Goal: Obtain resource: Download file/media

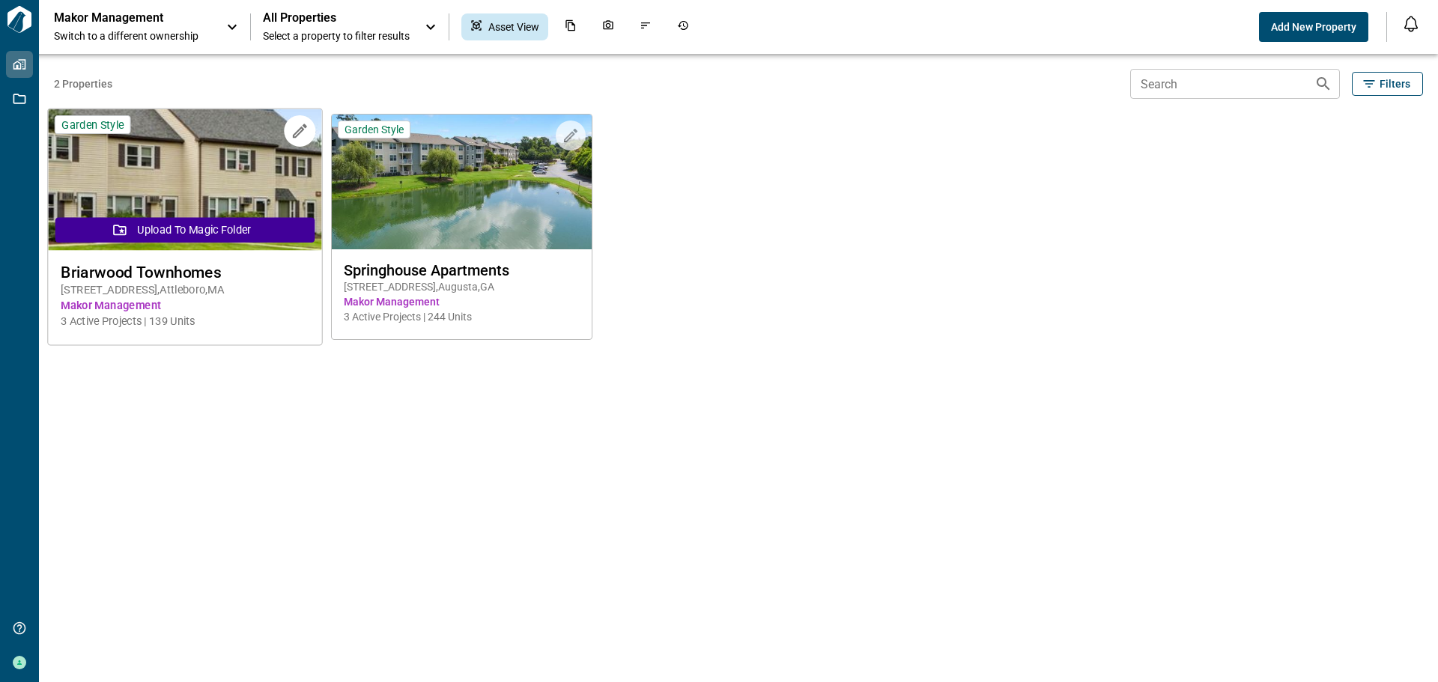
click at [211, 224] on button "Upload to Magic Folder" at bounding box center [184, 229] width 259 height 25
click at [195, 145] on img at bounding box center [184, 180] width 273 height 142
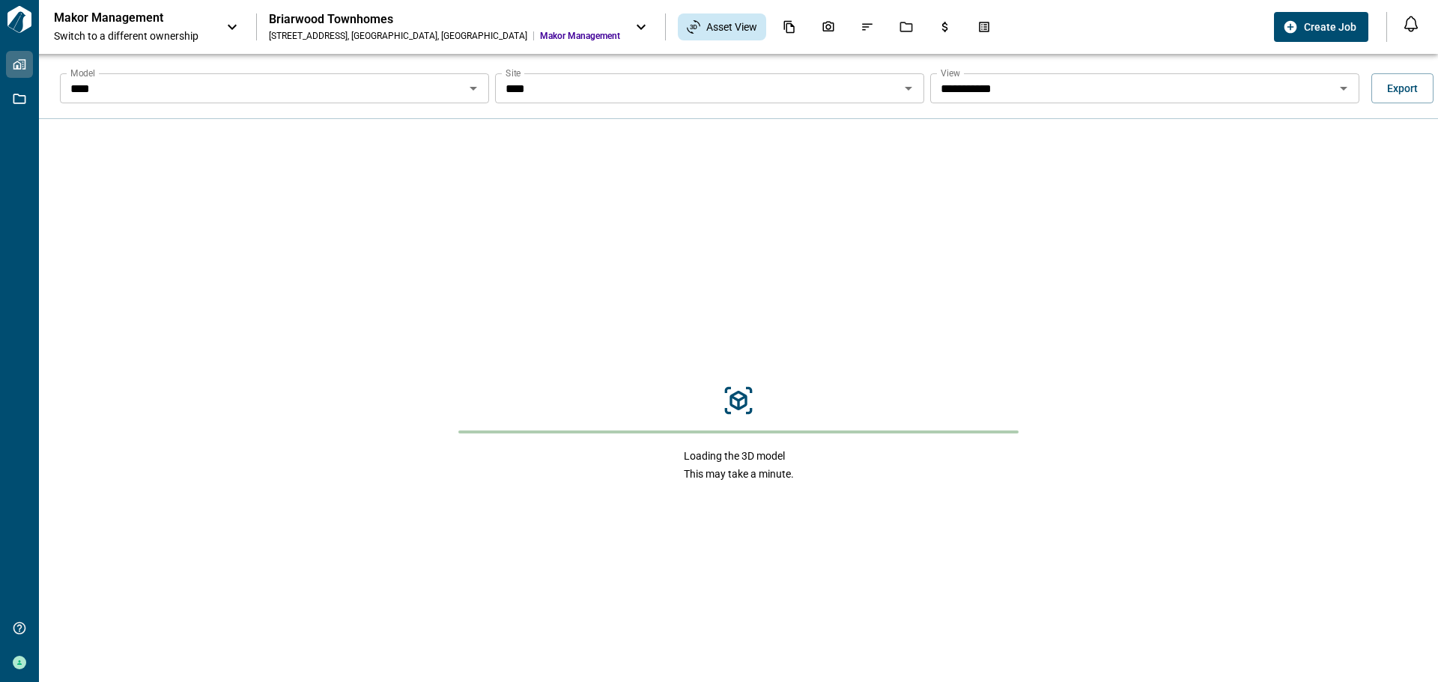
click at [1189, 97] on input "**********" at bounding box center [1132, 88] width 395 height 21
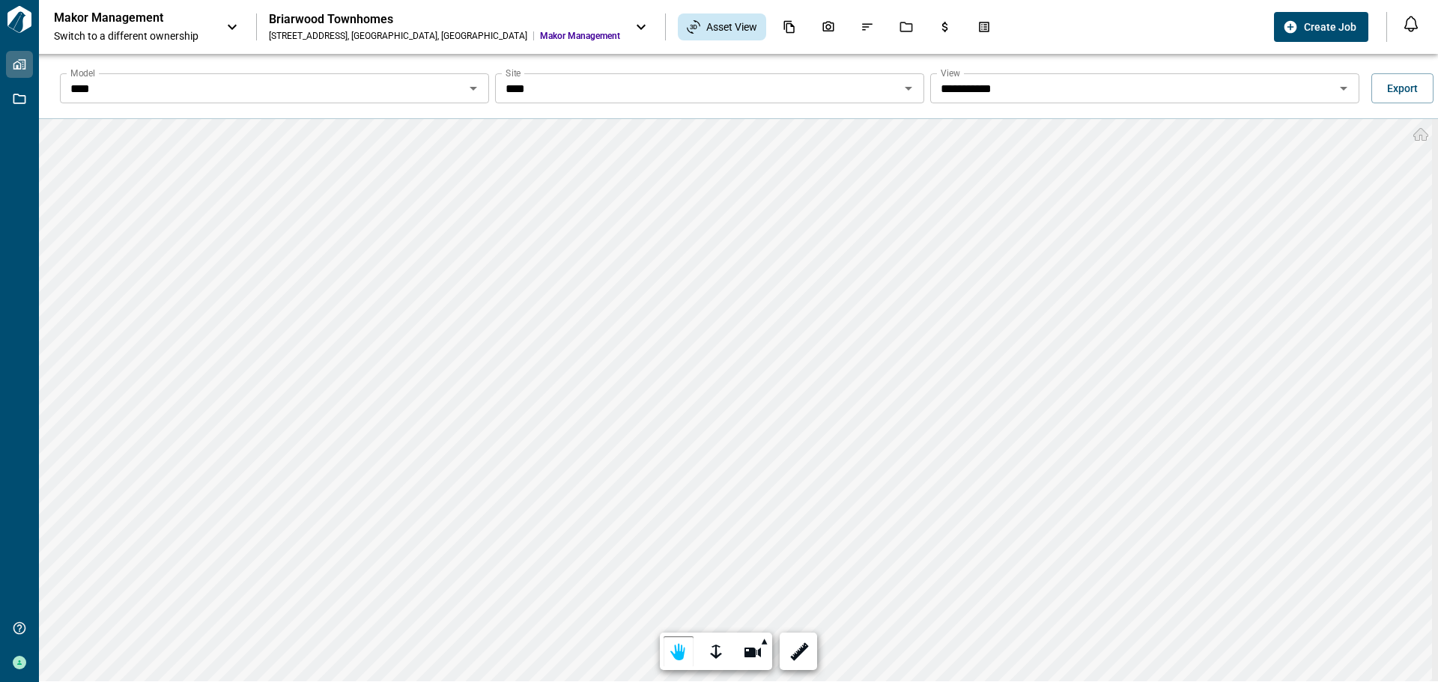
click at [471, 92] on icon "Open" at bounding box center [473, 88] width 18 height 18
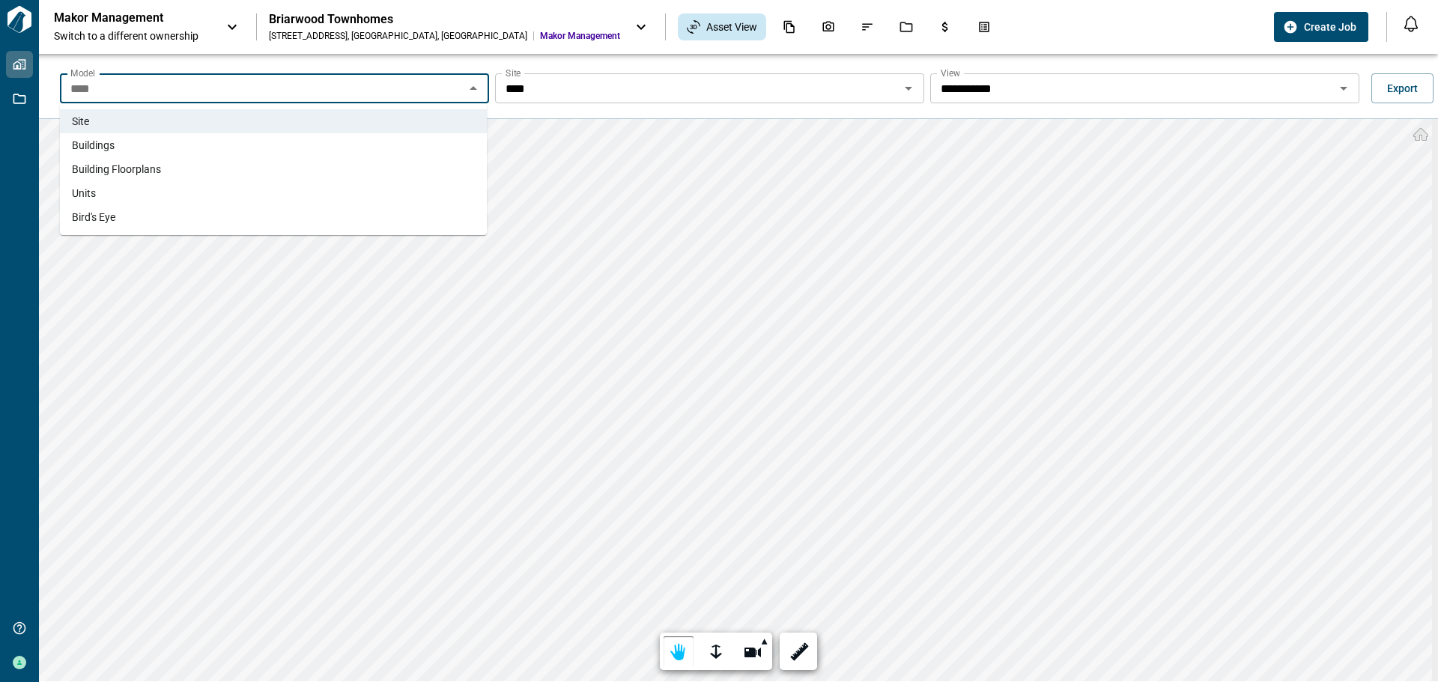
click at [127, 142] on li "Buildings" at bounding box center [273, 145] width 427 height 24
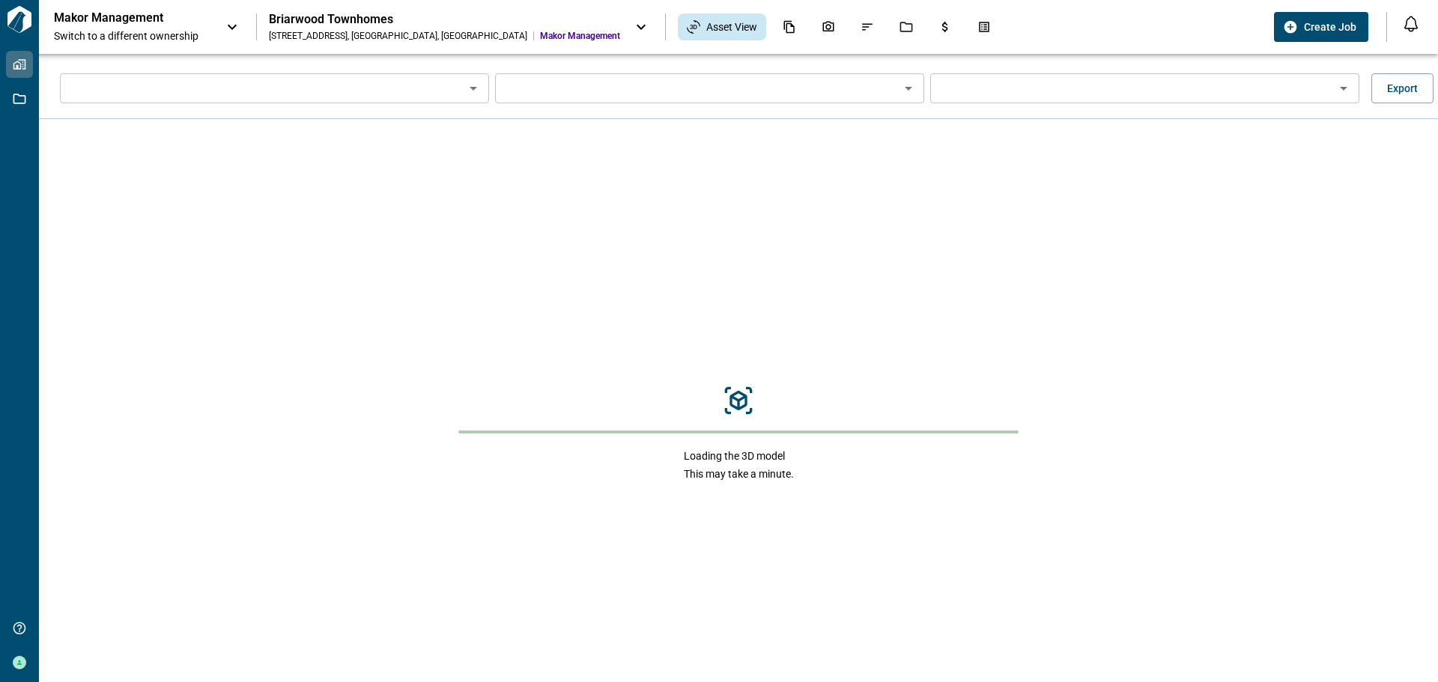
type input "*********"
type input "**********"
type input "**"
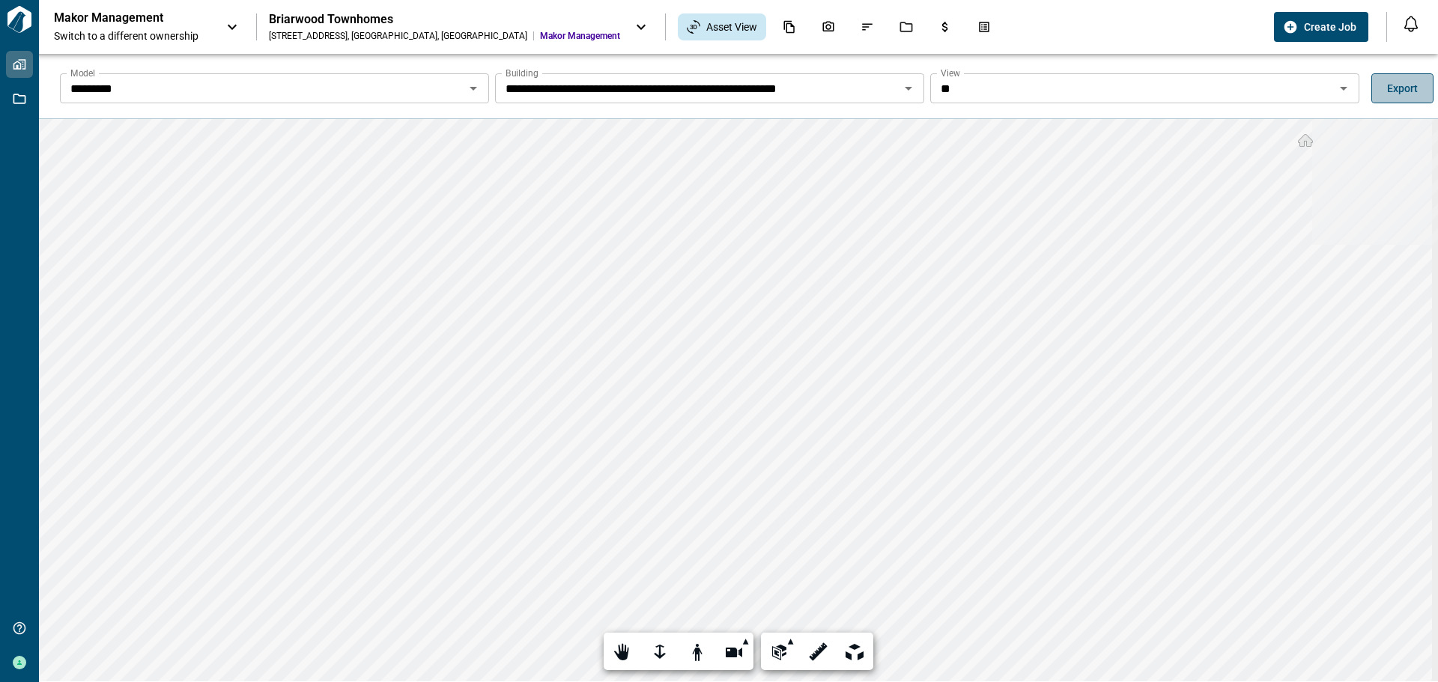
click at [1398, 87] on span "Export" at bounding box center [1402, 88] width 31 height 15
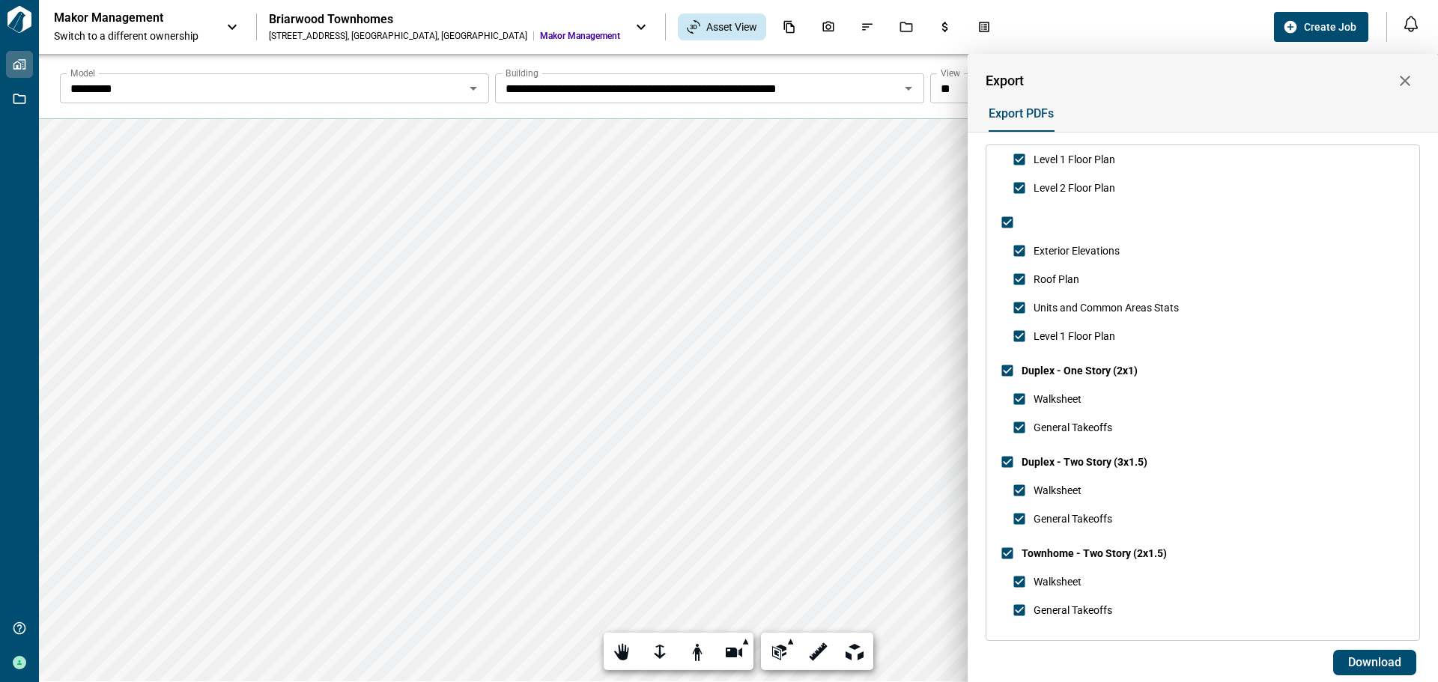
scroll to position [907, 0]
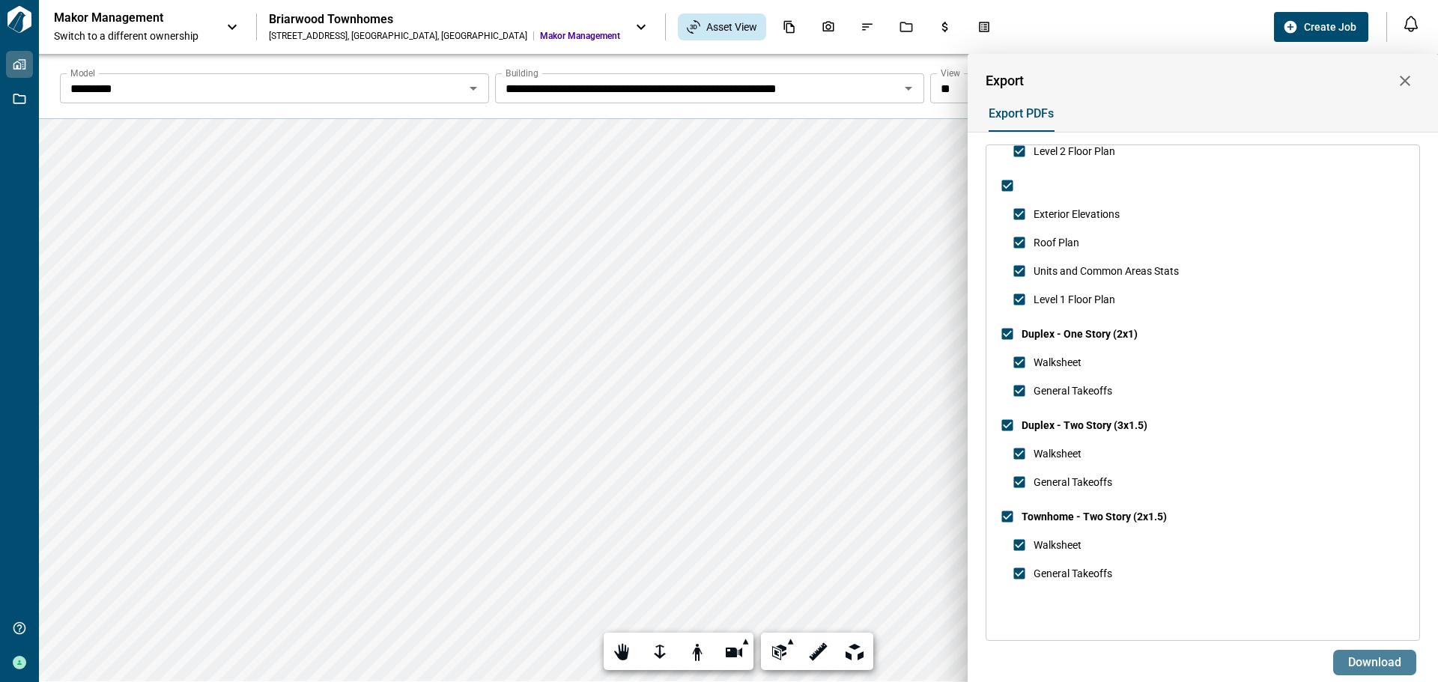
click at [1367, 658] on span "Download" at bounding box center [1374, 662] width 53 height 15
click at [494, 23] on div at bounding box center [719, 341] width 1438 height 682
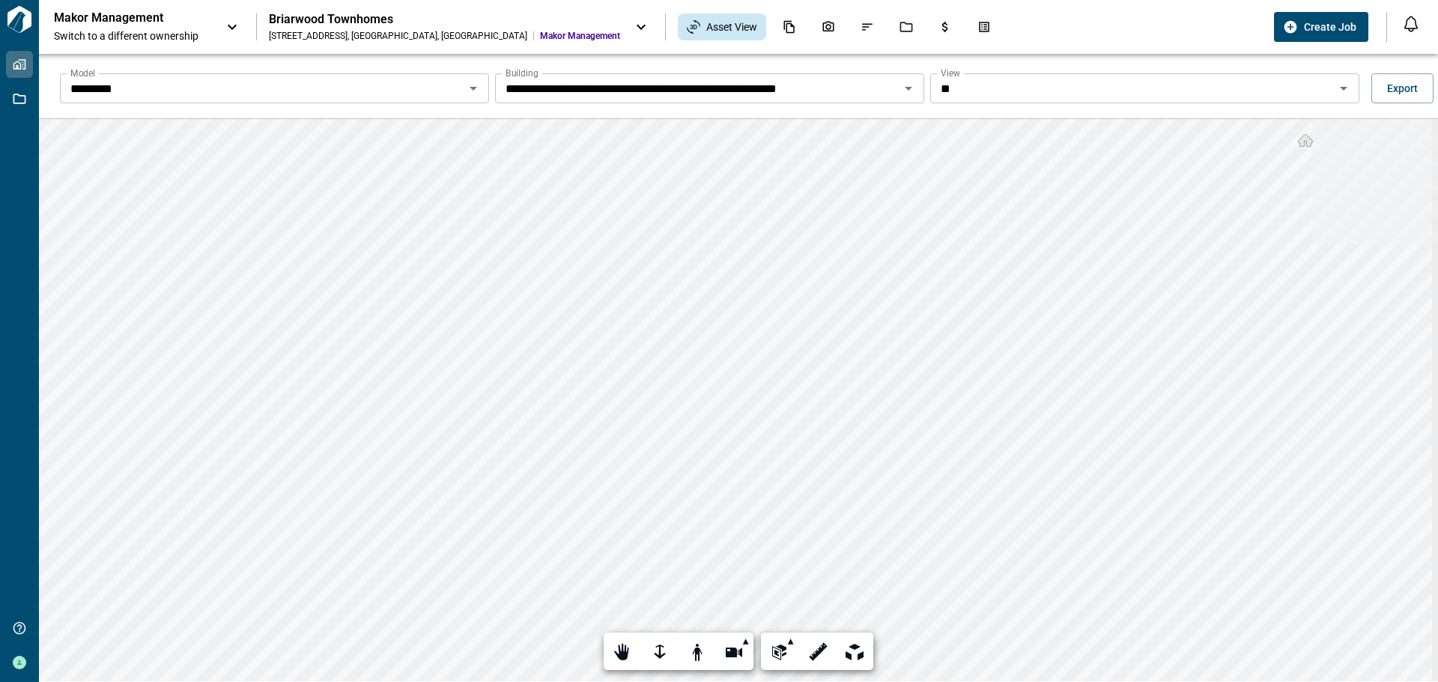
click at [632, 28] on icon at bounding box center [641, 27] width 18 height 18
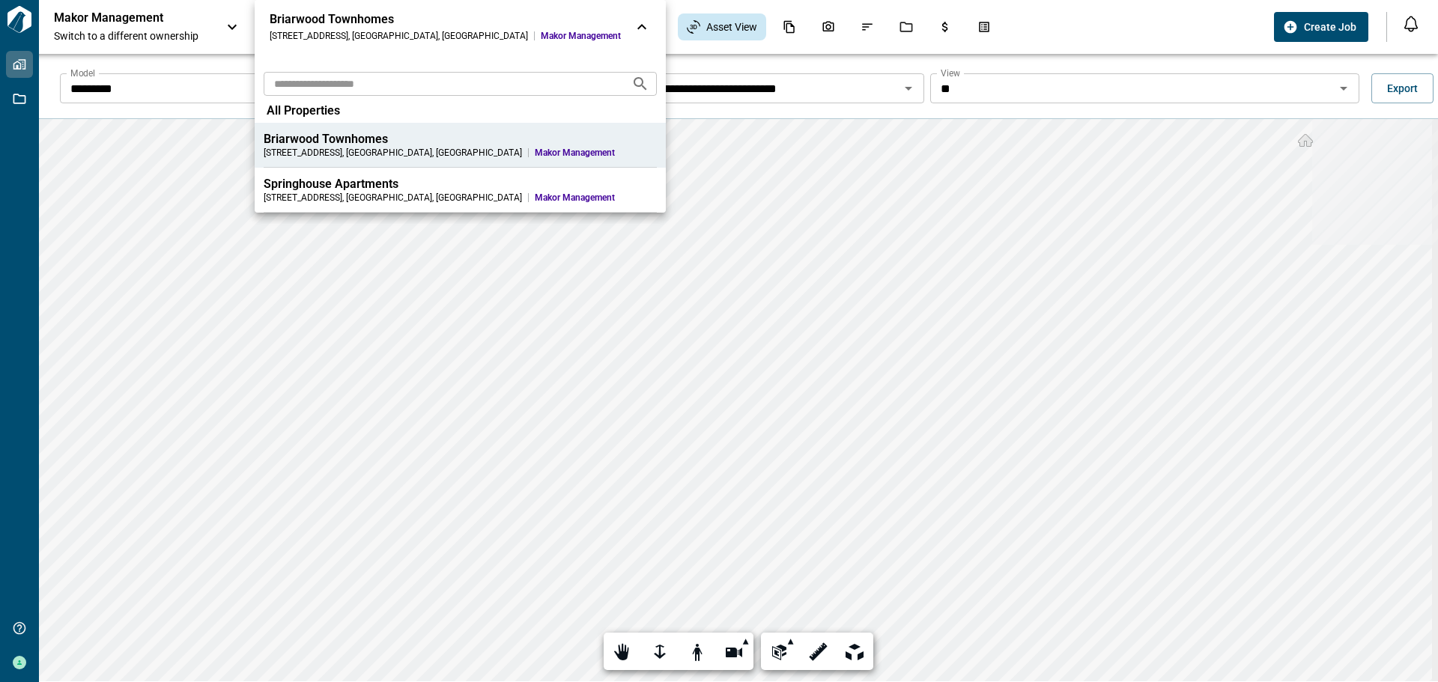
click at [310, 182] on div "Springhouse Apartments" at bounding box center [460, 184] width 393 height 15
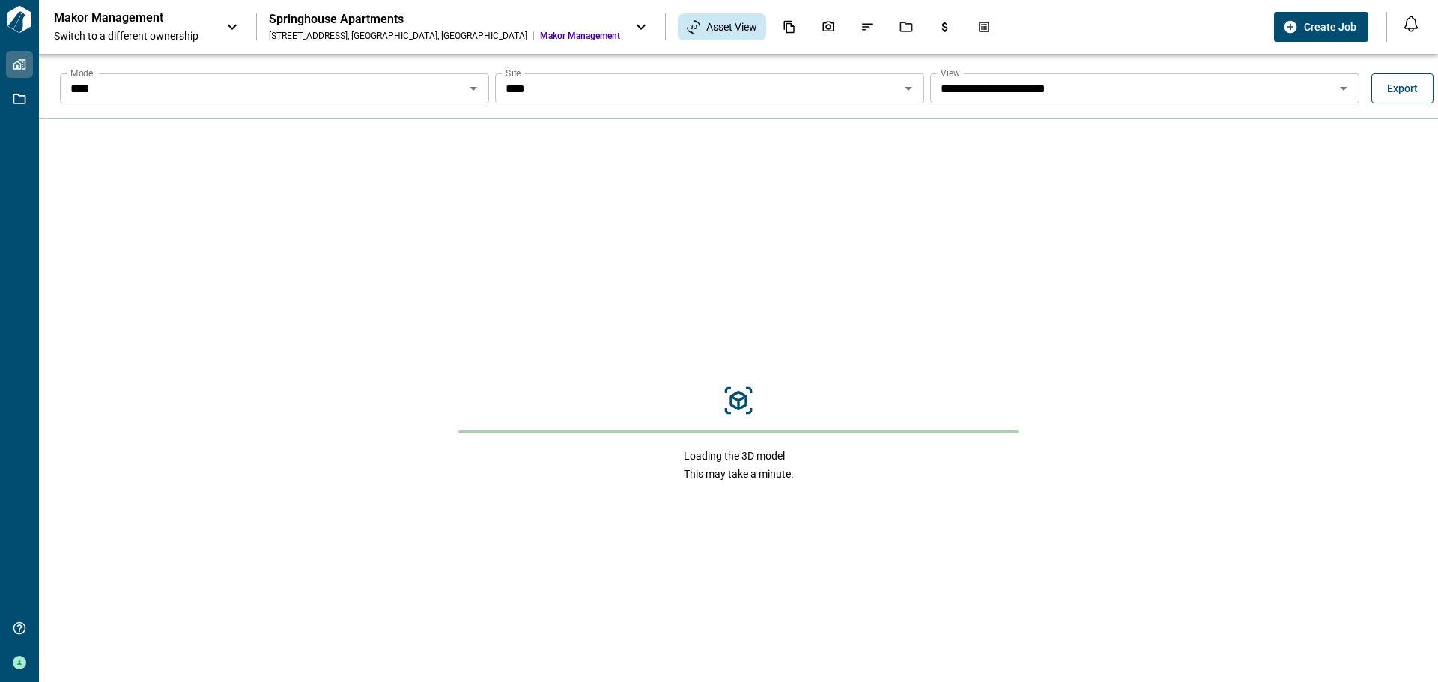
click at [1397, 88] on span "Export" at bounding box center [1402, 88] width 31 height 15
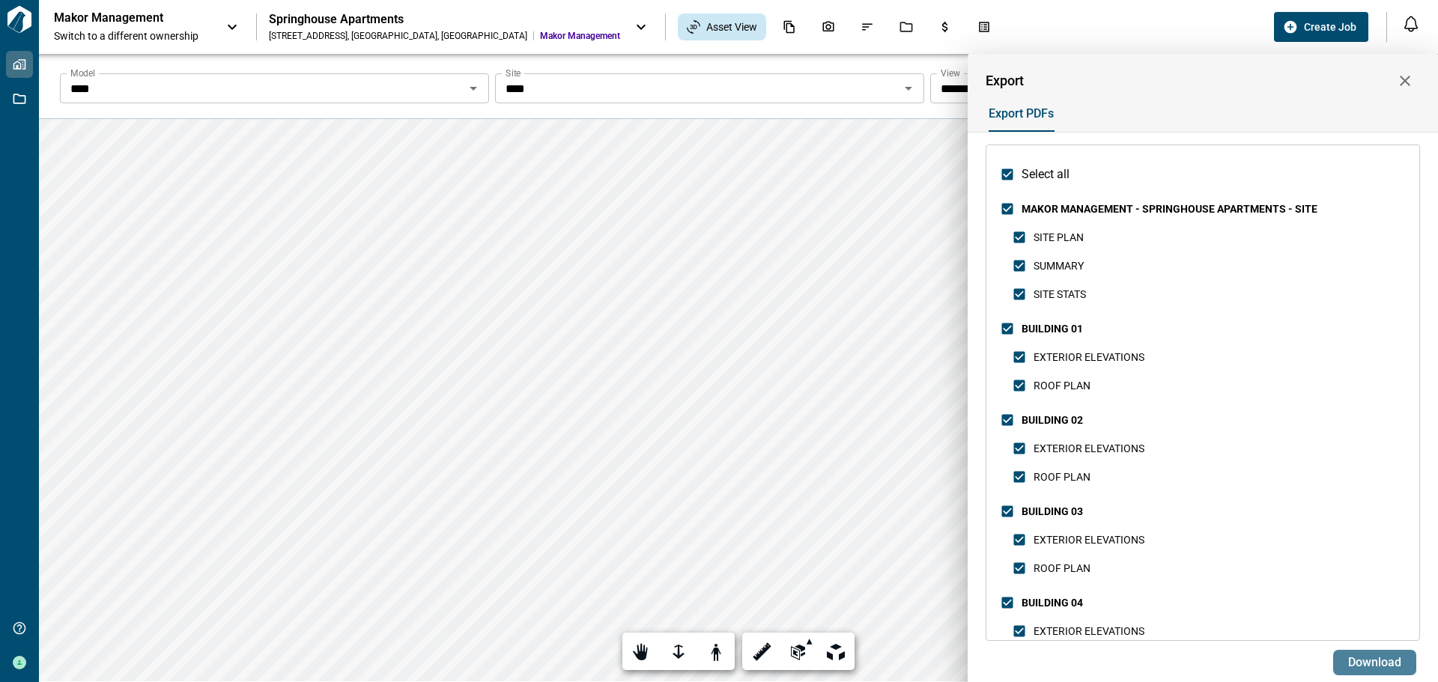
click at [1395, 664] on span "Download" at bounding box center [1374, 662] width 53 height 15
click at [522, 25] on div at bounding box center [719, 341] width 1438 height 682
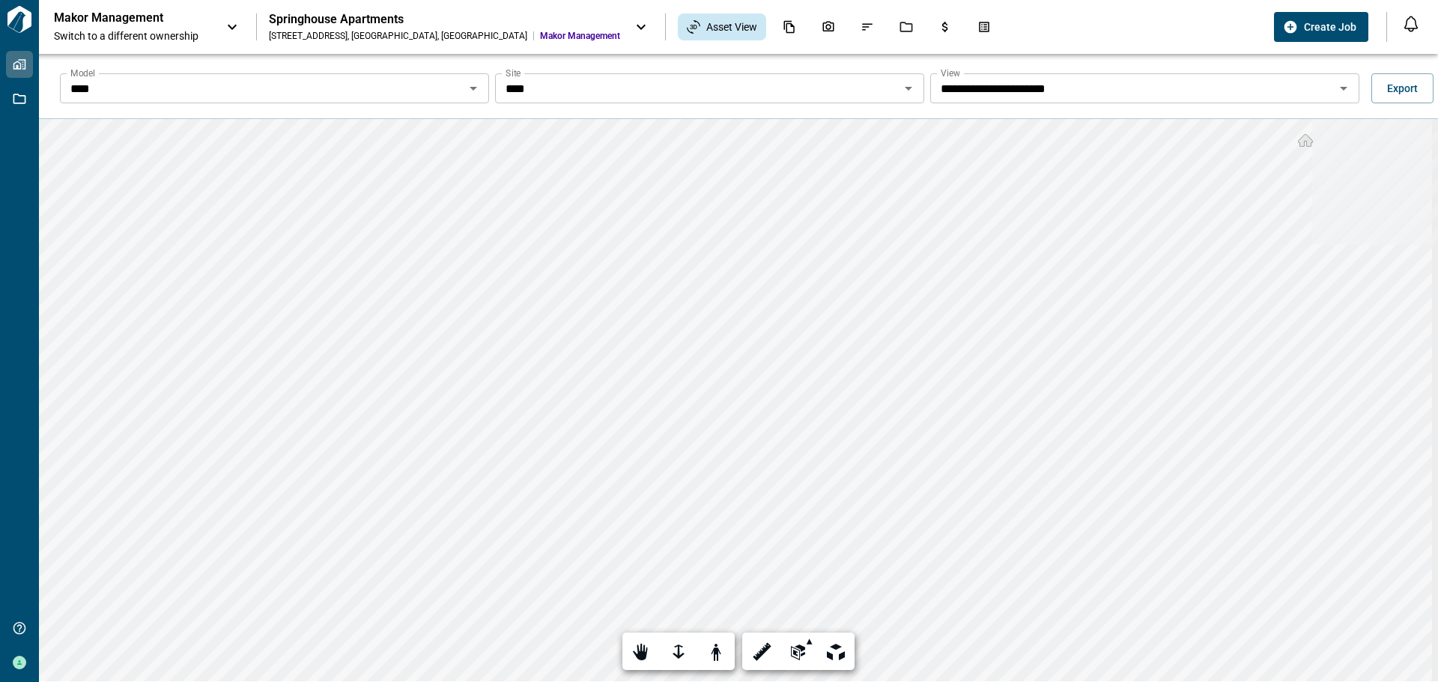
click at [632, 30] on icon at bounding box center [641, 27] width 18 height 18
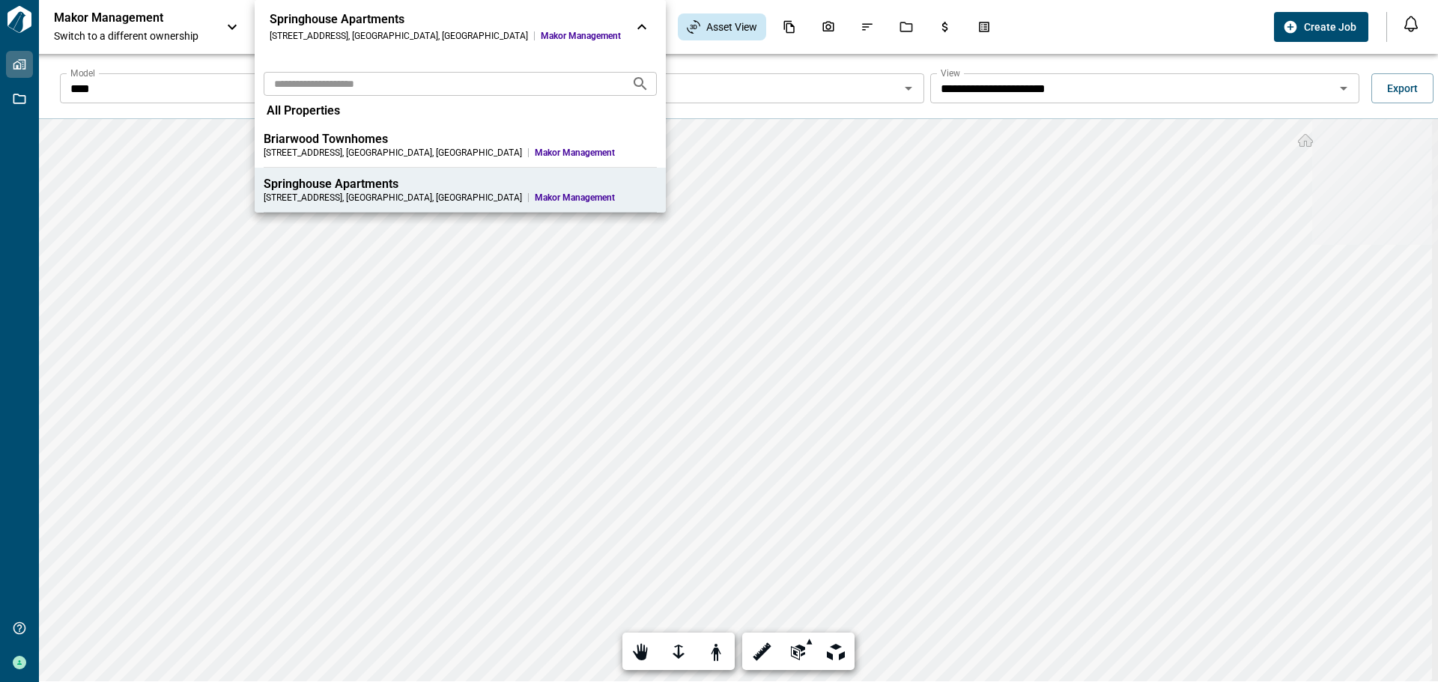
click at [334, 143] on div "Briarwood Townhomes" at bounding box center [460, 139] width 393 height 15
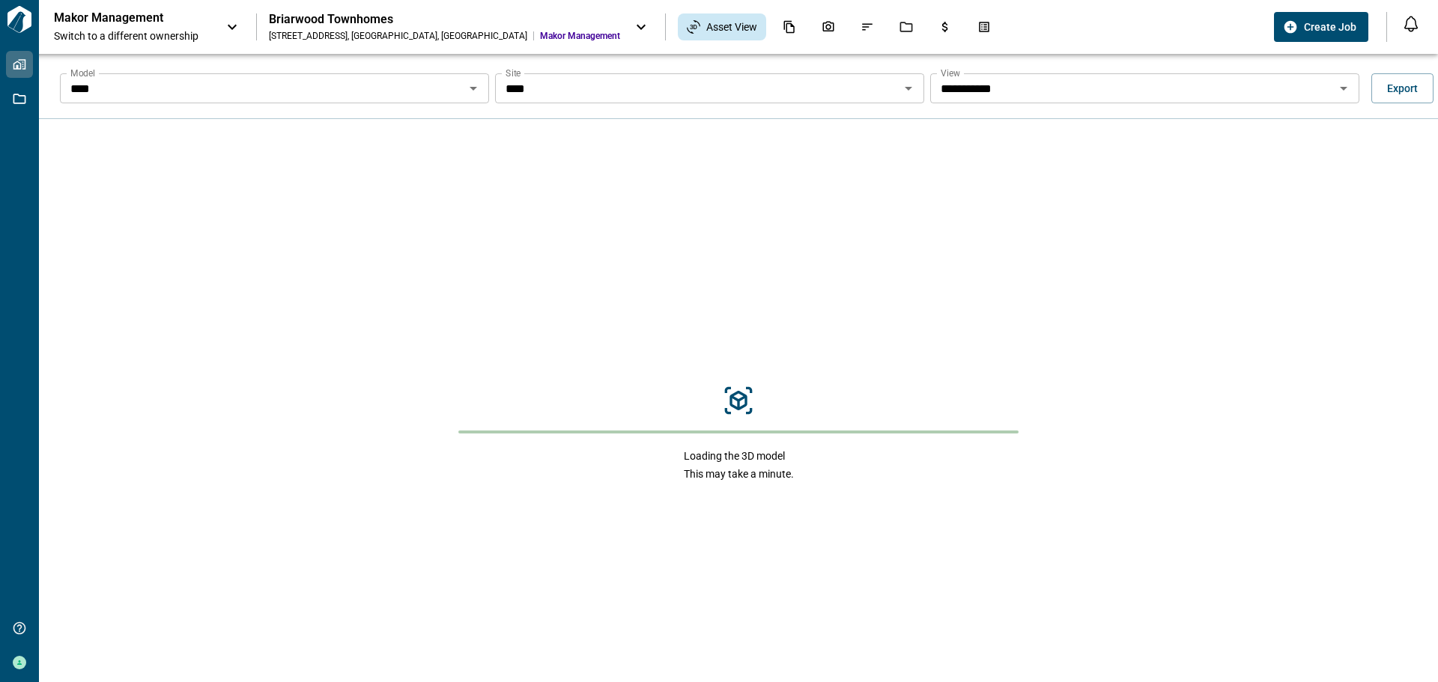
click at [464, 91] on icon "Open" at bounding box center [473, 88] width 18 height 18
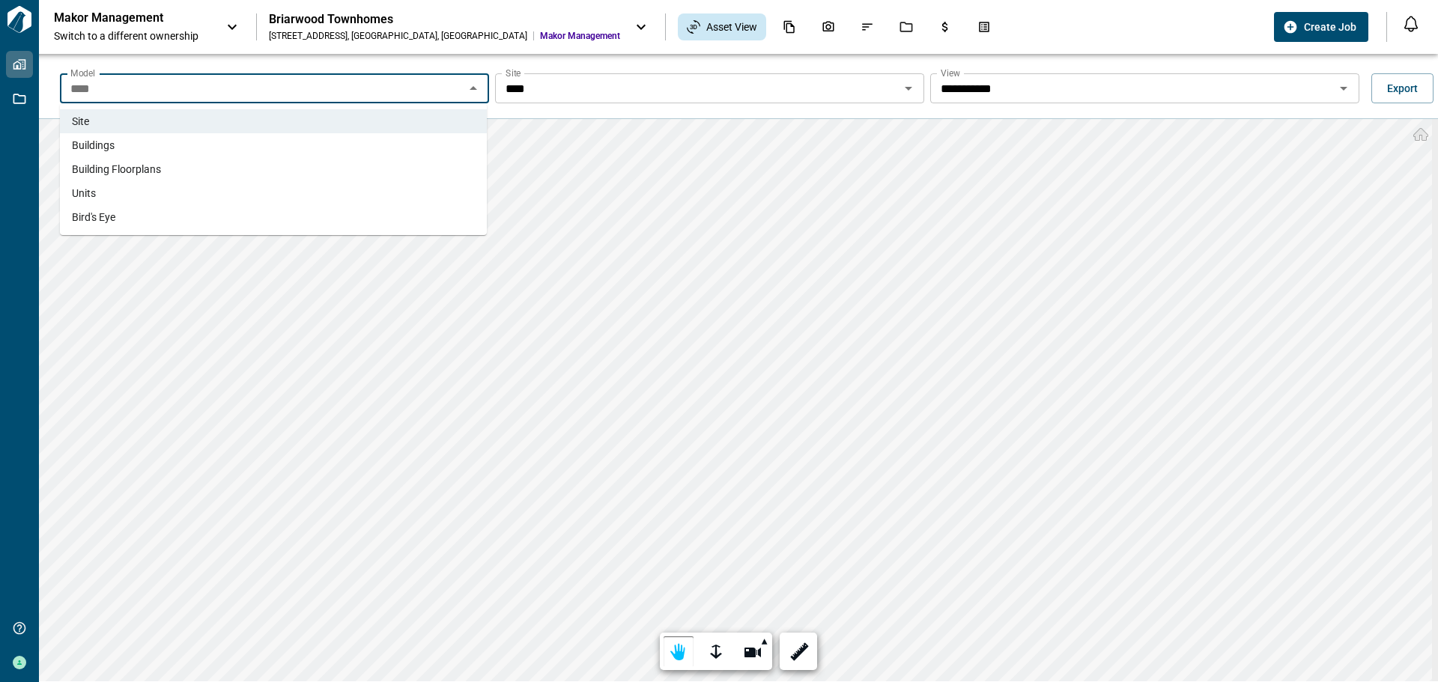
click at [237, 145] on li "Buildings" at bounding box center [273, 145] width 427 height 24
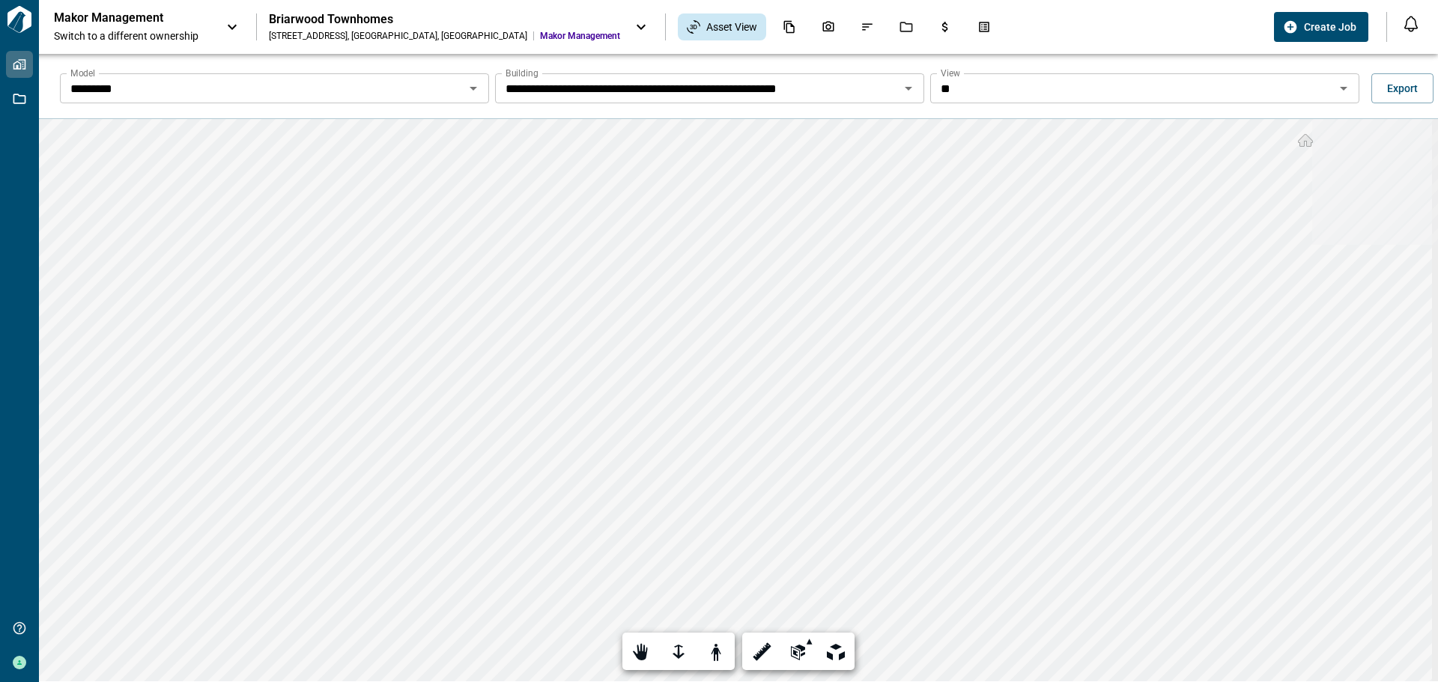
click at [909, 89] on icon "Open" at bounding box center [909, 88] width 18 height 18
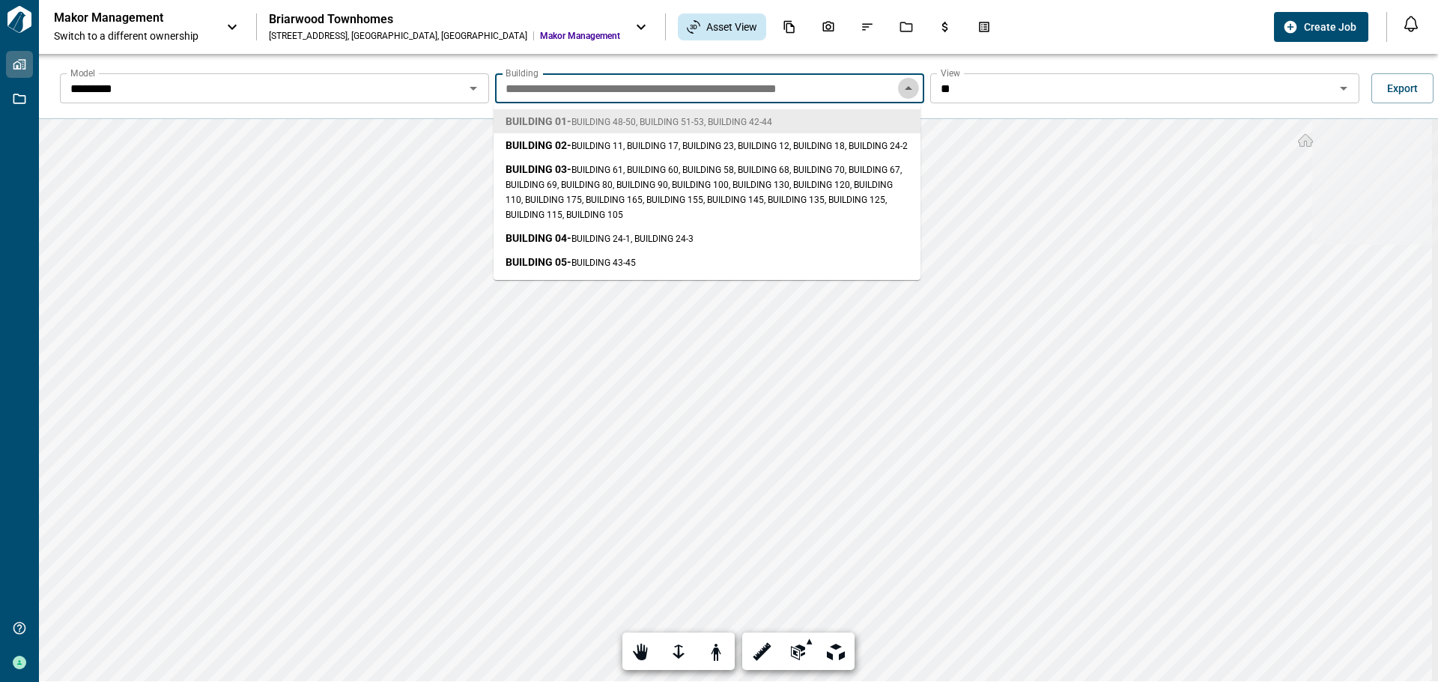
click at [900, 91] on icon "Close" at bounding box center [909, 88] width 18 height 18
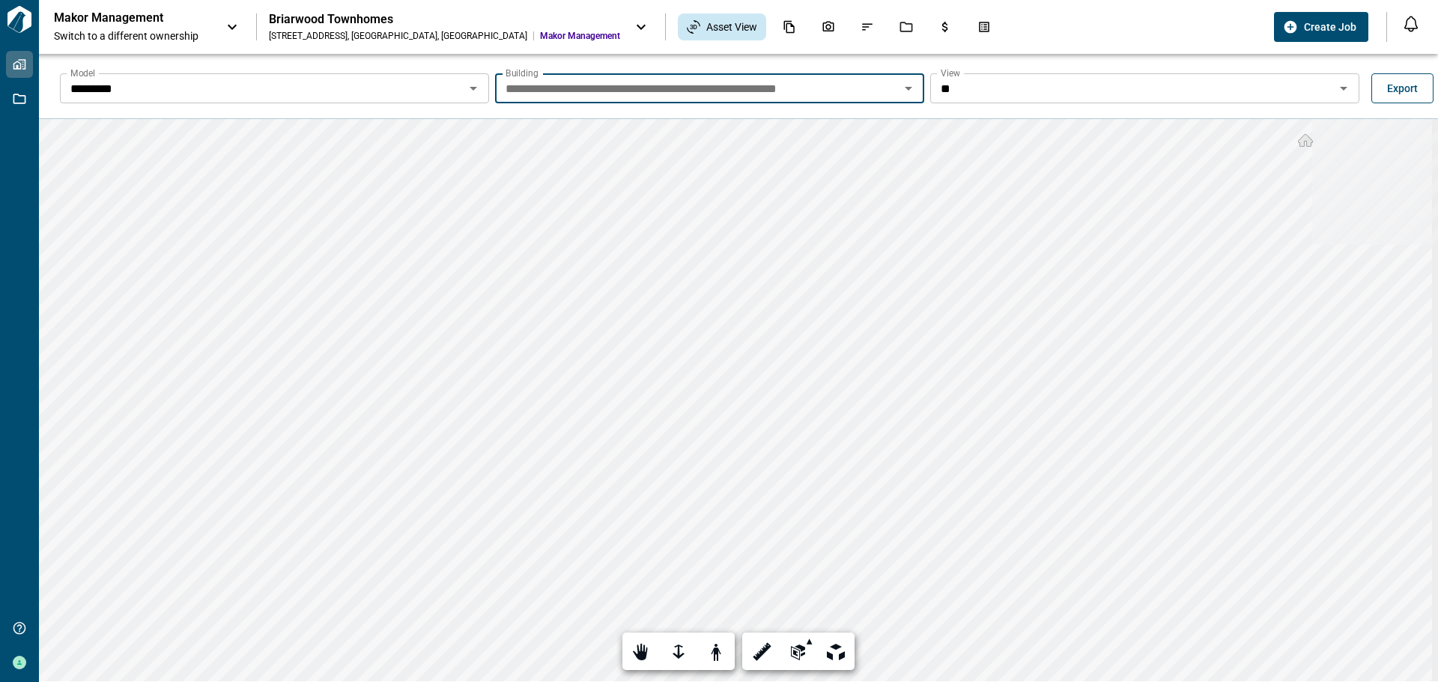
click at [1401, 92] on span "Export" at bounding box center [1402, 88] width 31 height 15
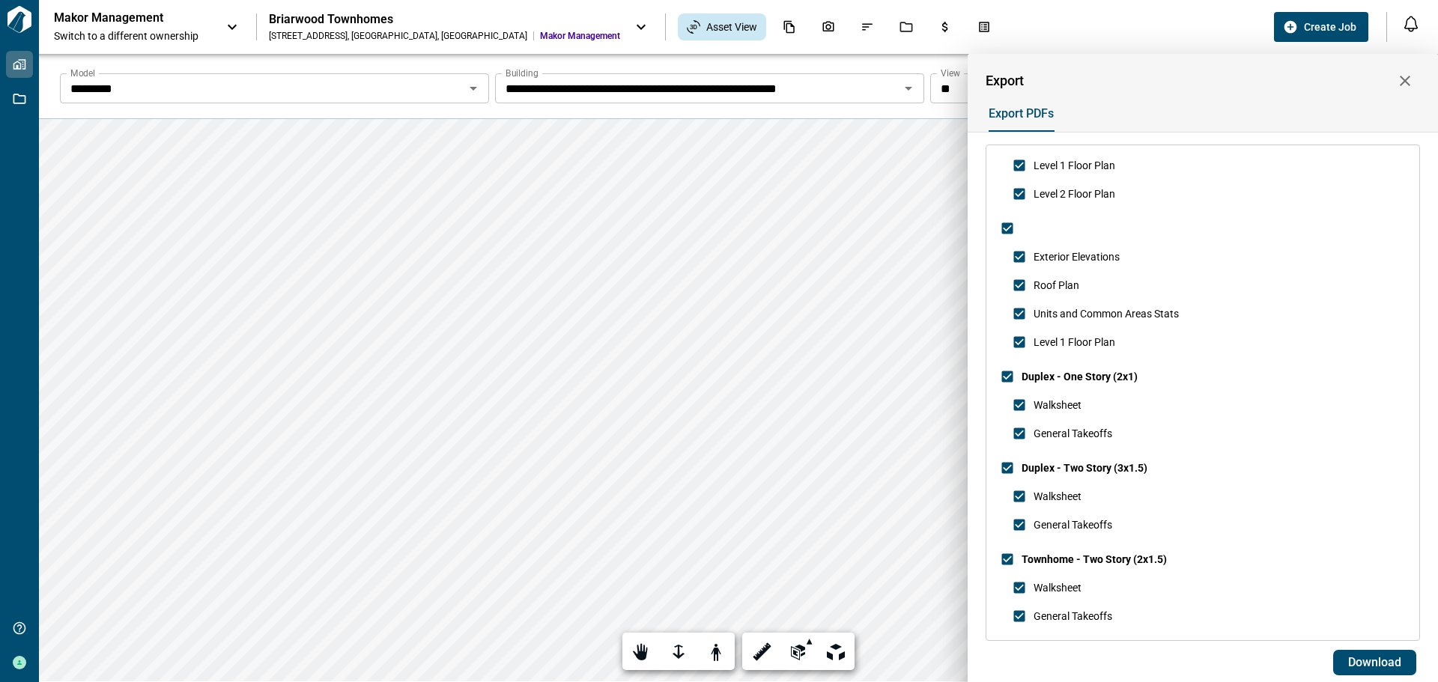
scroll to position [907, 0]
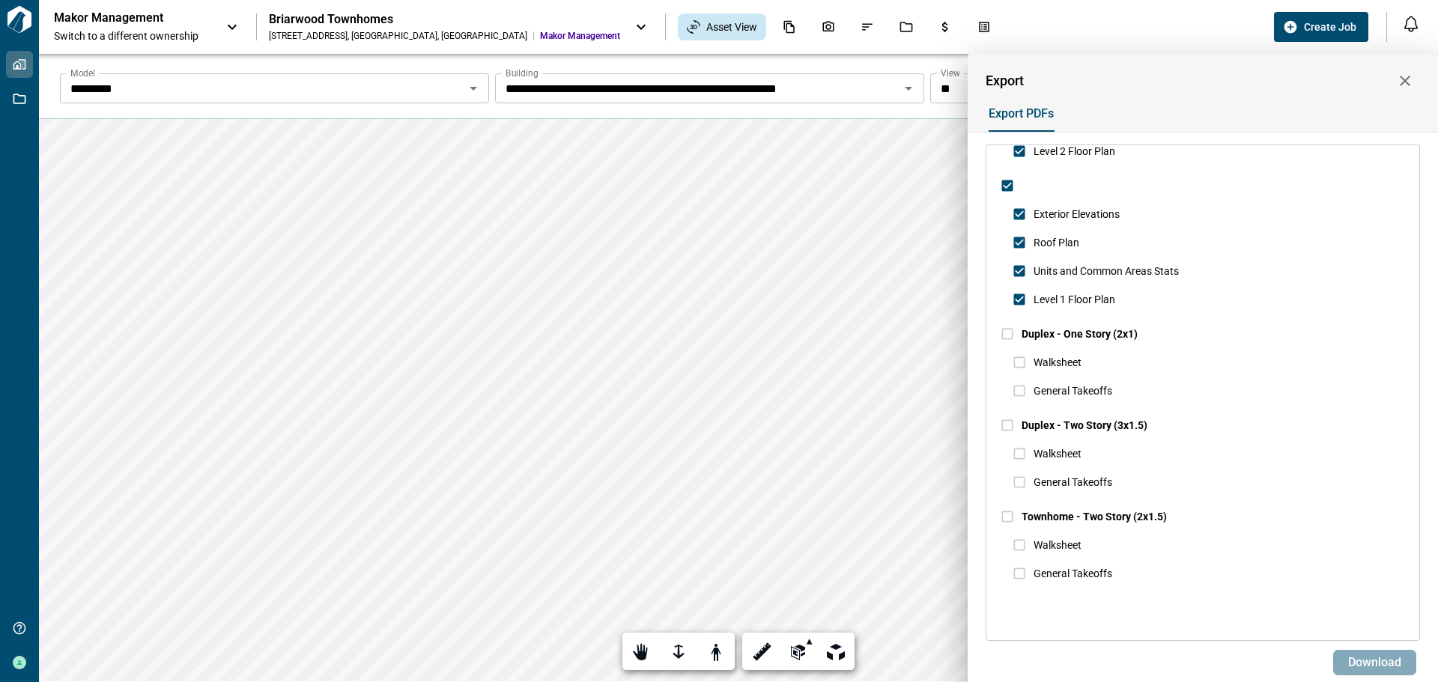
click at [1387, 664] on span "Download" at bounding box center [1374, 662] width 53 height 15
click at [910, 88] on div at bounding box center [719, 341] width 1438 height 682
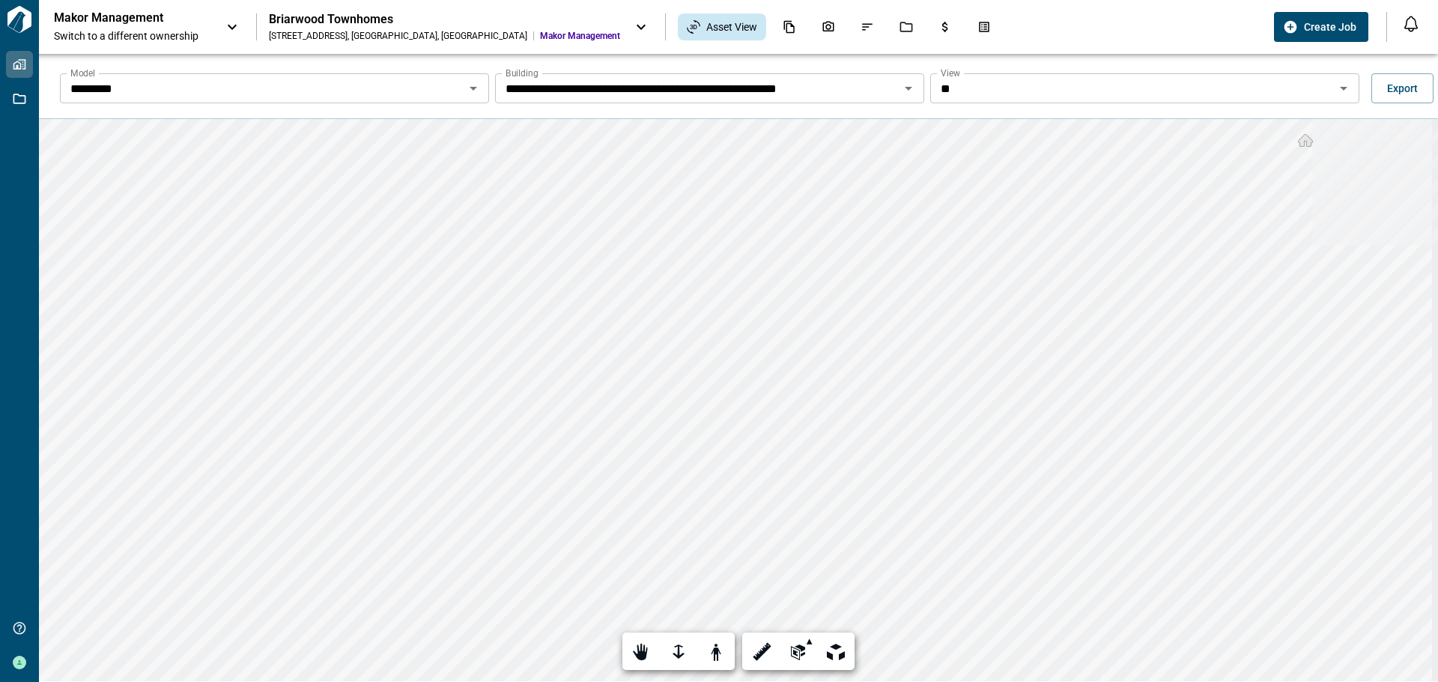
click at [905, 88] on icon "Open" at bounding box center [908, 89] width 7 height 4
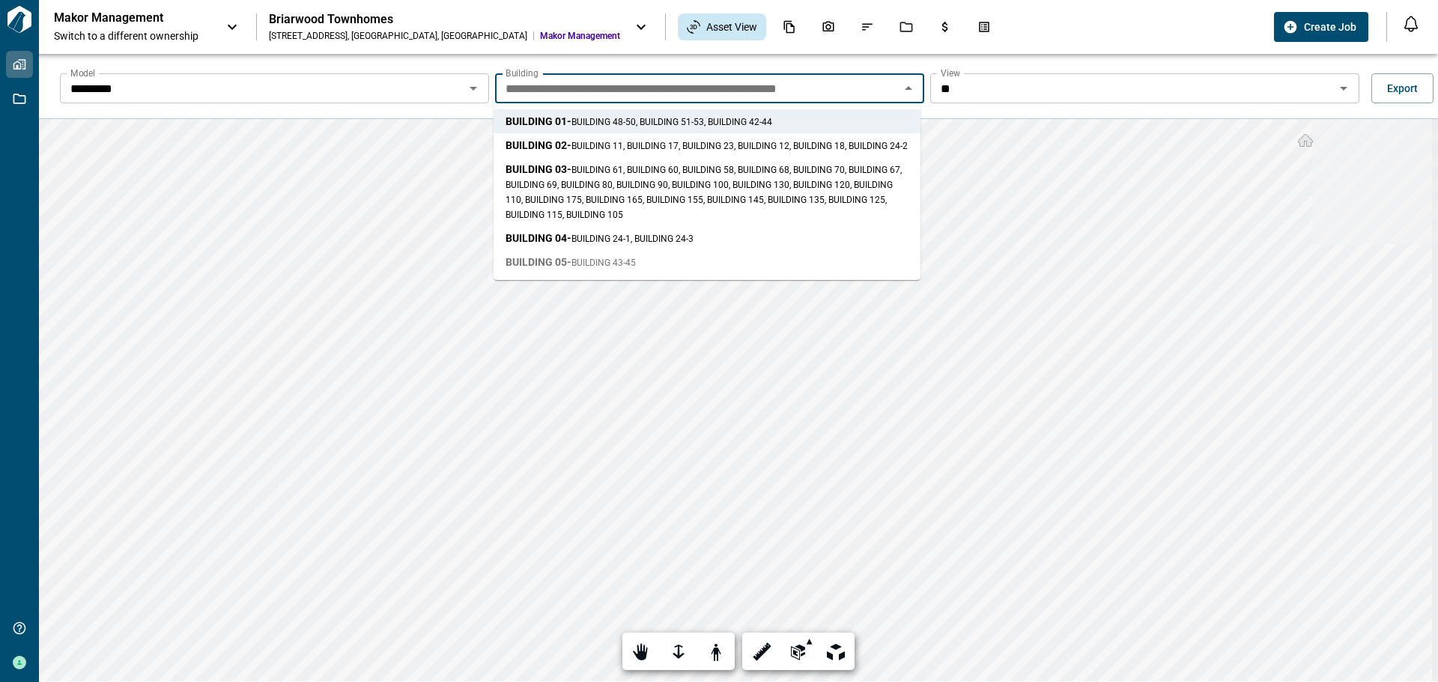
click at [610, 268] on span "BUILDING 43-45" at bounding box center [604, 263] width 64 height 10
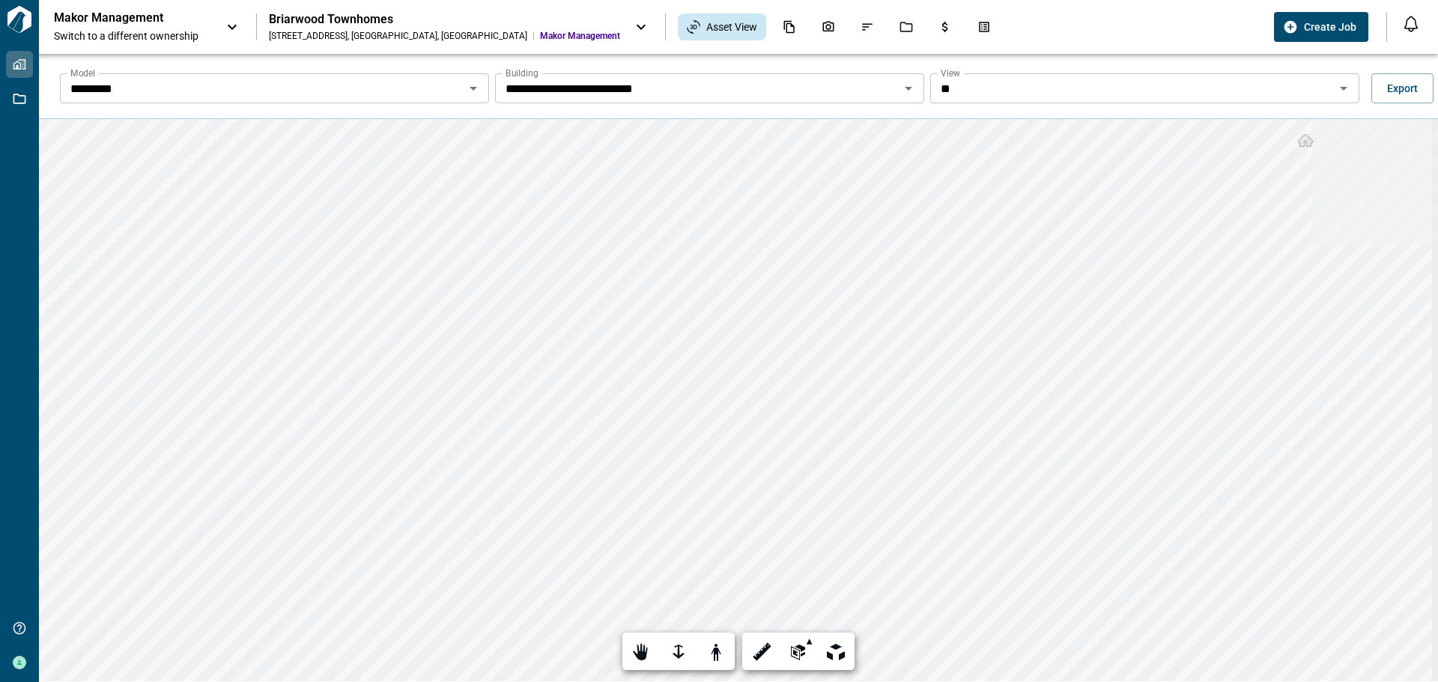
click at [902, 94] on icon "Open" at bounding box center [909, 88] width 18 height 18
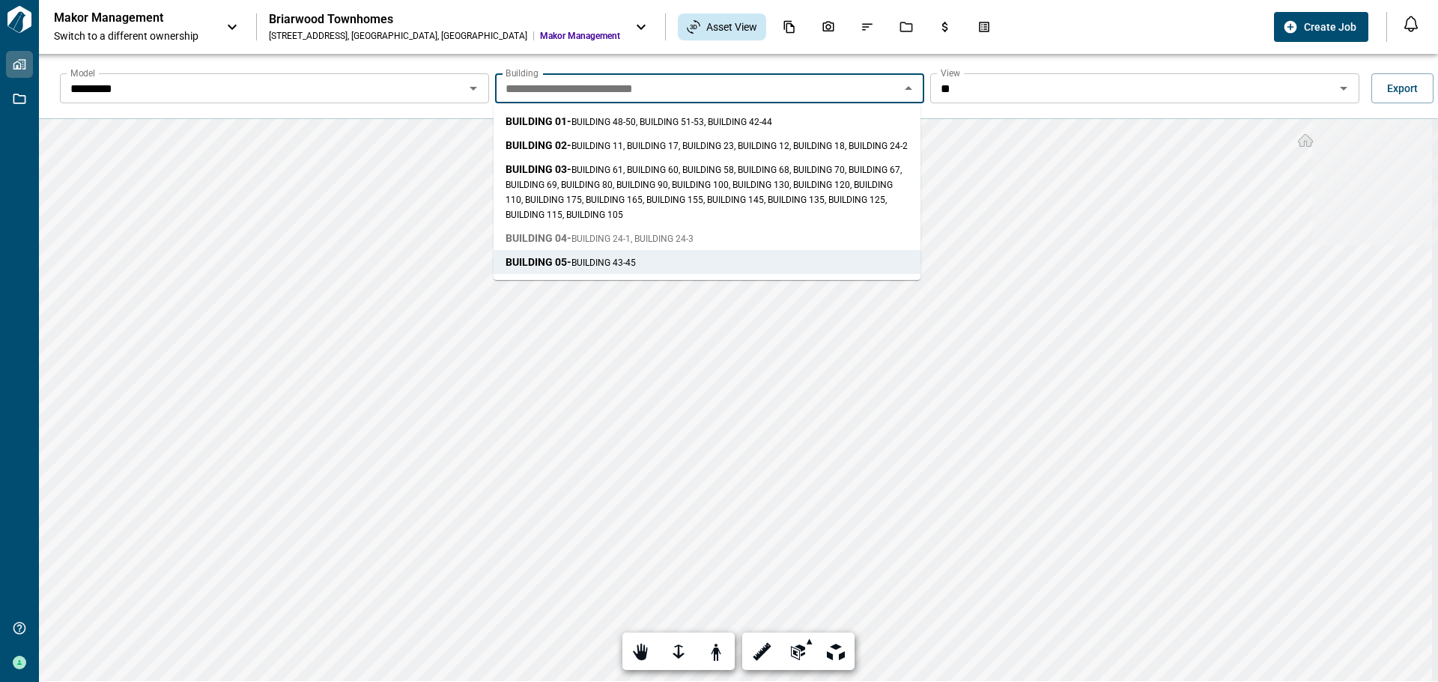
click at [638, 244] on span "BUILDING 24-1, BUILDING 24-3" at bounding box center [633, 239] width 122 height 10
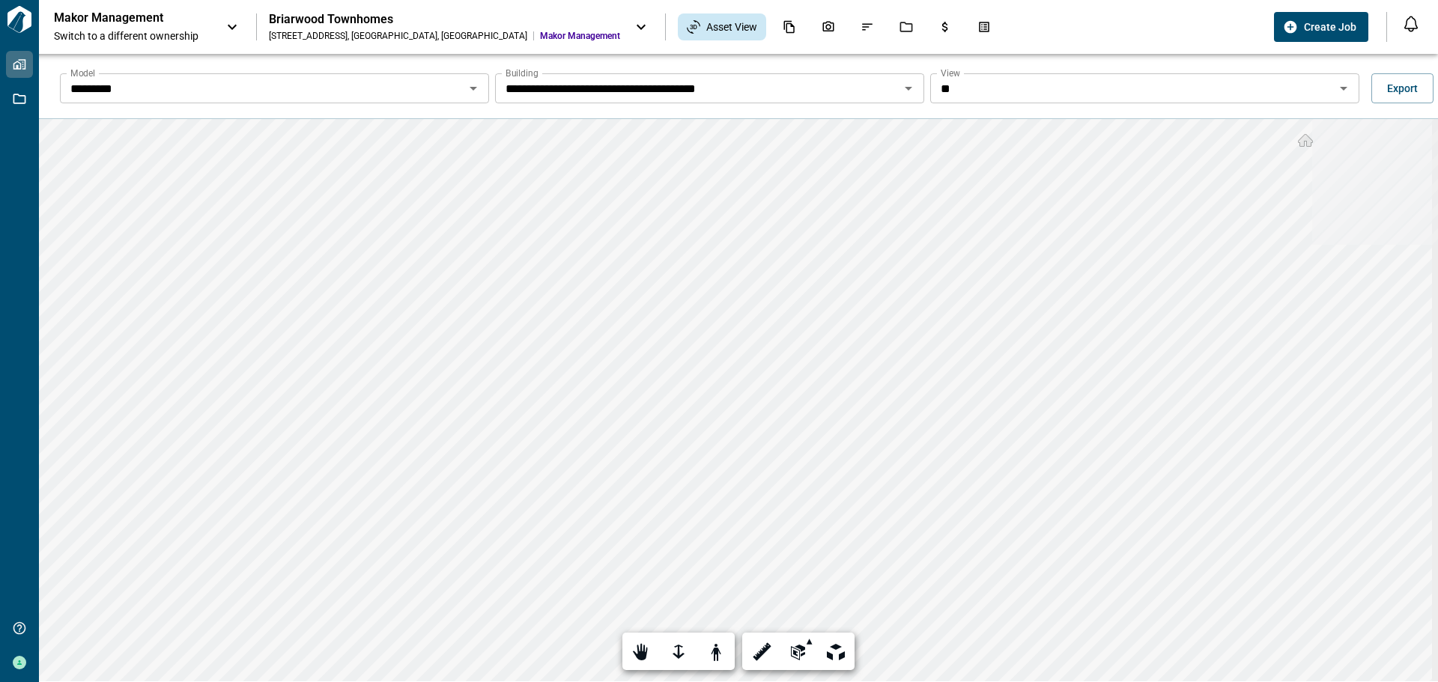
click at [909, 86] on icon "Open" at bounding box center [909, 88] width 18 height 18
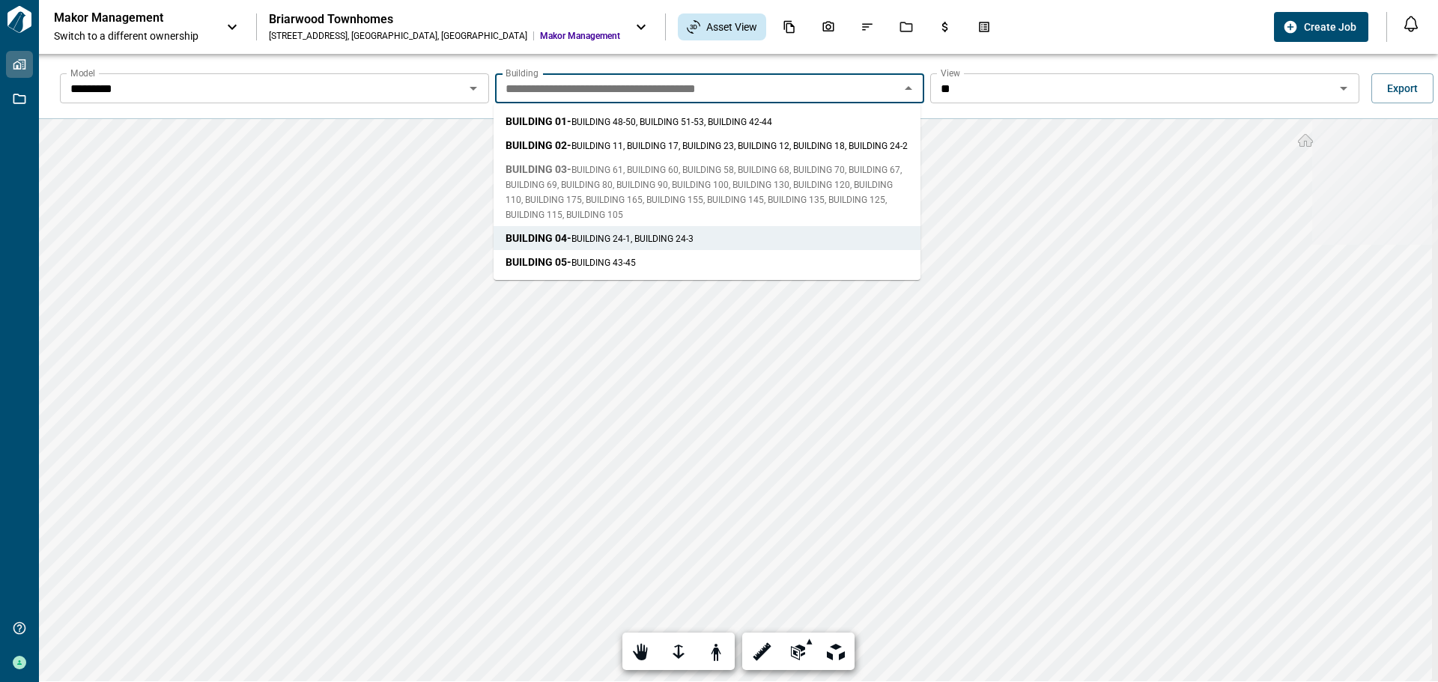
click at [789, 191] on span "BUILDING 03 - BUILDING 61, BUILDING 60, BUILDING 58, BUILDING 68, BUILDING 70, …" at bounding box center [707, 192] width 403 height 60
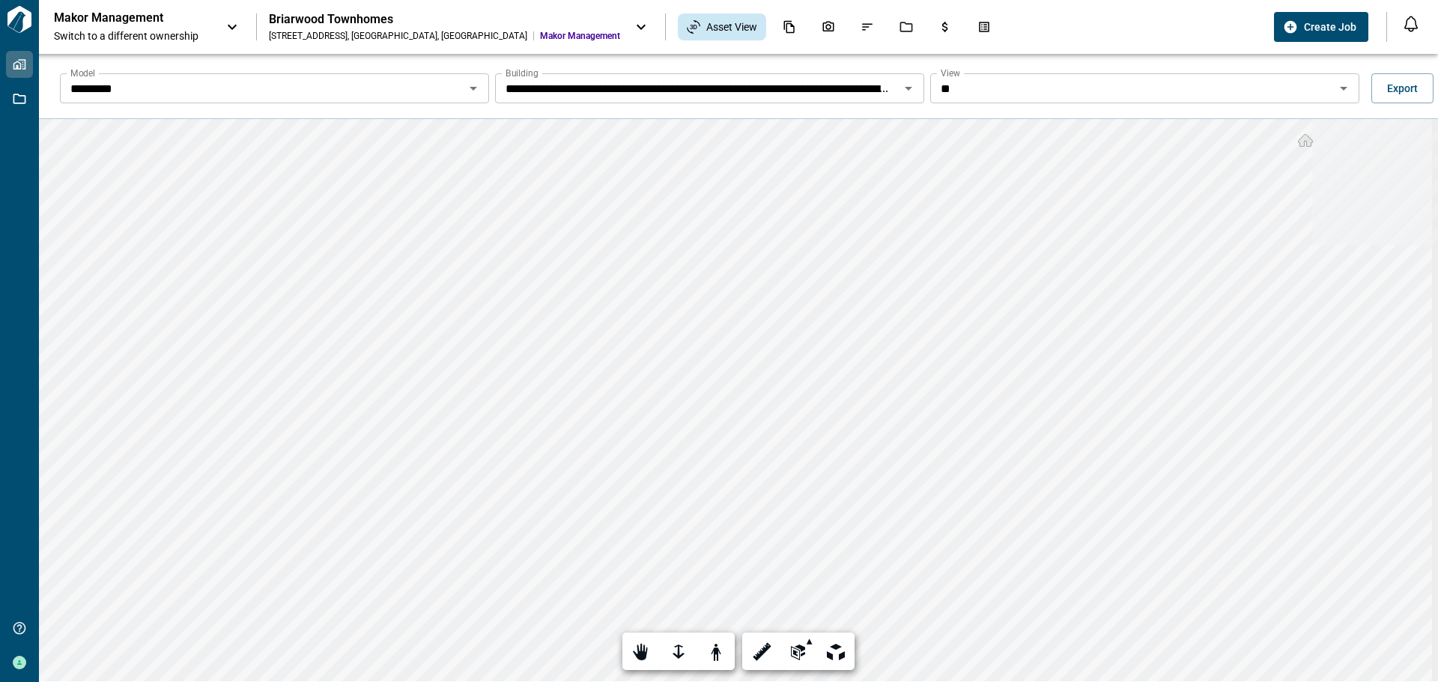
click at [906, 89] on icon "Open" at bounding box center [909, 88] width 18 height 18
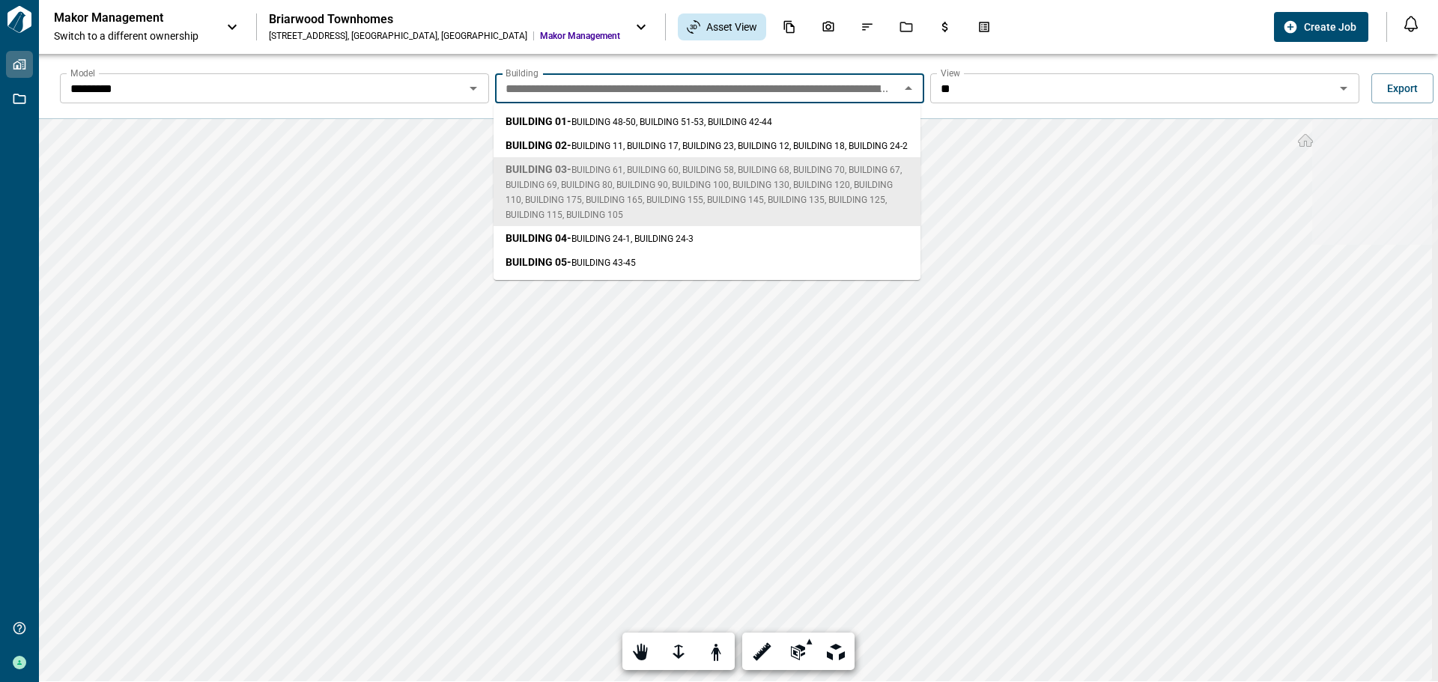
scroll to position [0, 1336]
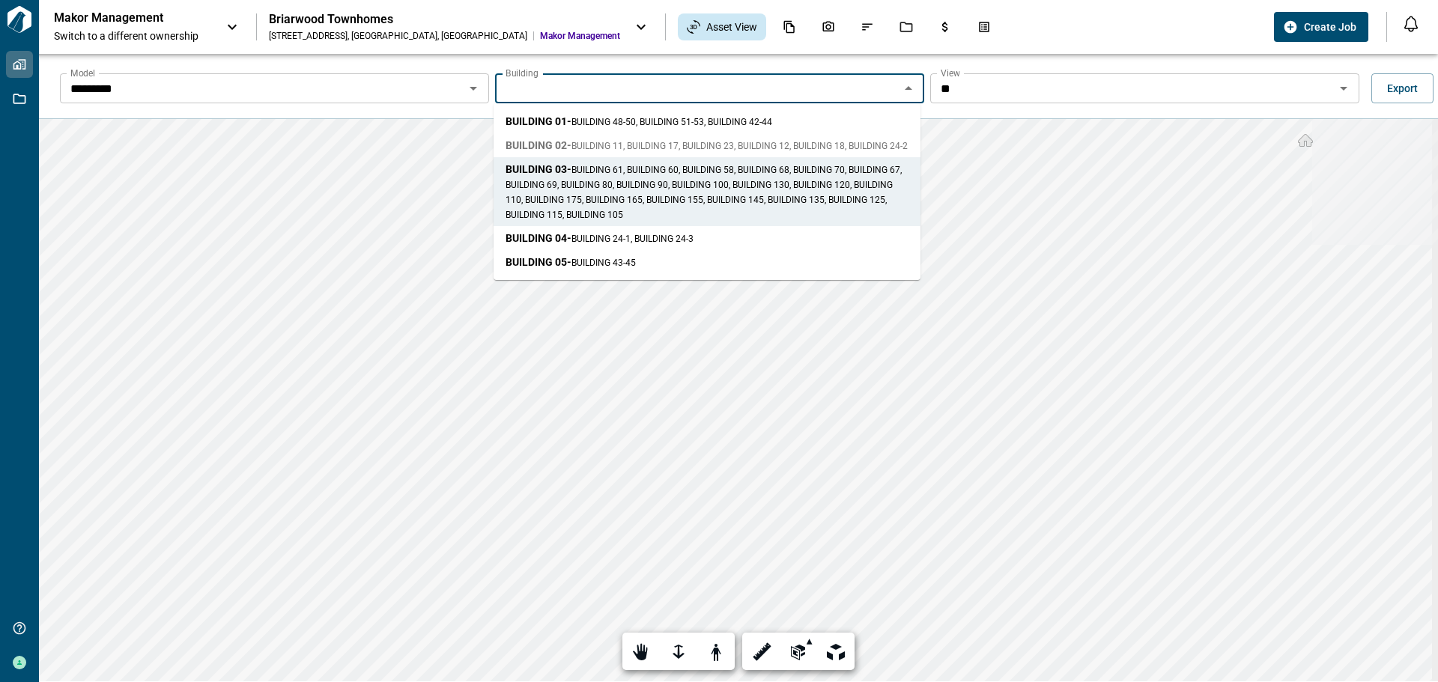
click at [837, 142] on span "BUILDING 11, BUILDING 17, BUILDING 23, BUILDING 12, BUILDING 18, BUILDING 24-2" at bounding box center [740, 146] width 336 height 10
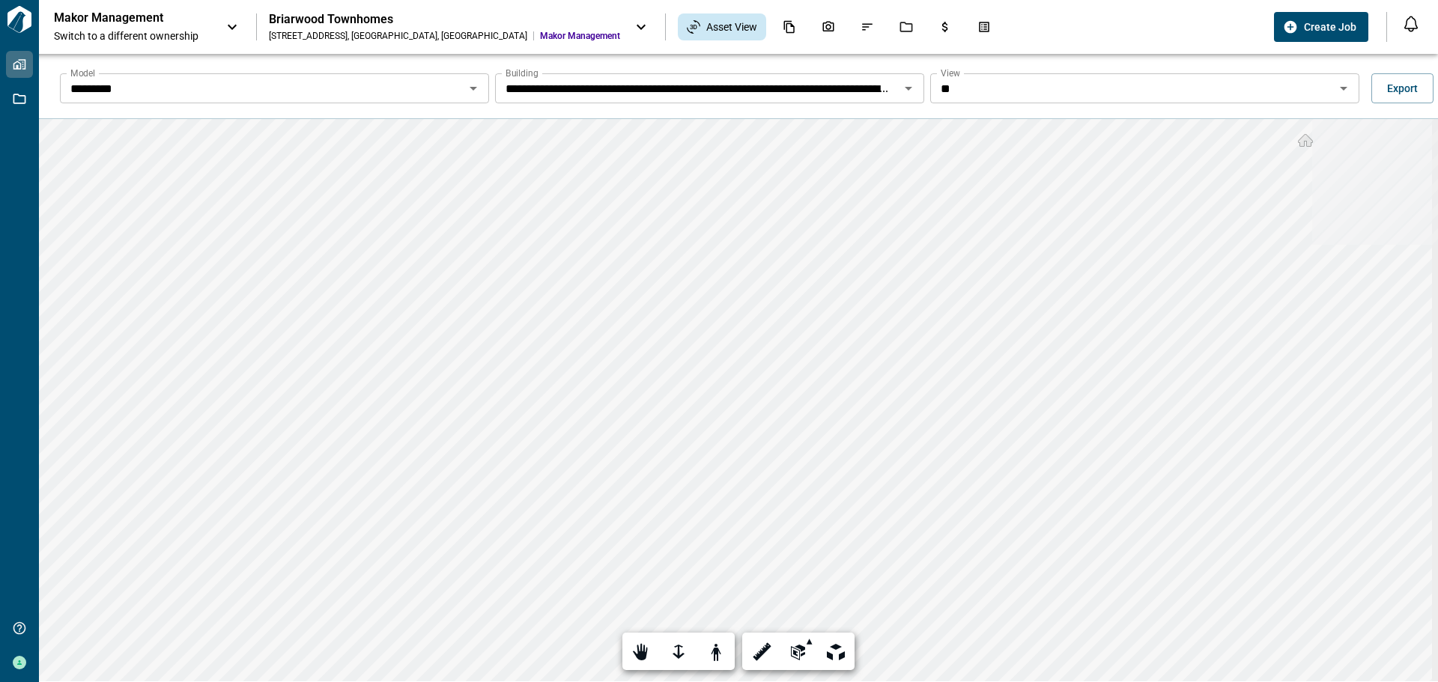
click at [1395, 114] on div "**********" at bounding box center [738, 86] width 1399 height 65
click at [1396, 91] on span "Export" at bounding box center [1402, 88] width 31 height 15
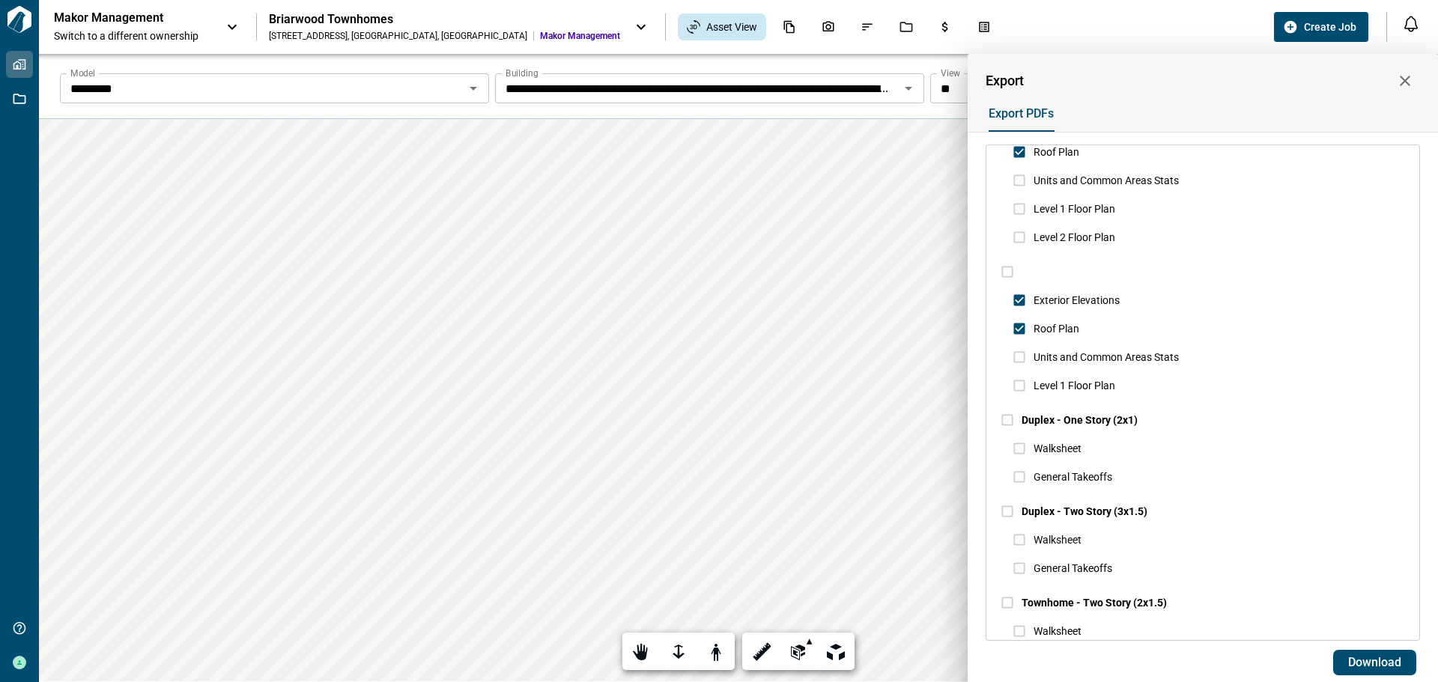
scroll to position [832, 0]
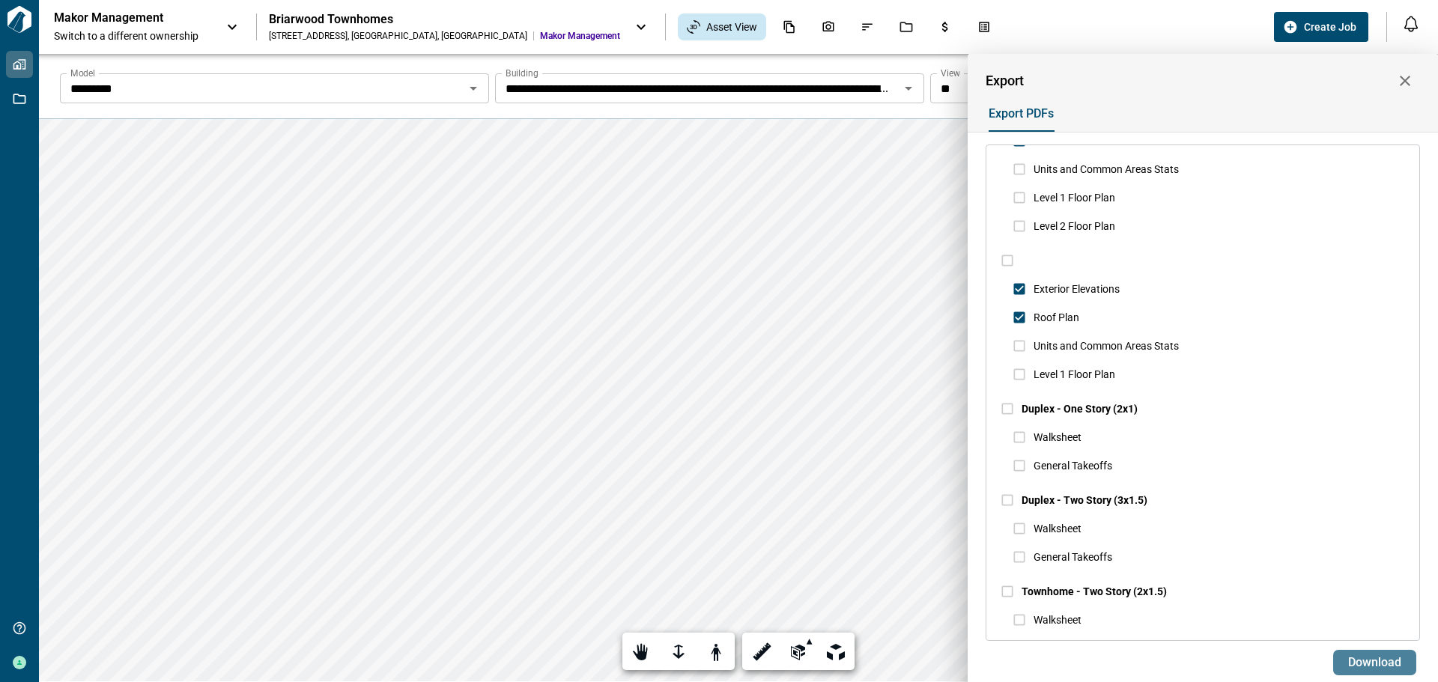
click at [1398, 664] on span "Download" at bounding box center [1374, 662] width 53 height 15
click at [906, 89] on div at bounding box center [719, 341] width 1438 height 682
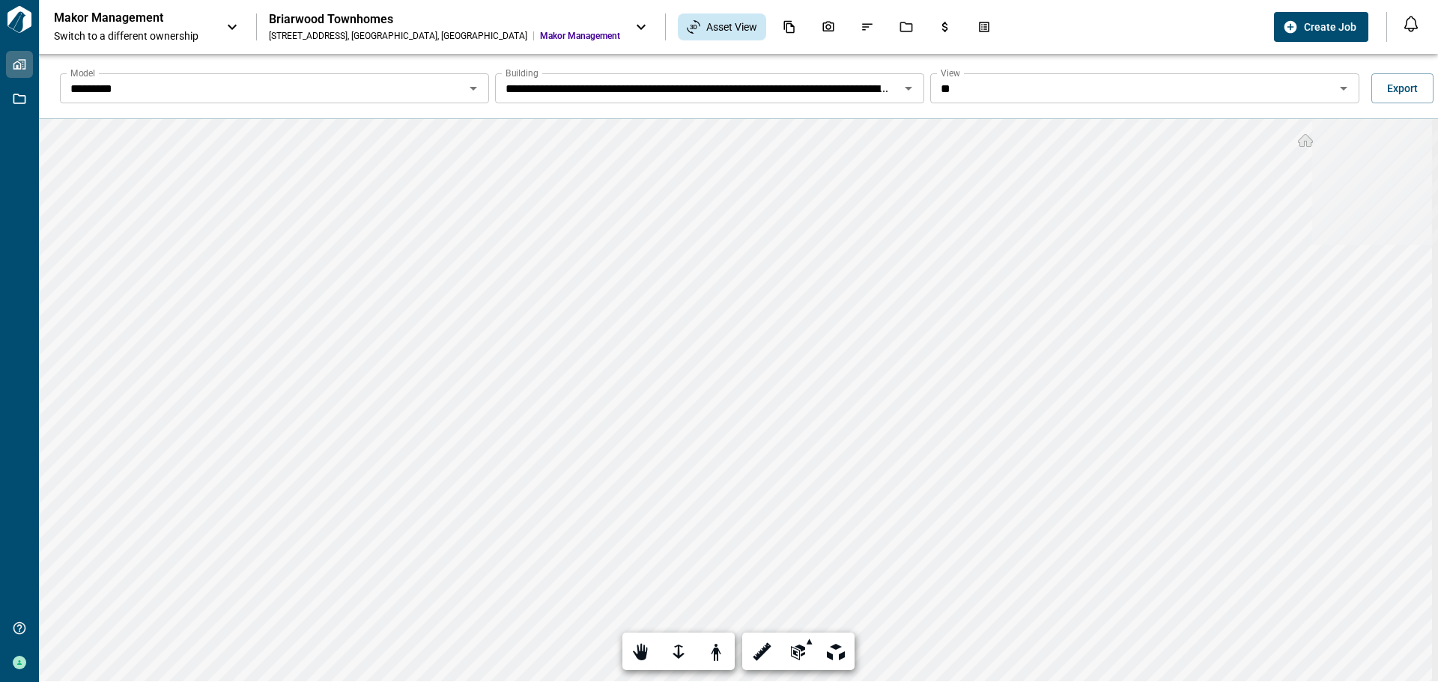
click at [905, 97] on icon "Open" at bounding box center [909, 88] width 18 height 18
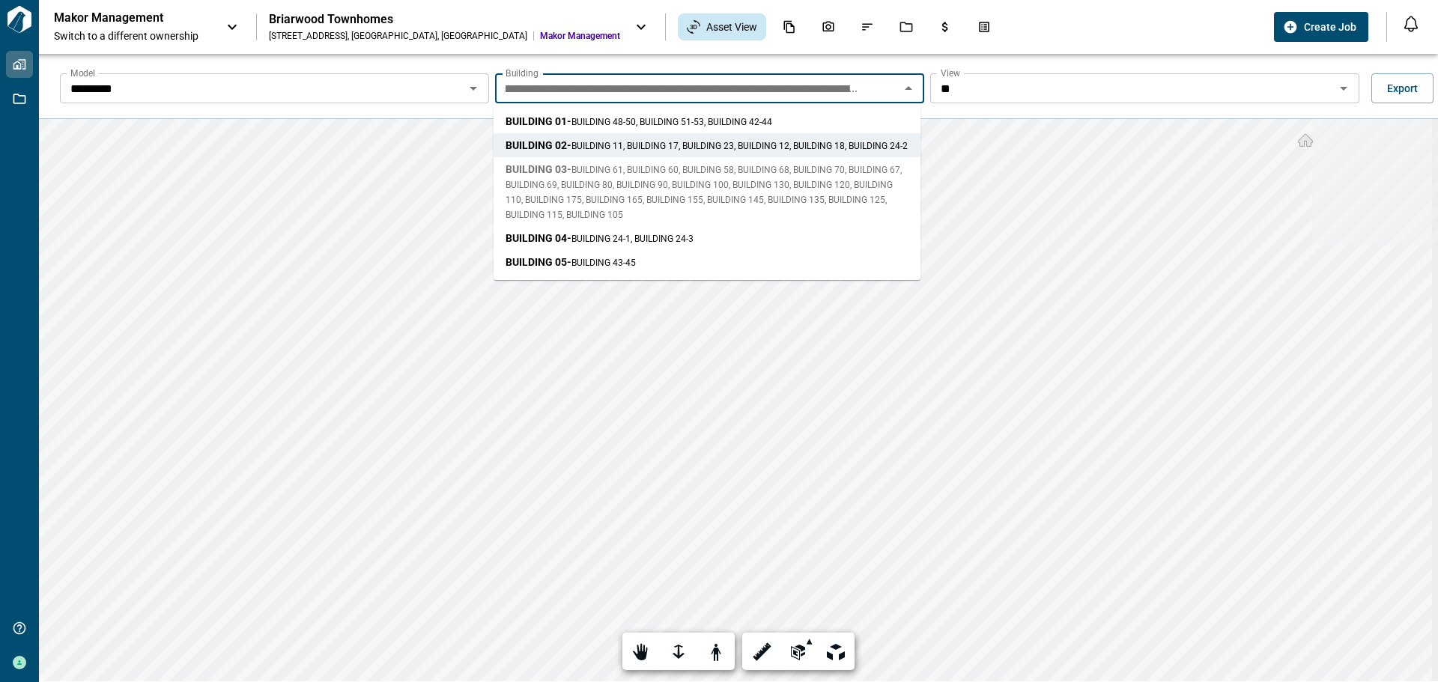
click at [640, 181] on span "BUILDING 61, BUILDING 60, BUILDING 58, BUILDING 68, BUILDING 70, BUILDING 67, B…" at bounding box center [704, 192] width 396 height 55
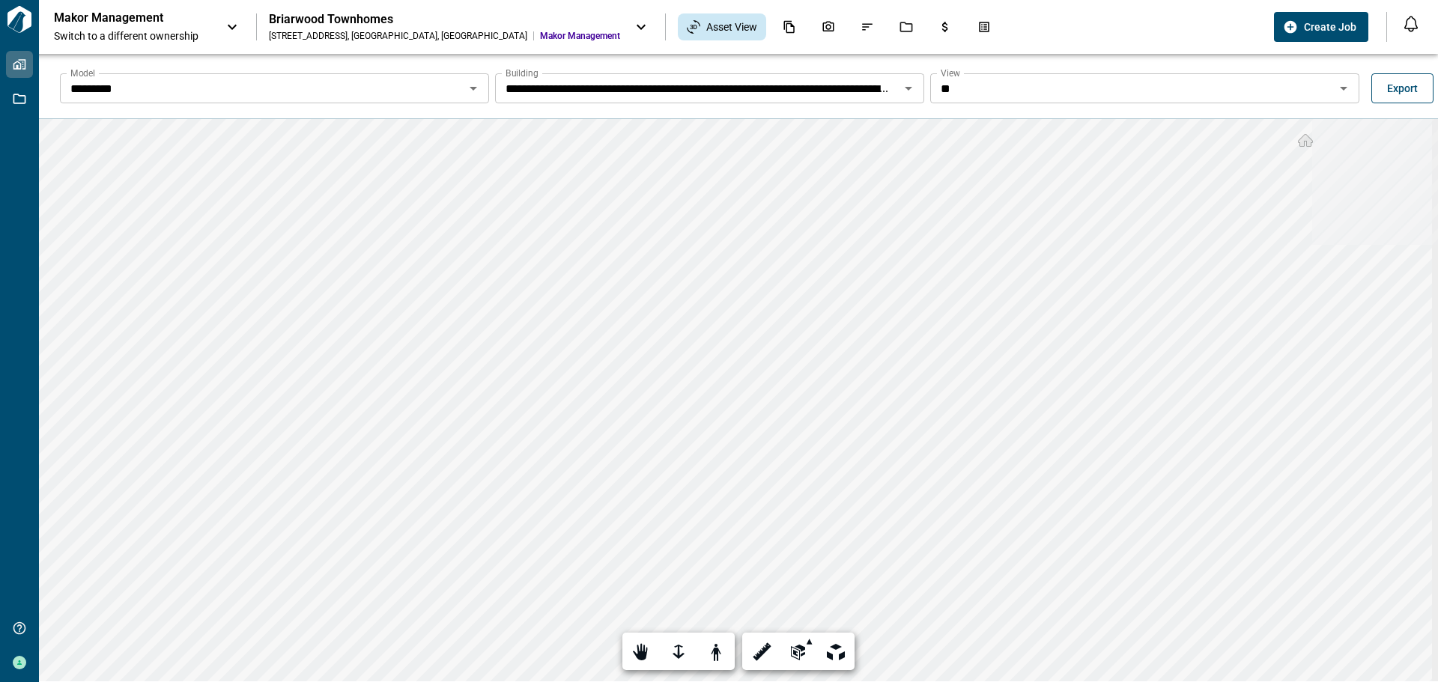
click at [1414, 83] on button "Export" at bounding box center [1402, 88] width 62 height 30
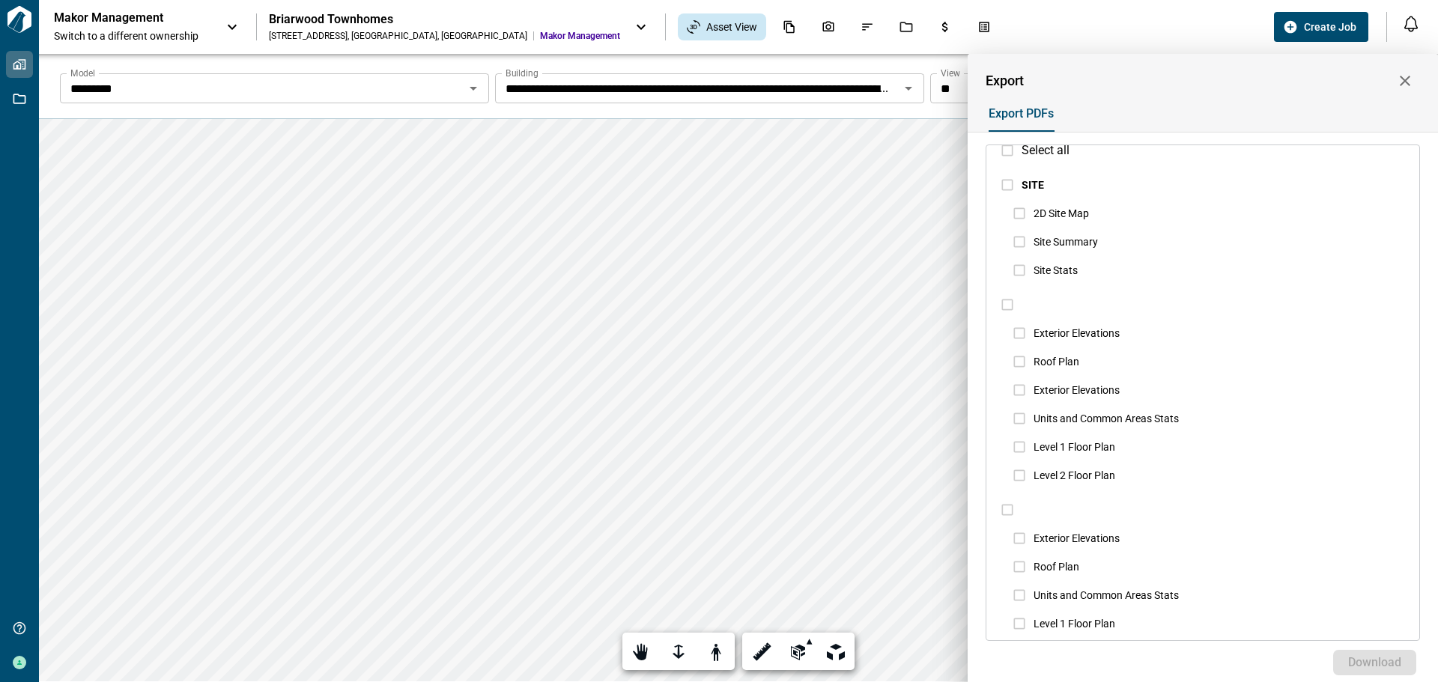
scroll to position [0, 0]
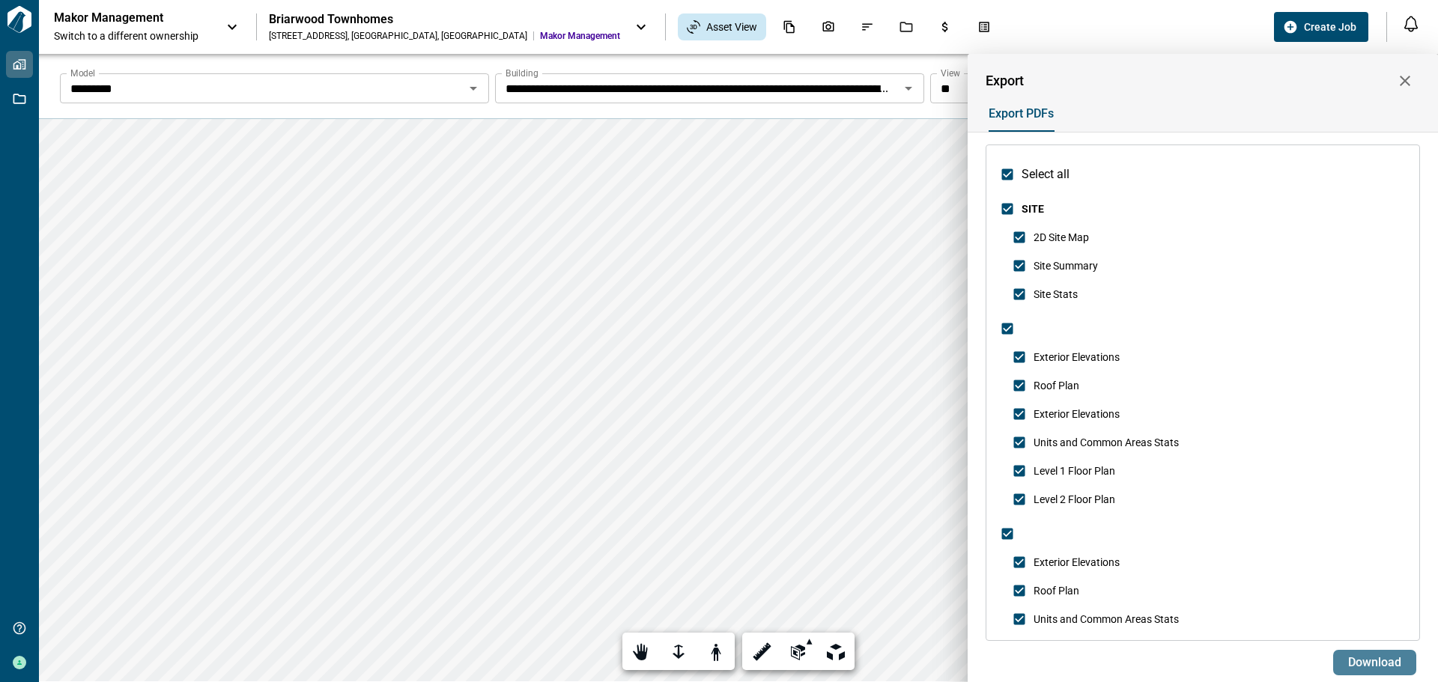
click at [1386, 655] on button "Download" at bounding box center [1374, 662] width 83 height 25
click at [482, 82] on div at bounding box center [719, 341] width 1438 height 682
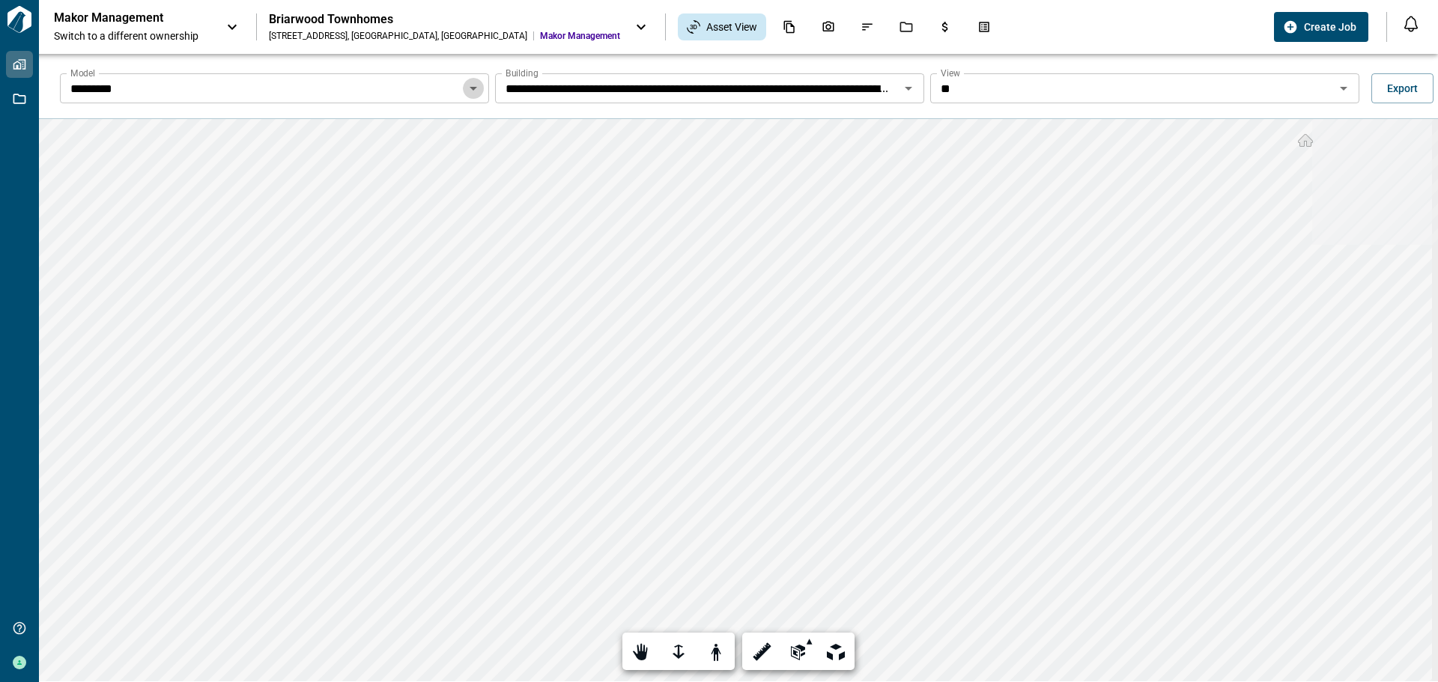
click at [471, 90] on icon "Open" at bounding box center [473, 89] width 7 height 4
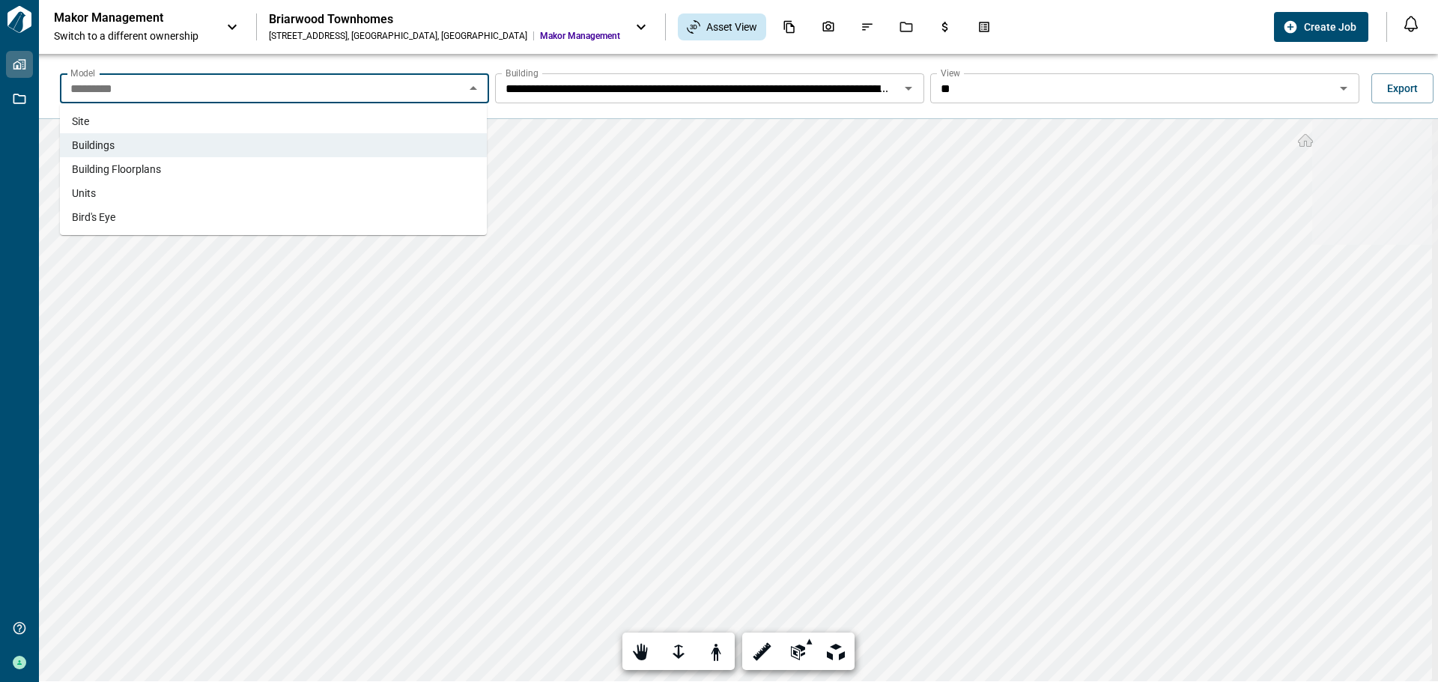
click at [109, 124] on li "Site" at bounding box center [273, 121] width 427 height 24
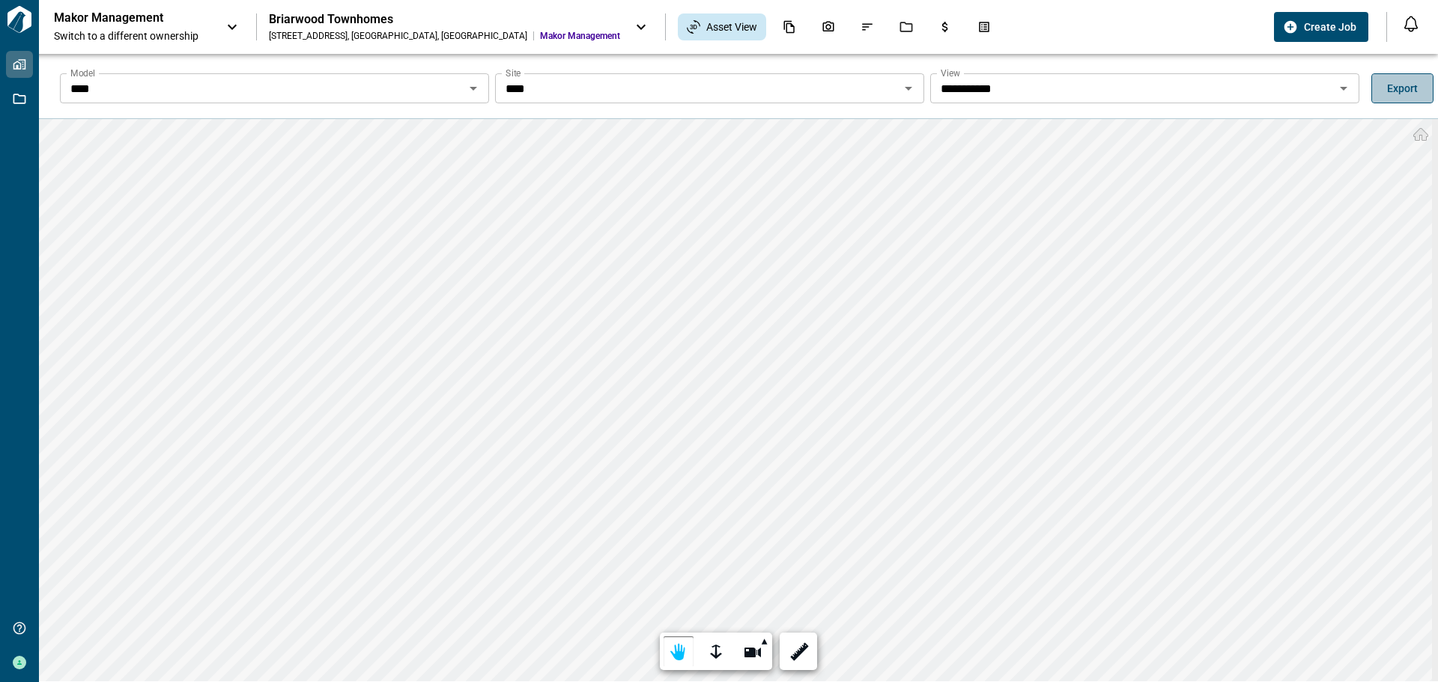
click at [1391, 86] on span "Export" at bounding box center [1402, 88] width 31 height 15
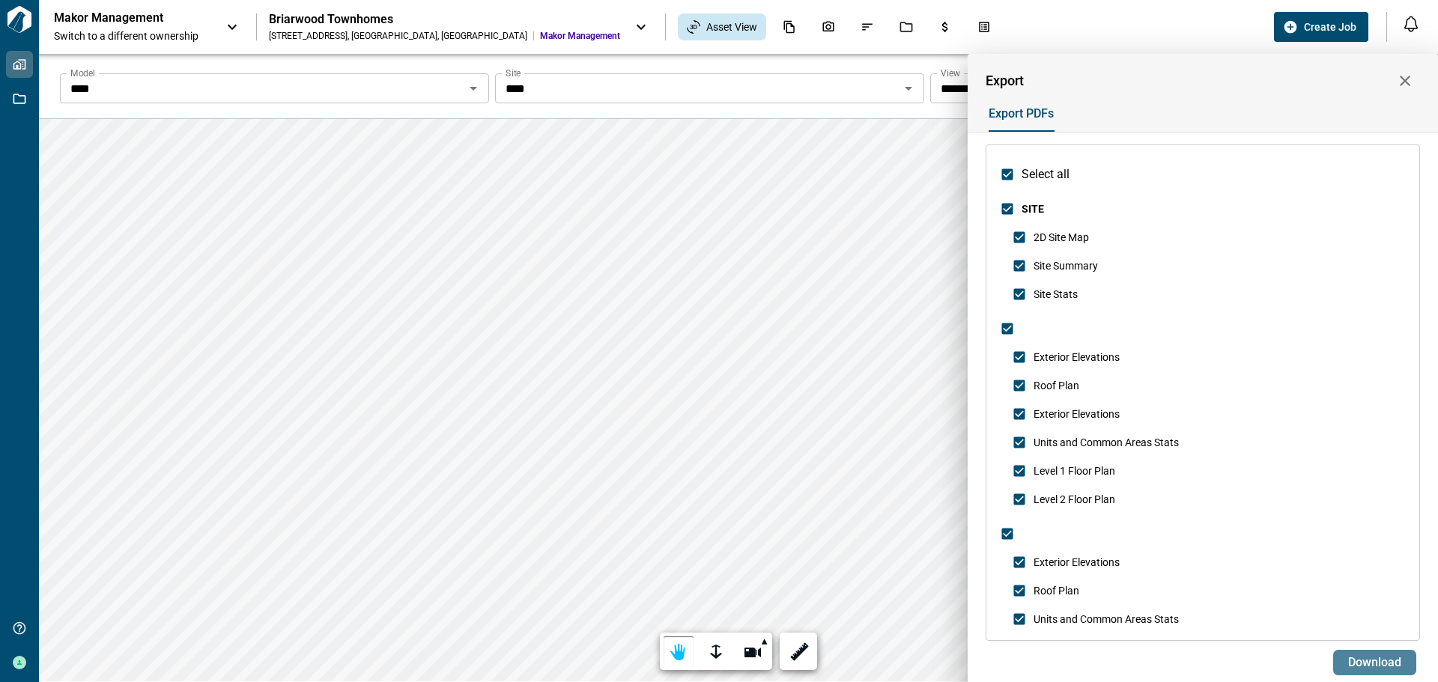
drag, startPoint x: 1398, startPoint y: 661, endPoint x: 1395, endPoint y: 653, distance: 8.1
click at [1397, 658] on span "Download" at bounding box center [1374, 662] width 53 height 15
click at [1404, 82] on icon "button" at bounding box center [1405, 81] width 10 height 10
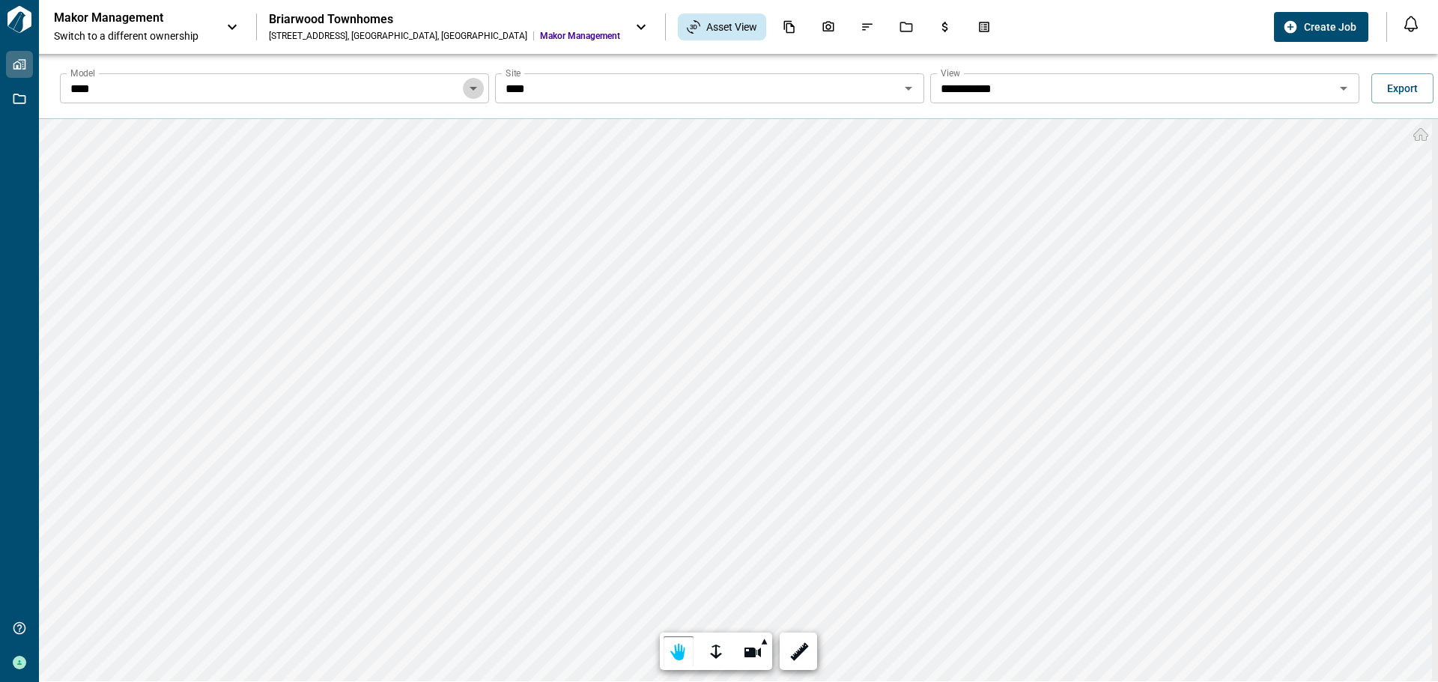
click at [467, 94] on icon "Open" at bounding box center [473, 88] width 18 height 18
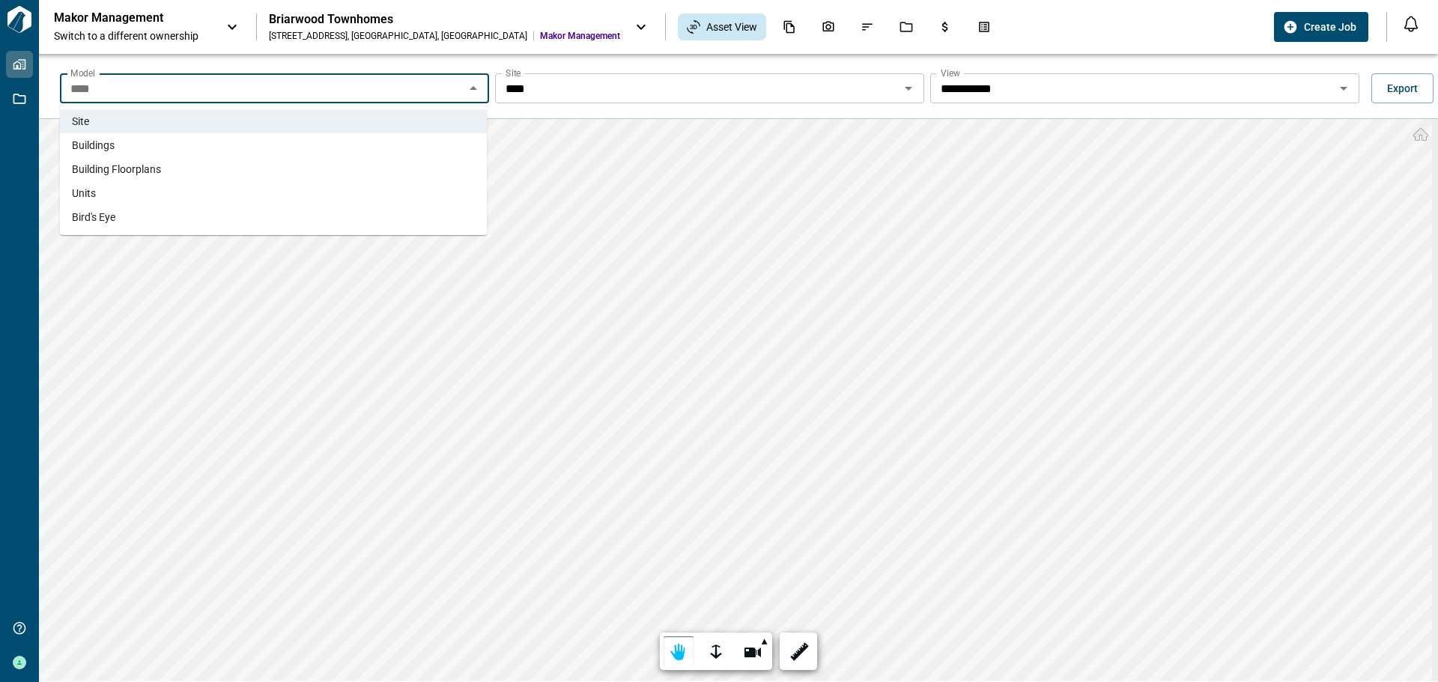
click at [116, 144] on li "Buildings" at bounding box center [273, 145] width 427 height 24
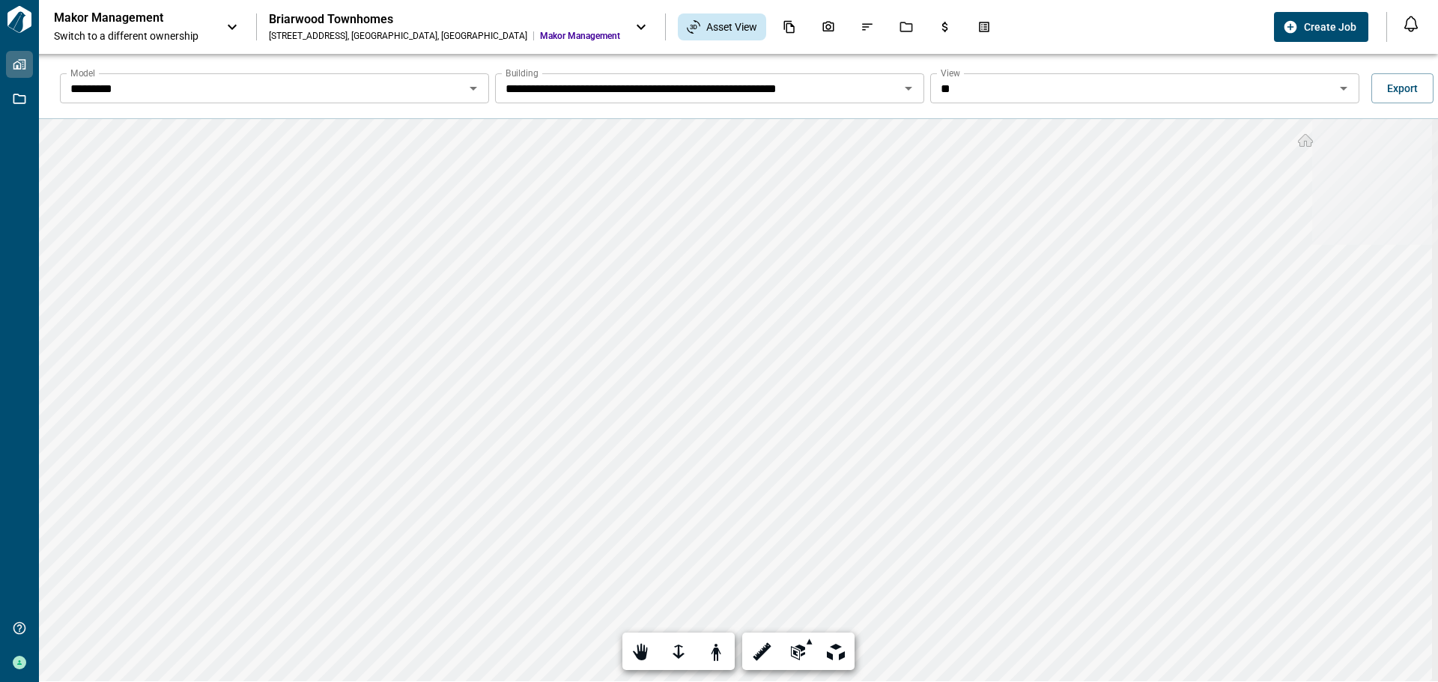
click at [1336, 94] on icon "Open" at bounding box center [1344, 88] width 18 height 18
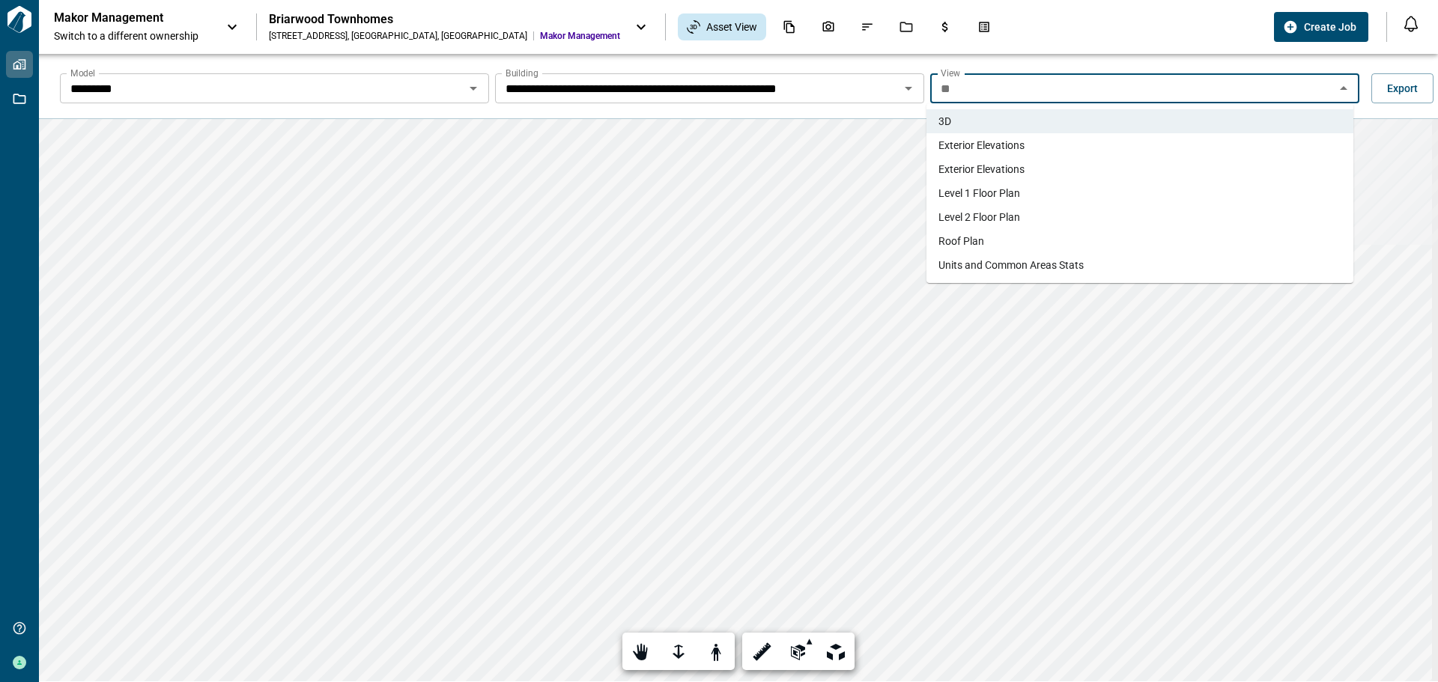
click at [1011, 147] on span "Exterior Elevations" at bounding box center [982, 145] width 86 height 15
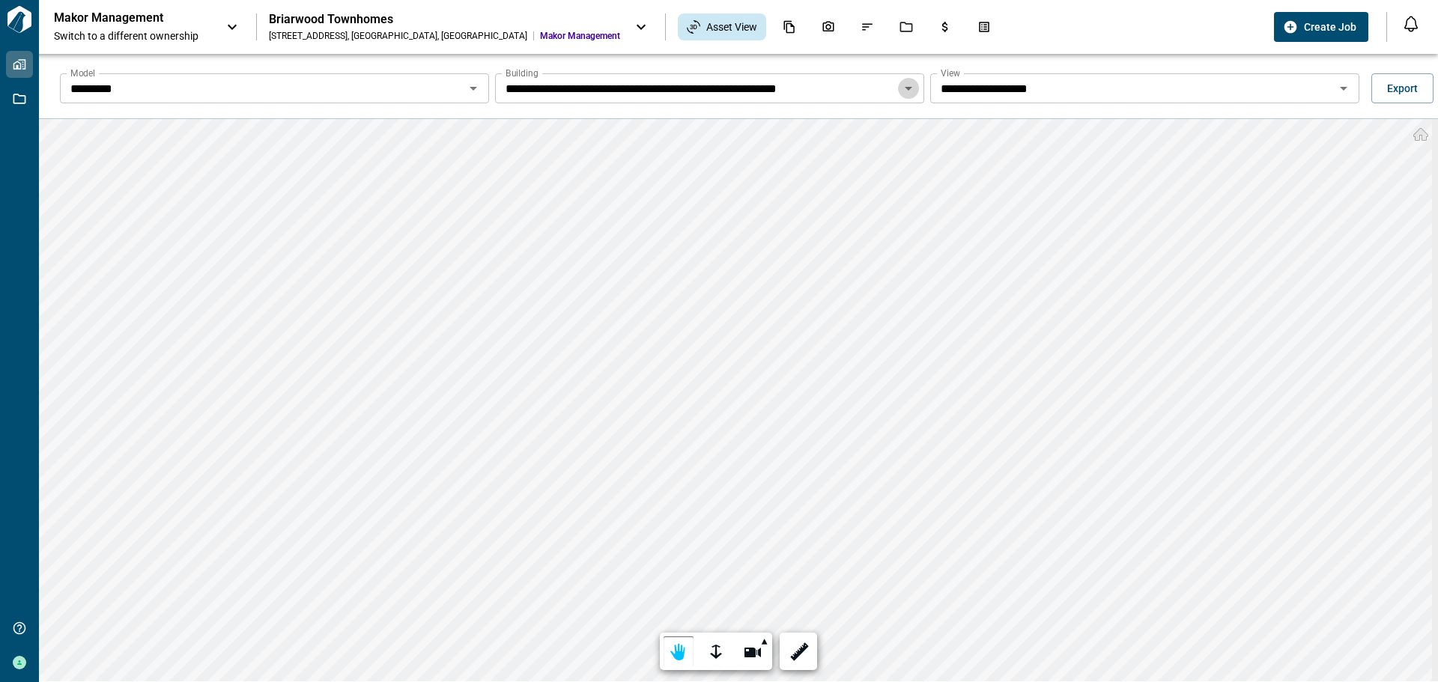
click at [909, 85] on icon "Open" at bounding box center [909, 88] width 18 height 18
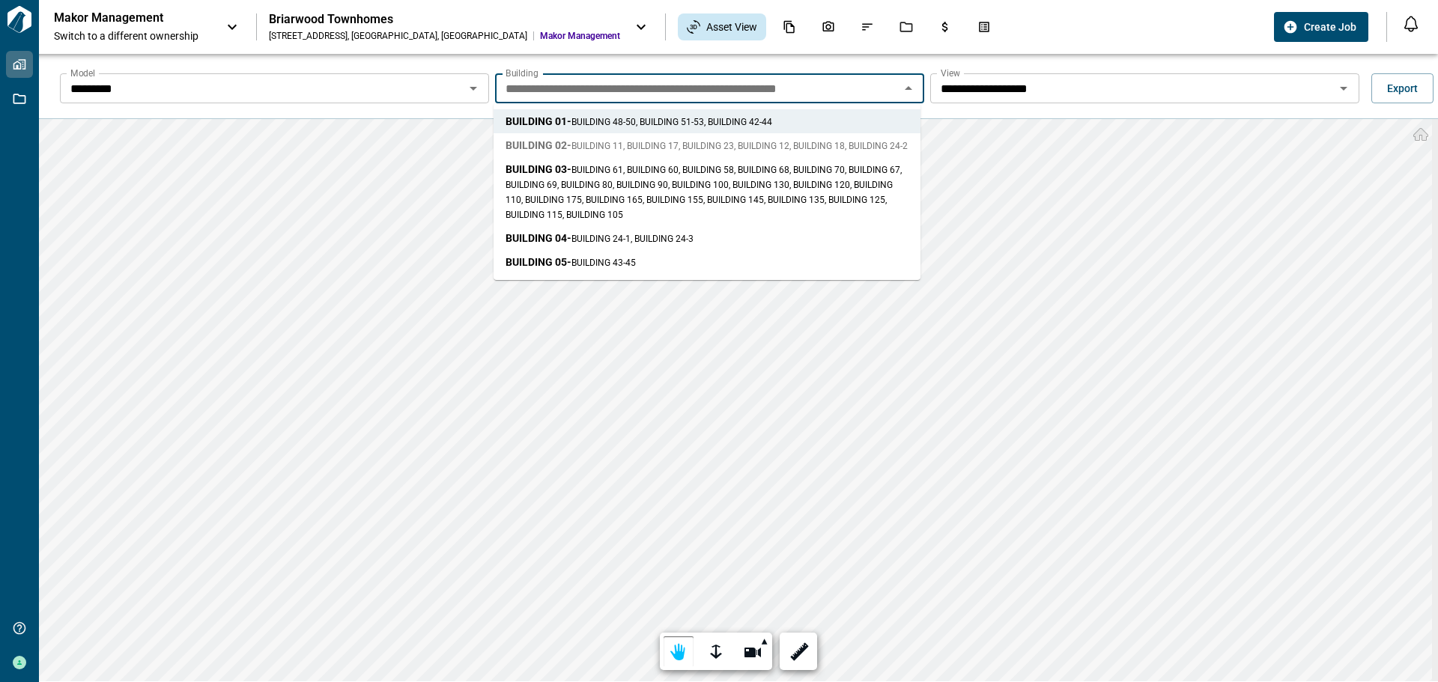
click at [595, 148] on span "BUILDING 11, BUILDING 17, BUILDING 23, BUILDING 12, BUILDING 18, BUILDING 24-2" at bounding box center [740, 146] width 336 height 10
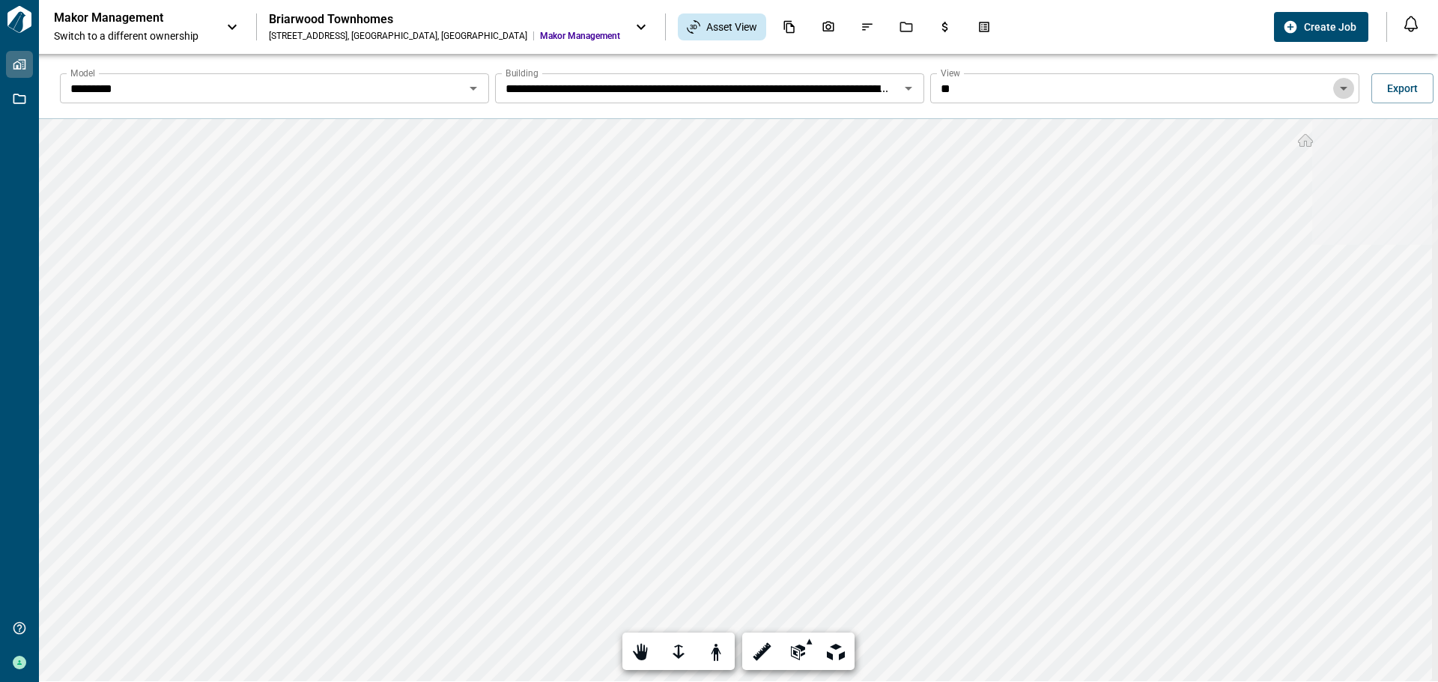
click at [1340, 85] on icon "Open" at bounding box center [1344, 88] width 18 height 18
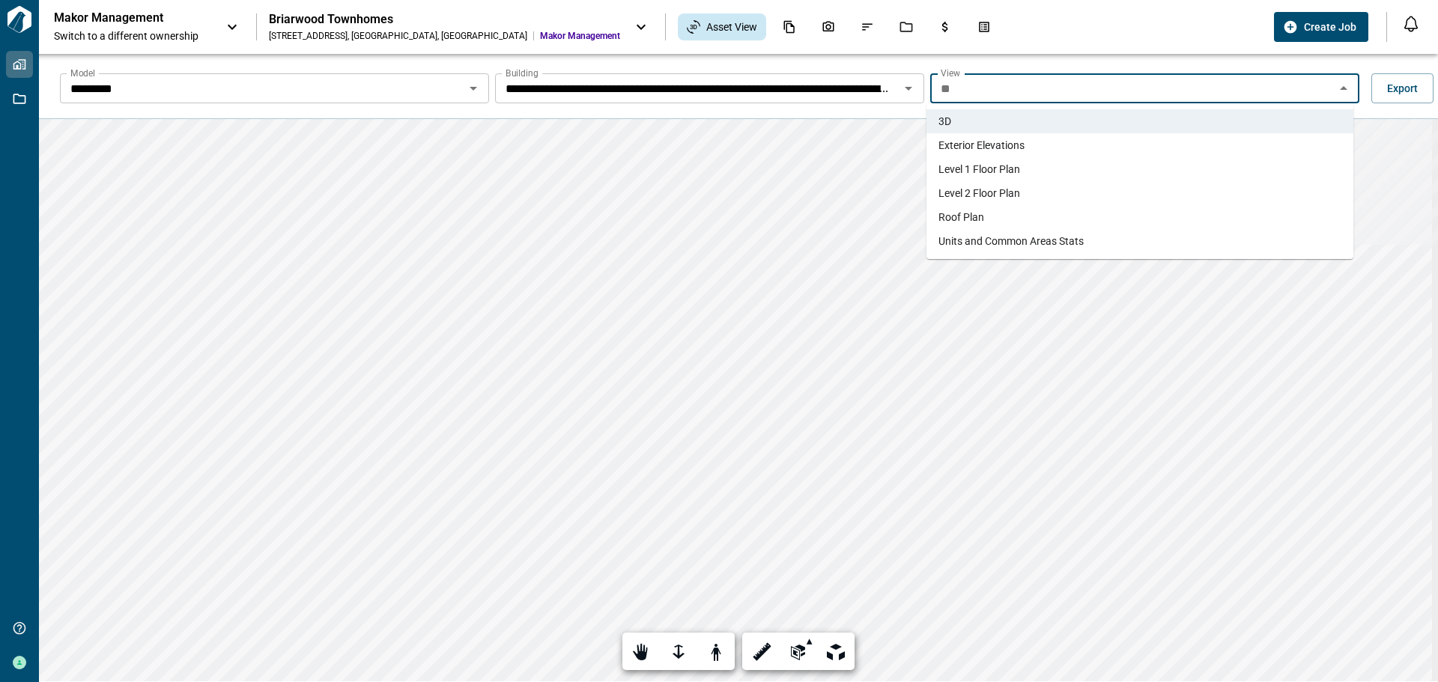
click at [1058, 149] on li "Exterior Elevations" at bounding box center [1140, 145] width 427 height 24
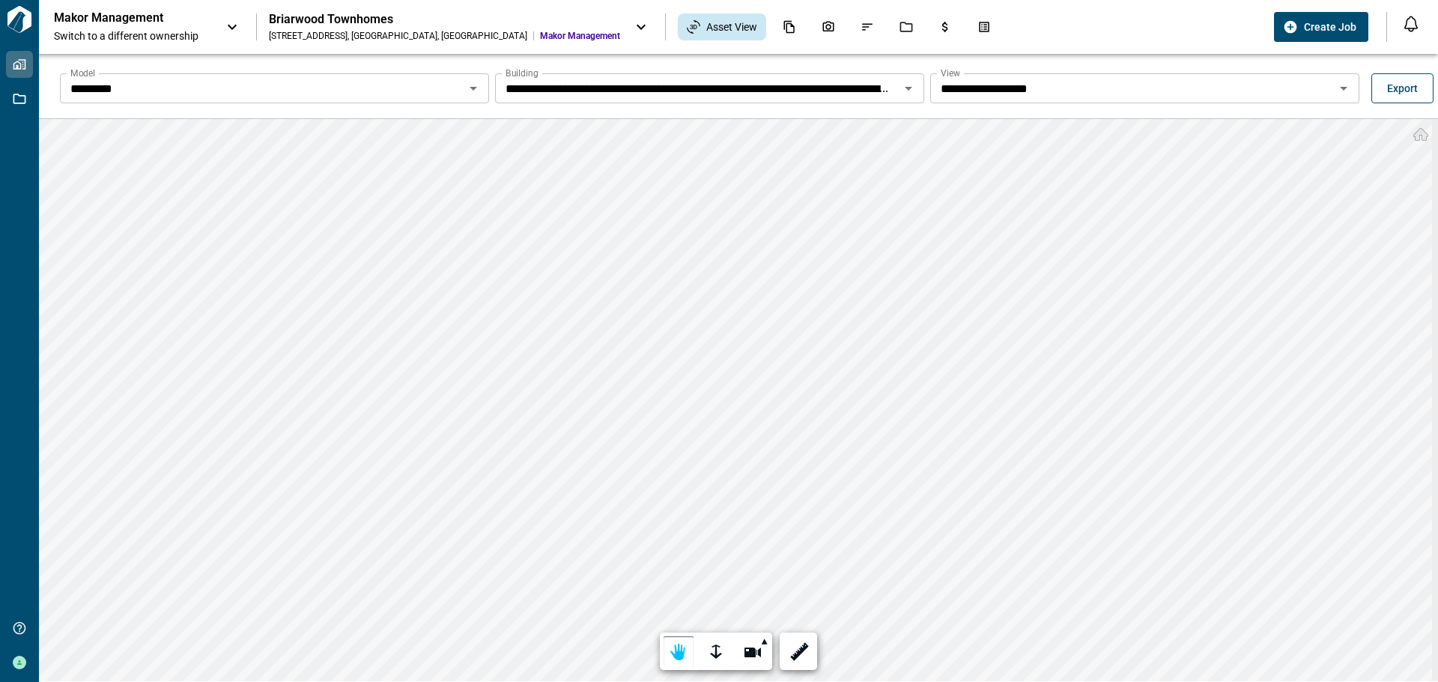
click at [1398, 91] on span "Export" at bounding box center [1402, 88] width 31 height 15
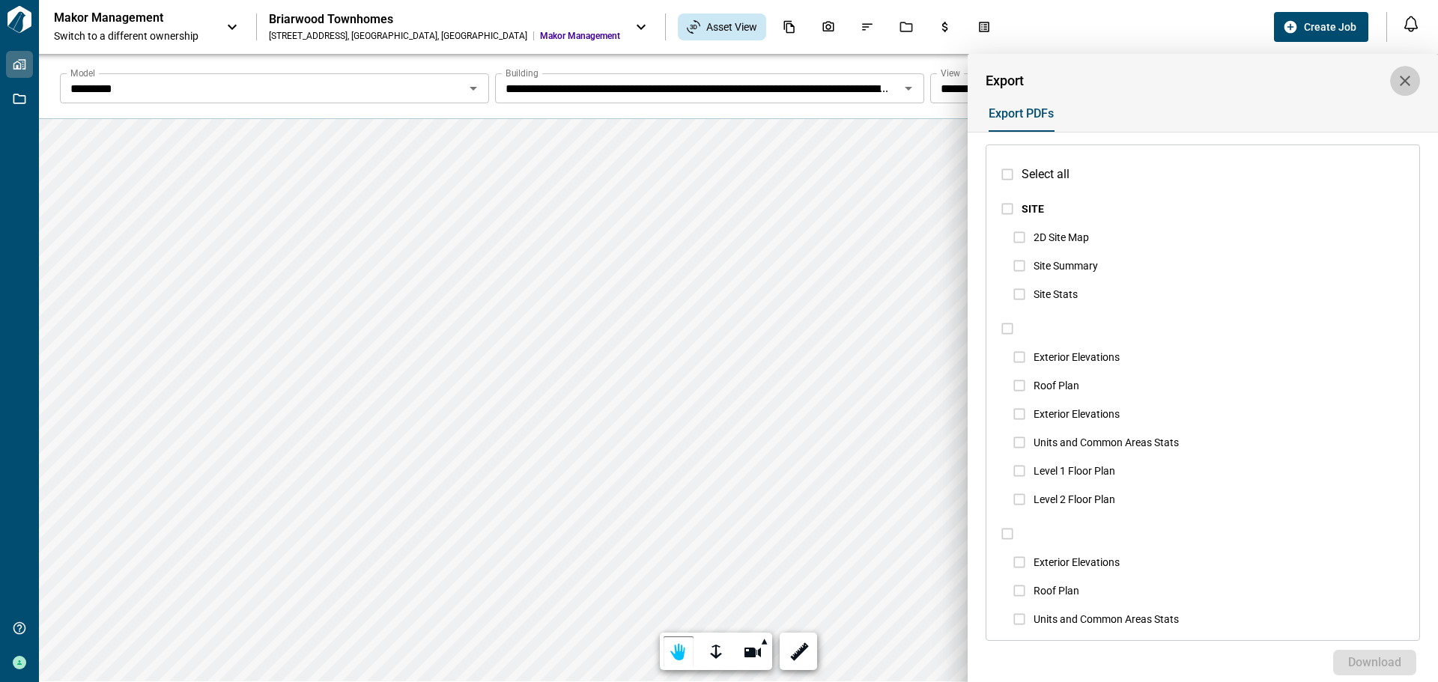
click at [1402, 82] on icon "button" at bounding box center [1405, 81] width 18 height 18
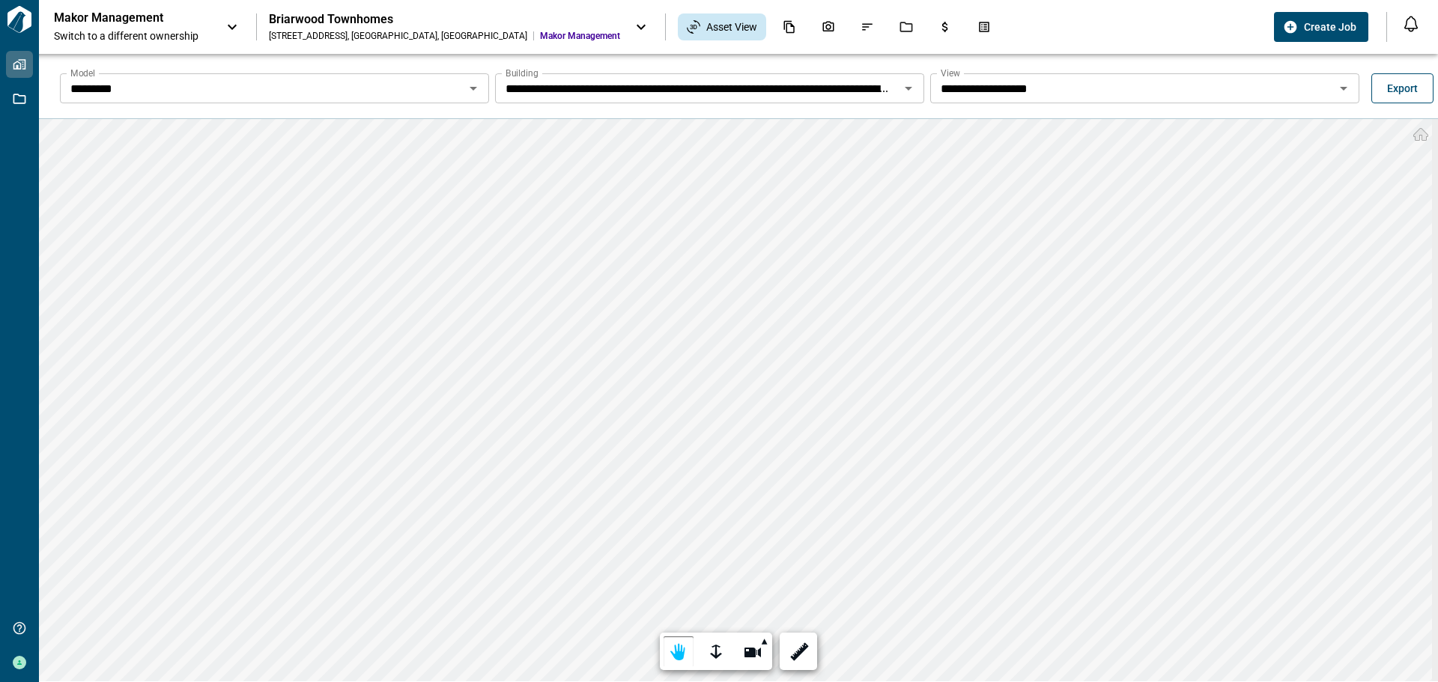
click at [1391, 89] on span "Export" at bounding box center [1402, 88] width 31 height 15
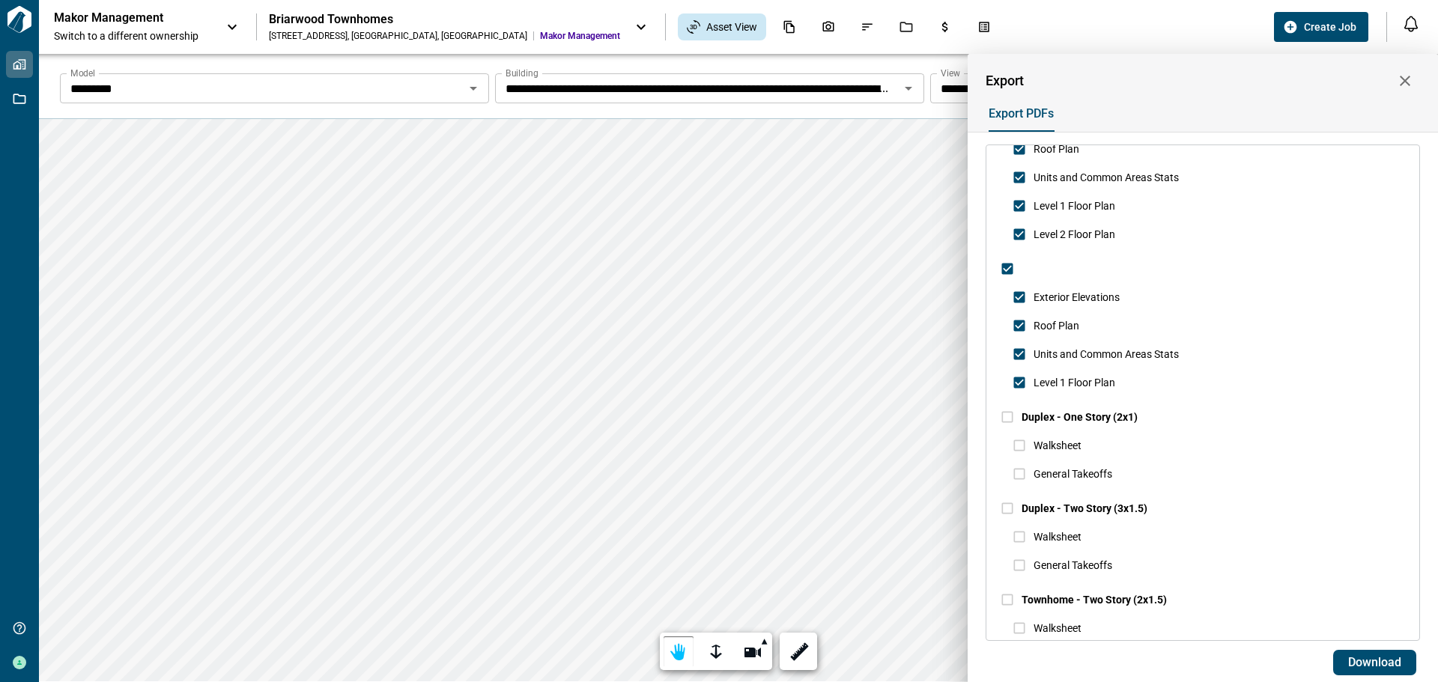
scroll to position [907, 0]
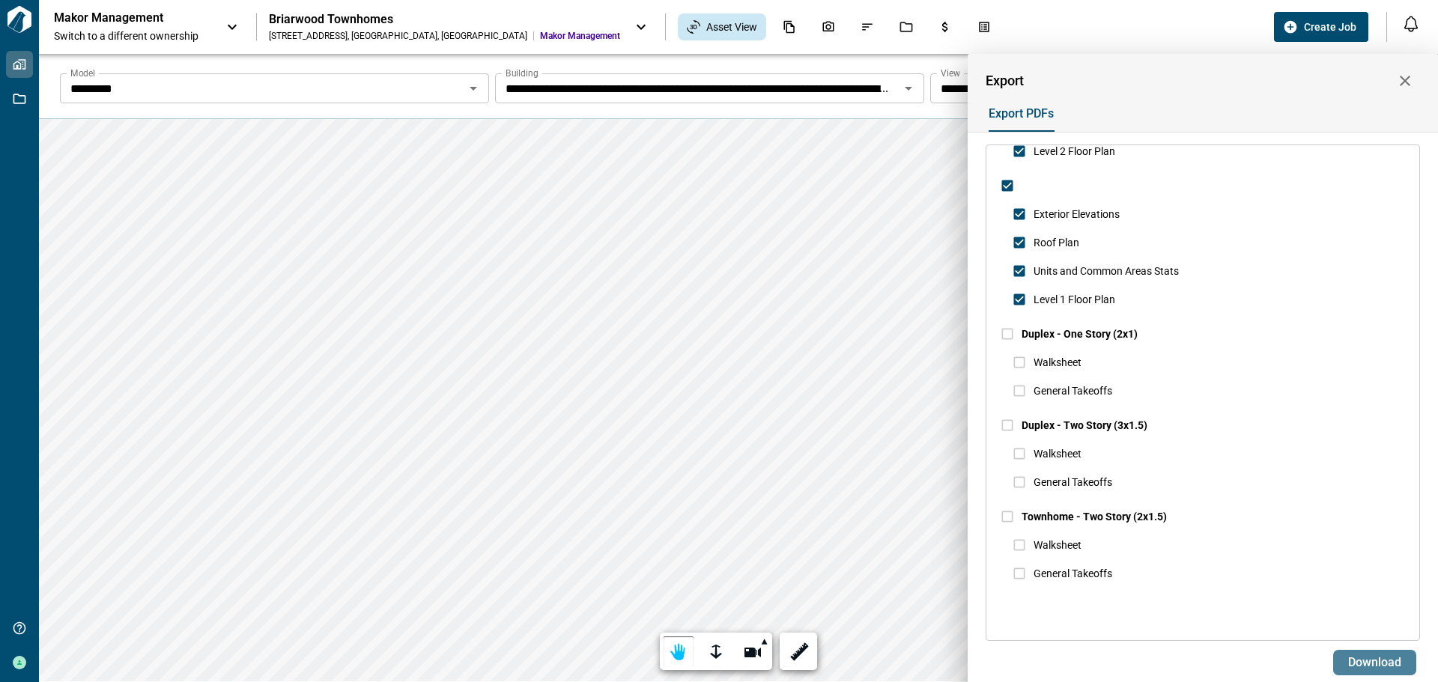
click at [1363, 659] on span "Download" at bounding box center [1374, 662] width 53 height 15
click at [1405, 85] on icon "button" at bounding box center [1405, 81] width 18 height 18
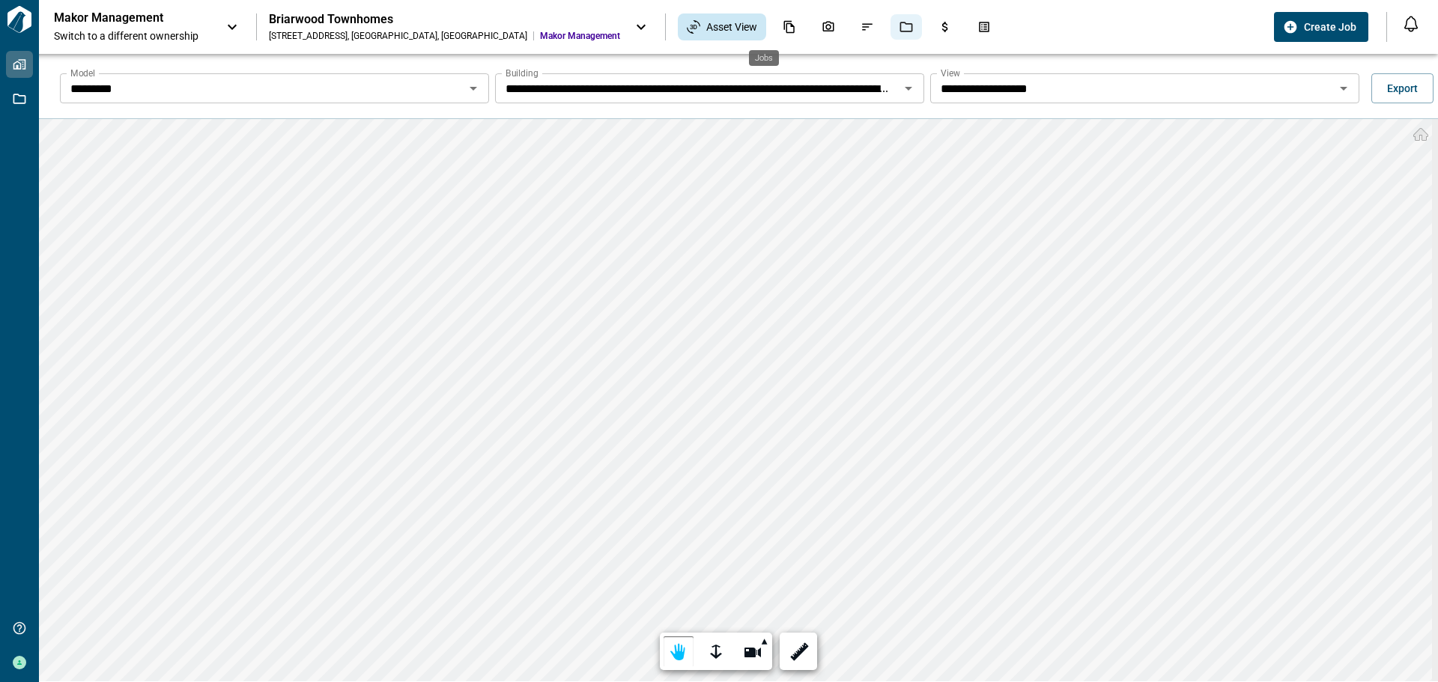
click at [900, 24] on icon "Jobs" at bounding box center [906, 27] width 13 height 10
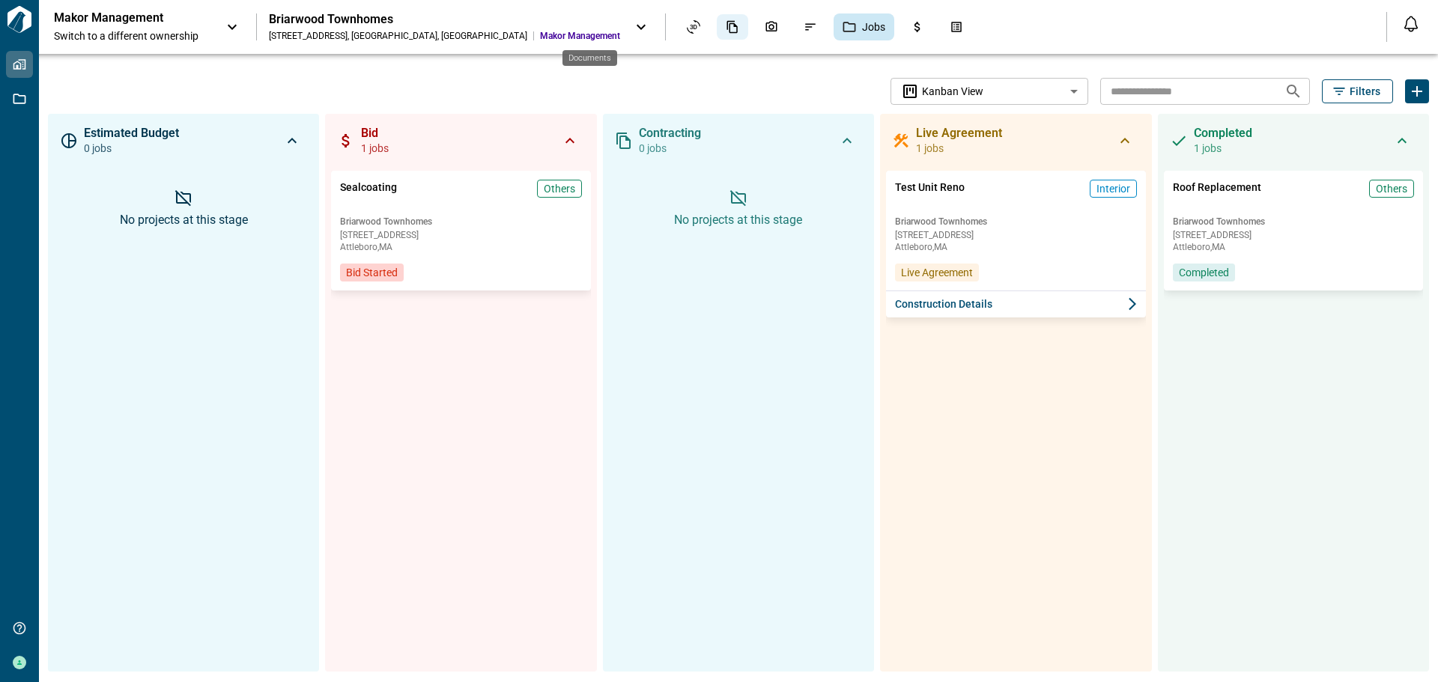
click at [726, 25] on icon "Documents" at bounding box center [732, 26] width 13 height 13
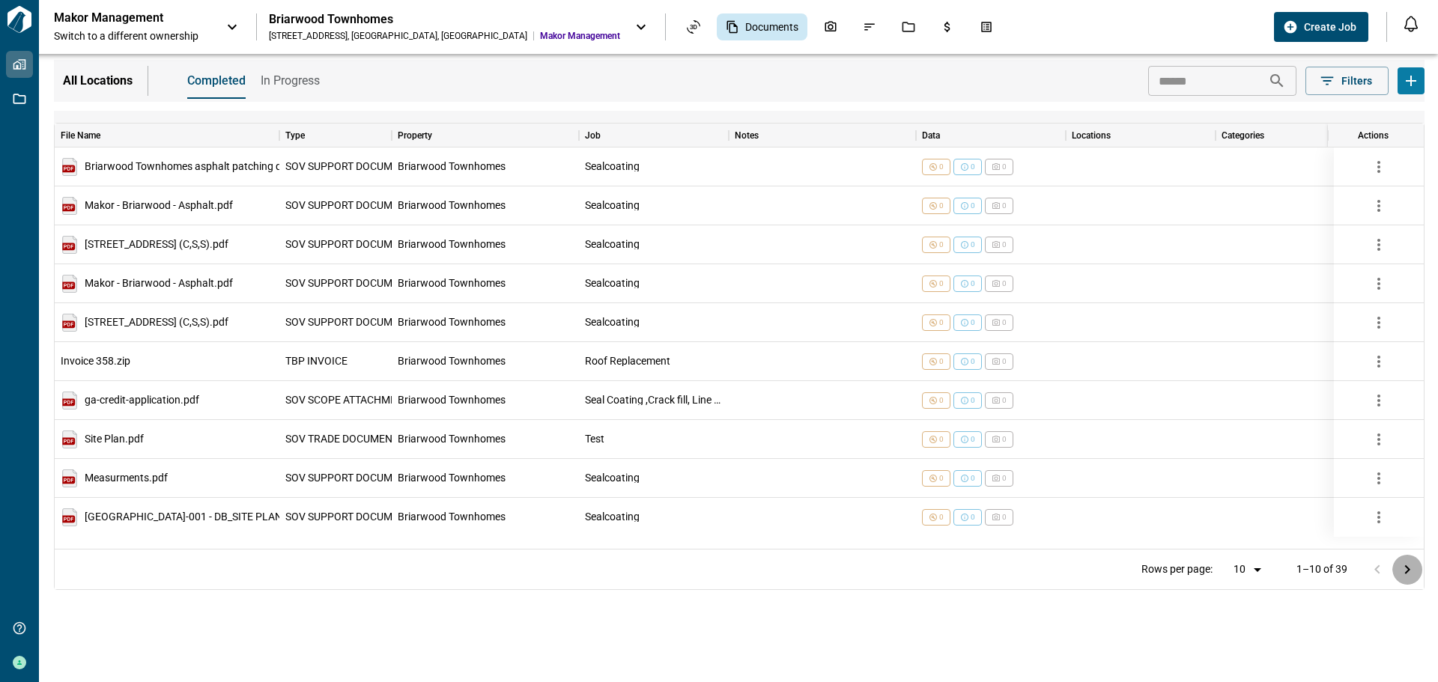
click at [1403, 569] on icon "Go to next page" at bounding box center [1407, 570] width 18 height 18
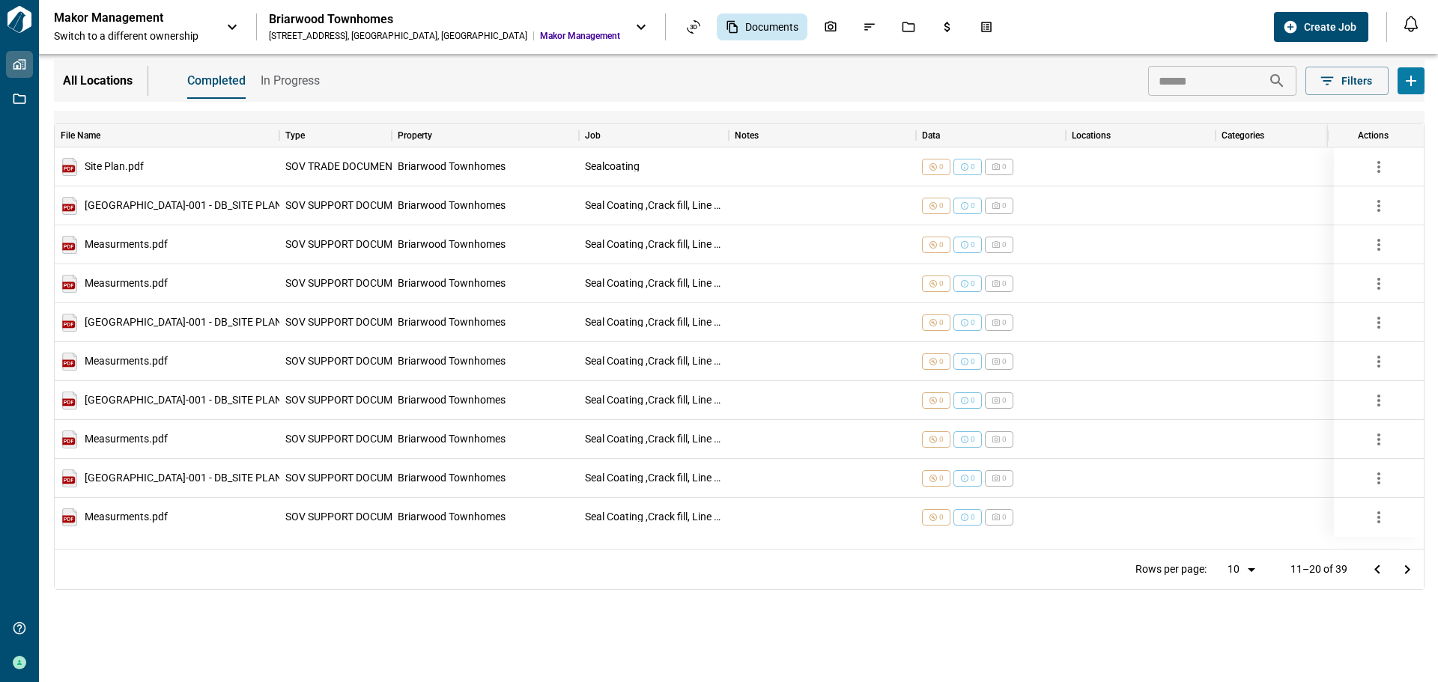
click at [1401, 567] on icon "Go to next page" at bounding box center [1407, 570] width 18 height 18
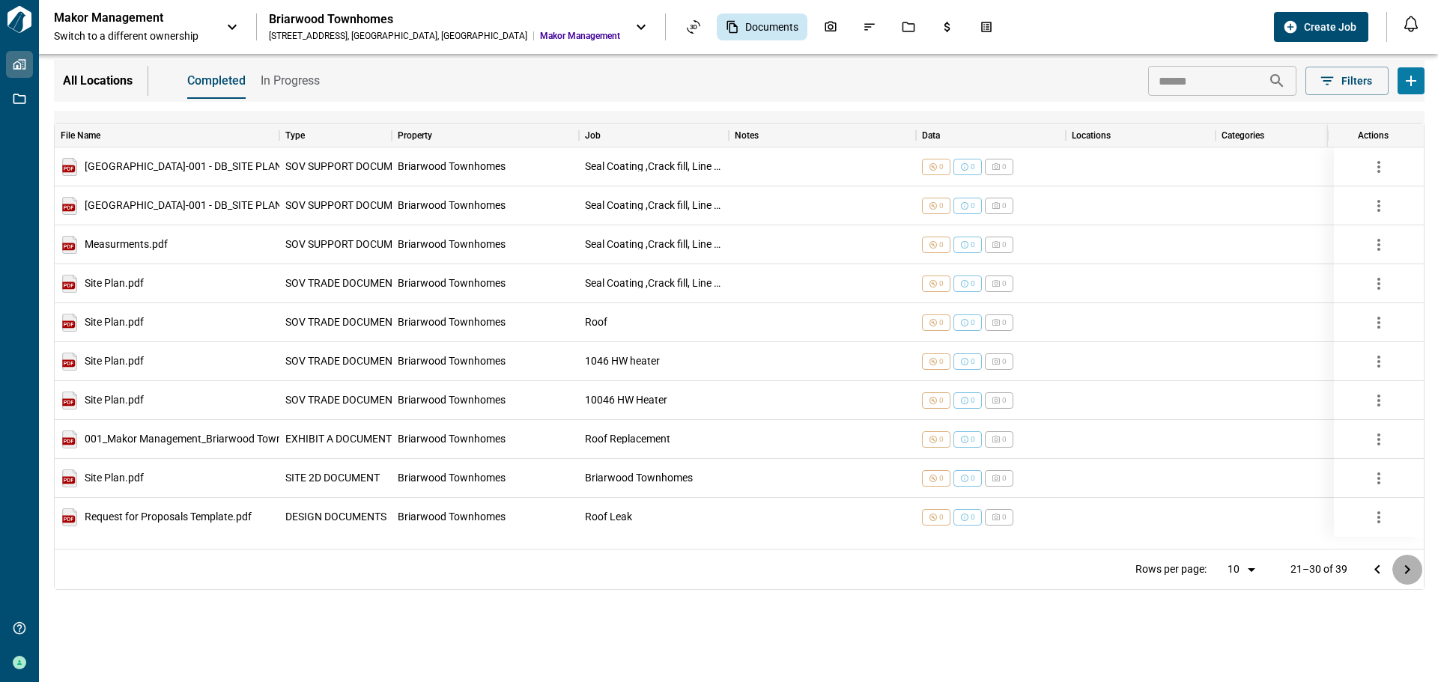
click at [1410, 571] on icon "Go to next page" at bounding box center [1407, 570] width 18 height 18
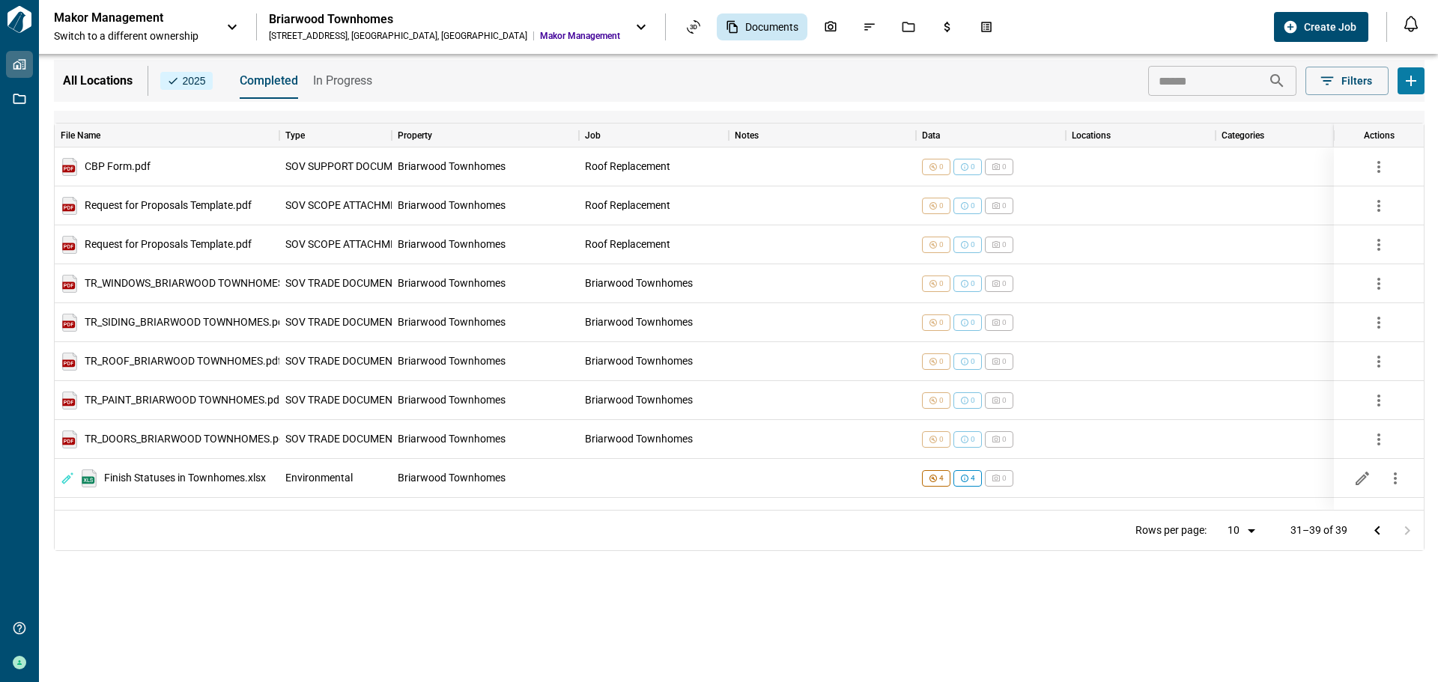
click at [1407, 531] on div at bounding box center [1392, 531] width 60 height 30
click at [745, 22] on span "Documents" at bounding box center [771, 26] width 53 height 15
click at [419, 22] on div "Briarwood Townhomes" at bounding box center [444, 19] width 351 height 15
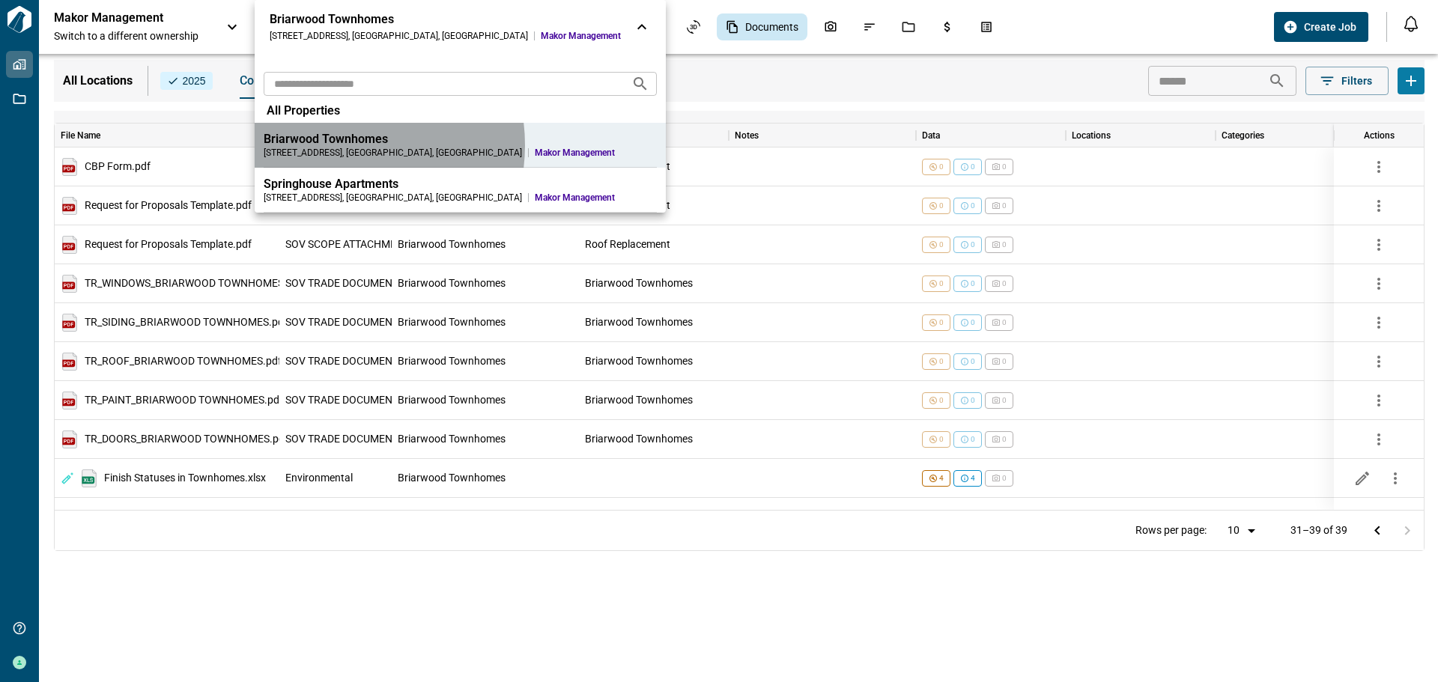
click at [336, 145] on div "Briarwood Townhomes" at bounding box center [460, 139] width 393 height 15
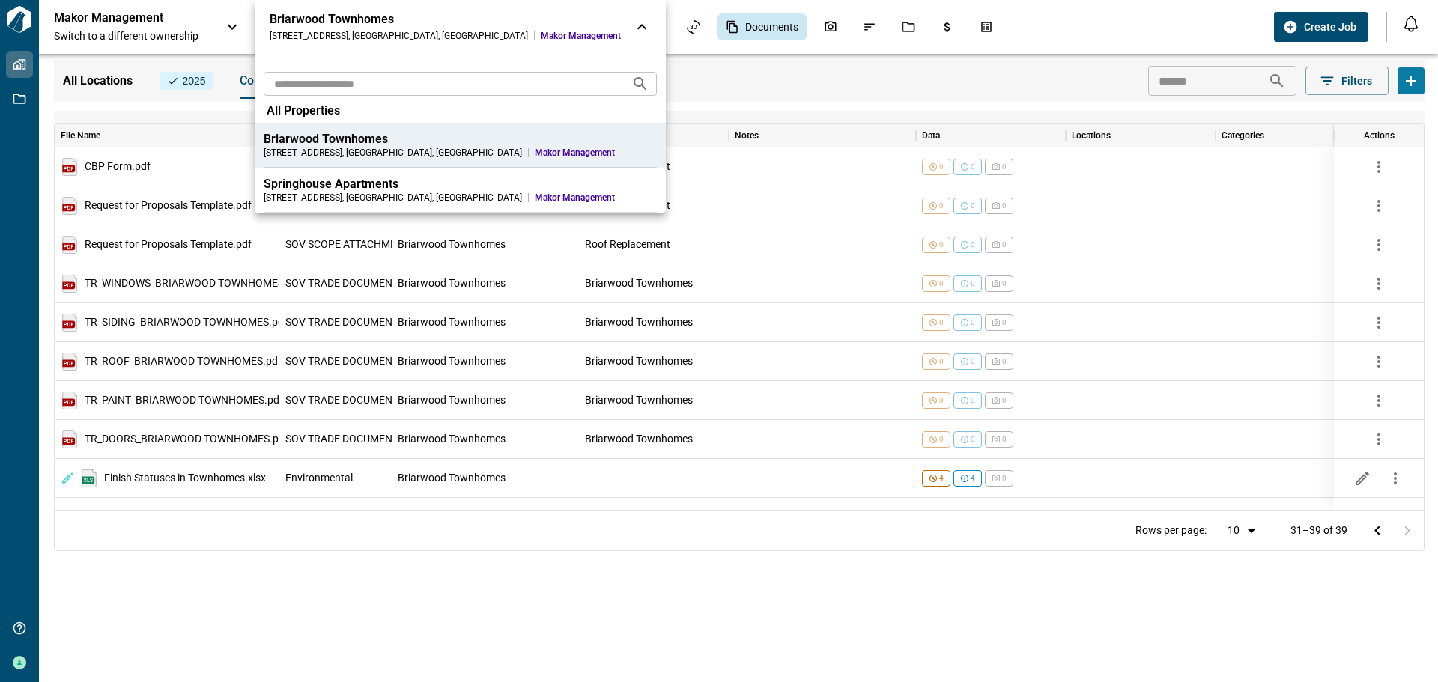
click at [292, 138] on div "Briarwood Townhomes" at bounding box center [460, 139] width 393 height 15
click at [139, 25] on div at bounding box center [719, 341] width 1438 height 682
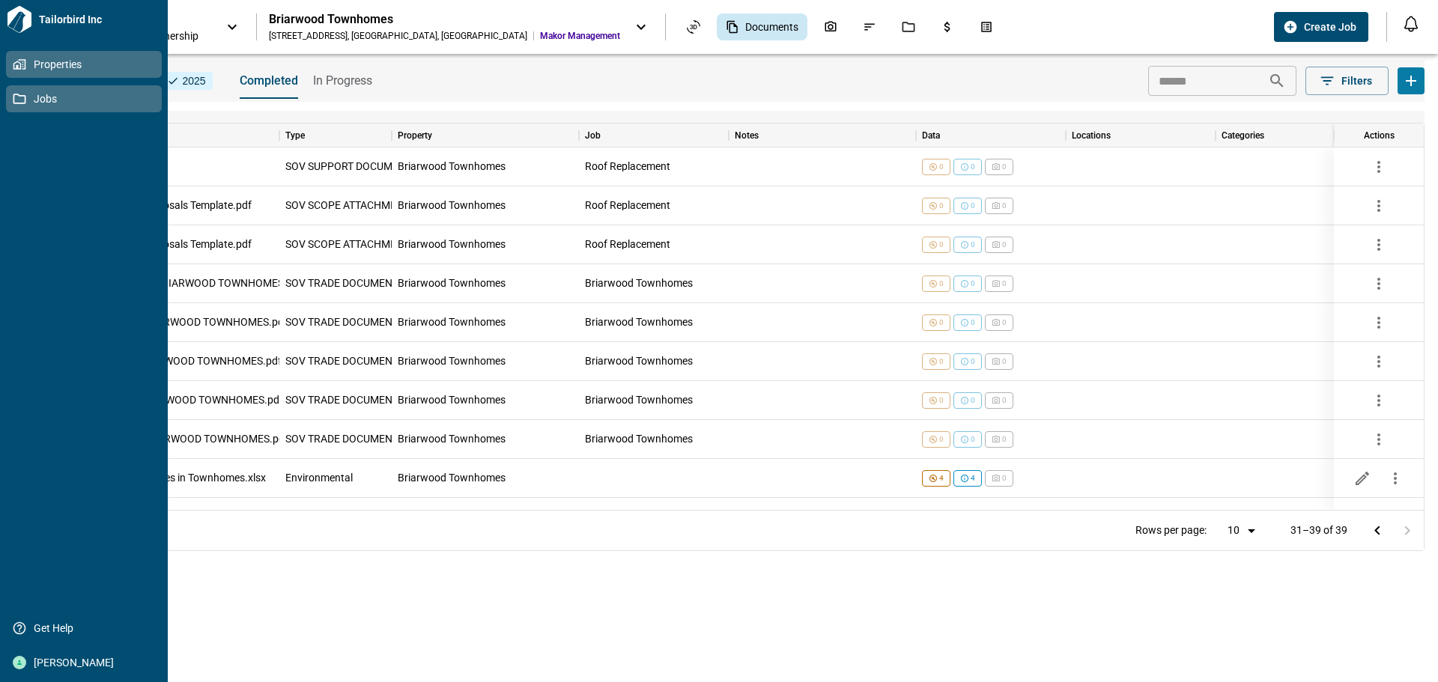
click at [16, 100] on icon at bounding box center [19, 98] width 13 height 13
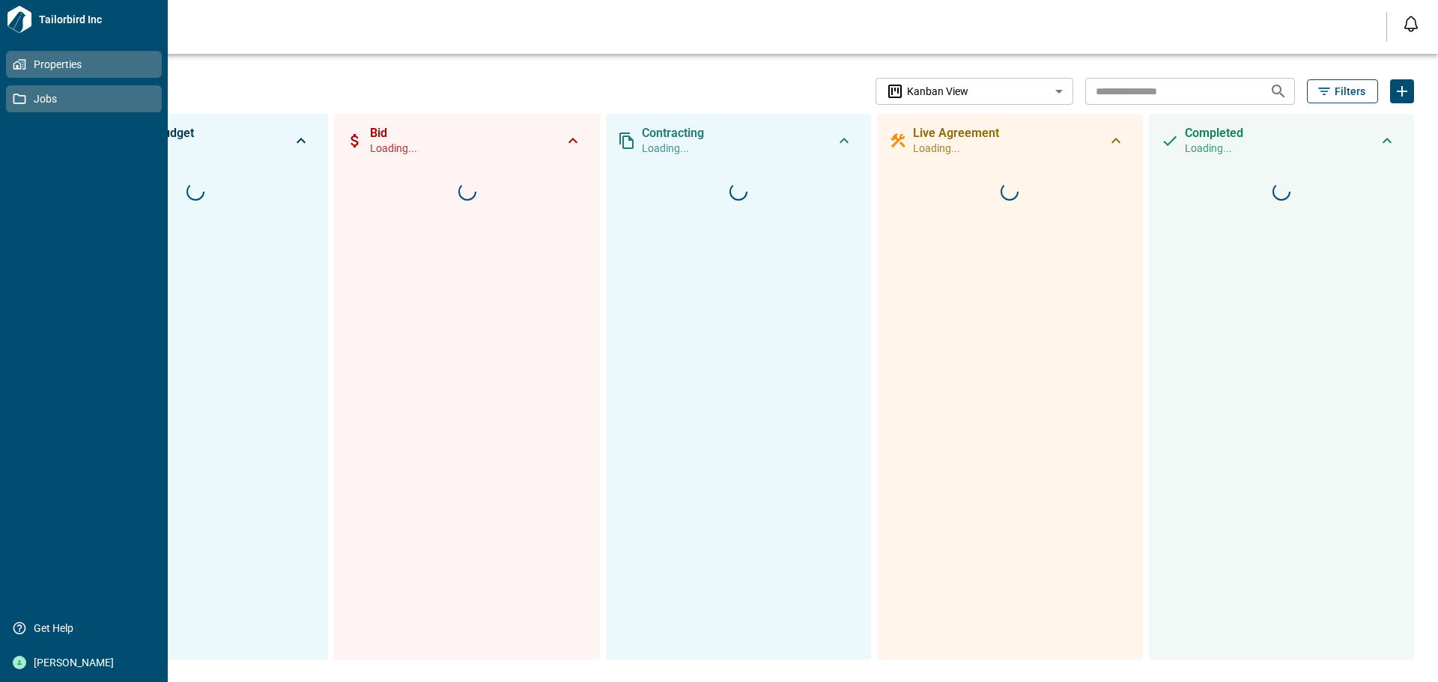
click at [52, 58] on span "Properties" at bounding box center [86, 64] width 121 height 15
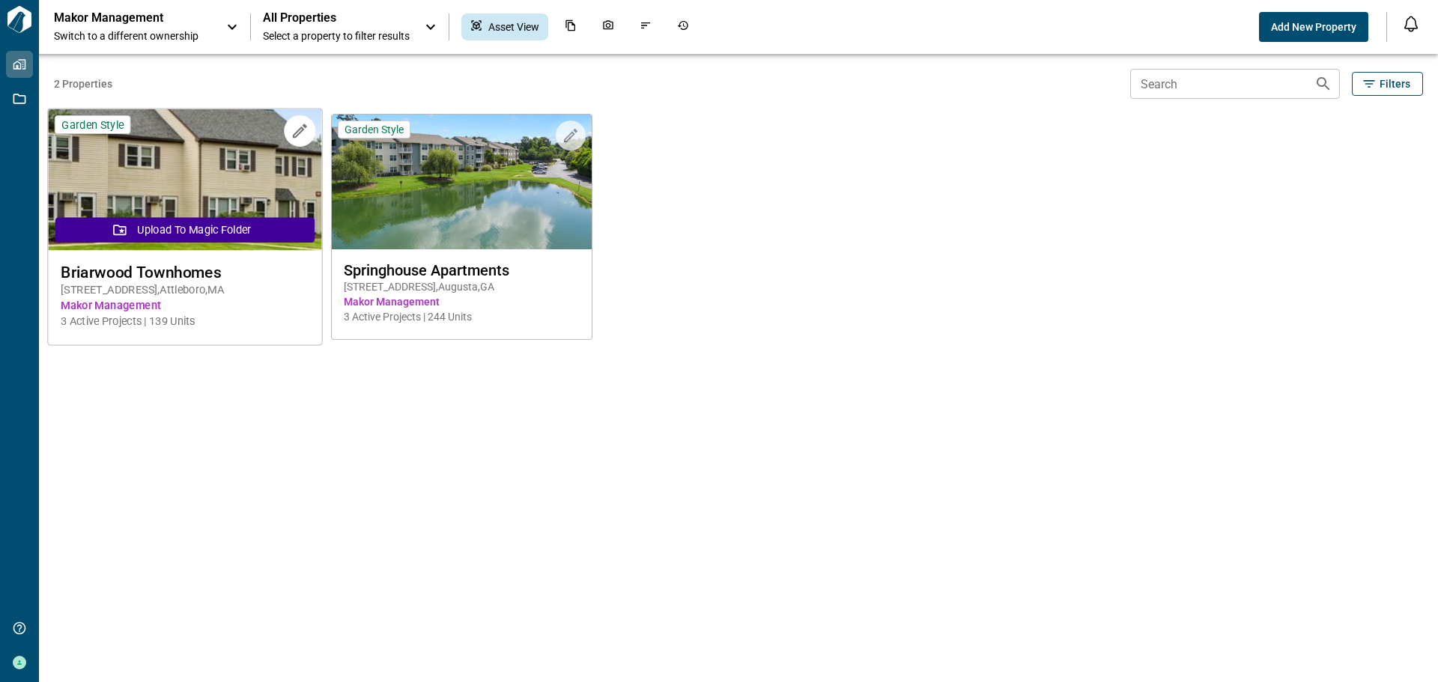
click at [226, 157] on img at bounding box center [184, 180] width 273 height 142
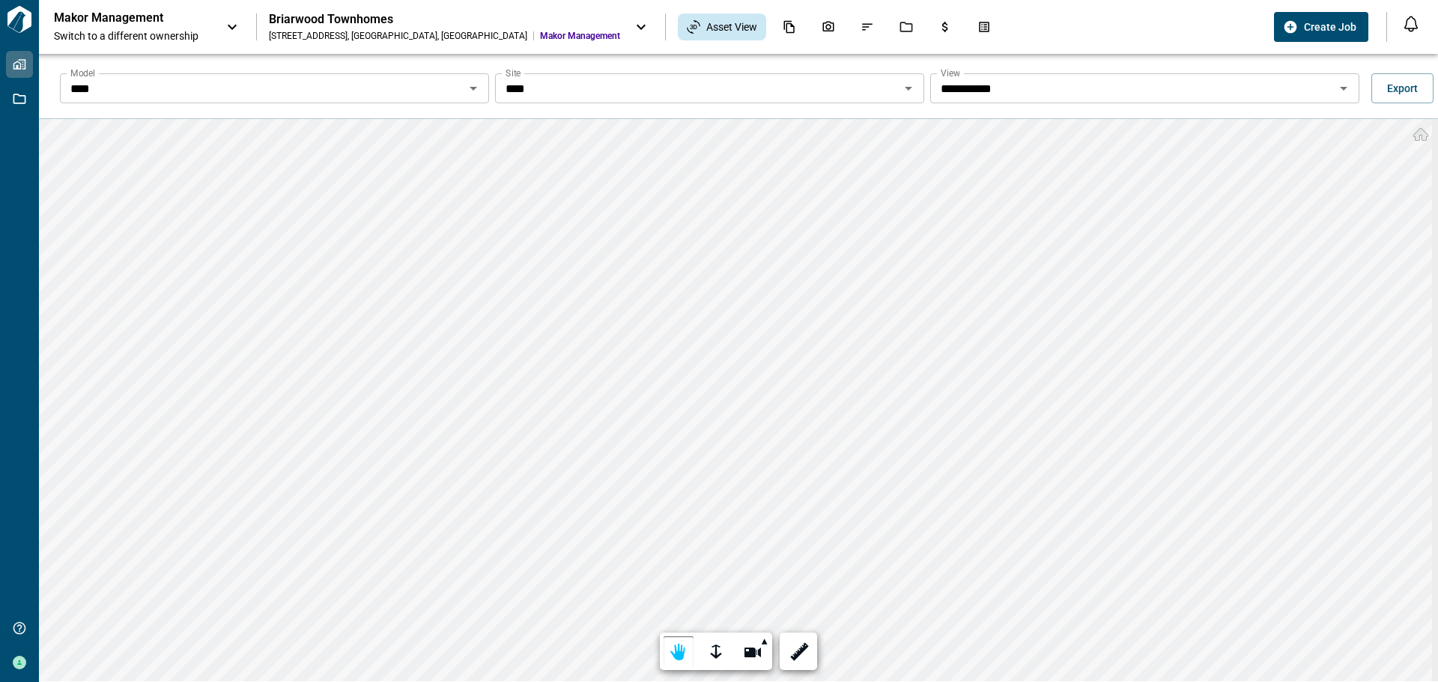
click at [475, 90] on icon "Open" at bounding box center [473, 88] width 18 height 18
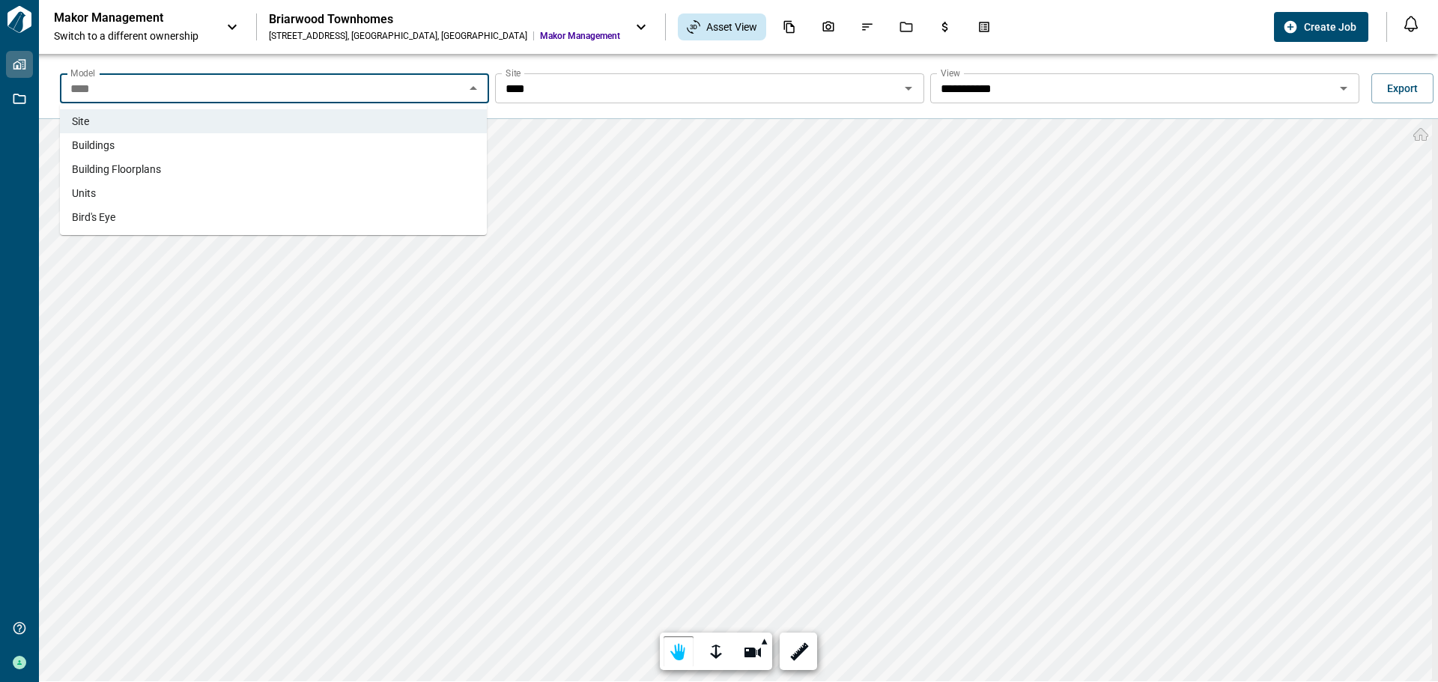
click at [116, 147] on li "Buildings" at bounding box center [273, 145] width 427 height 24
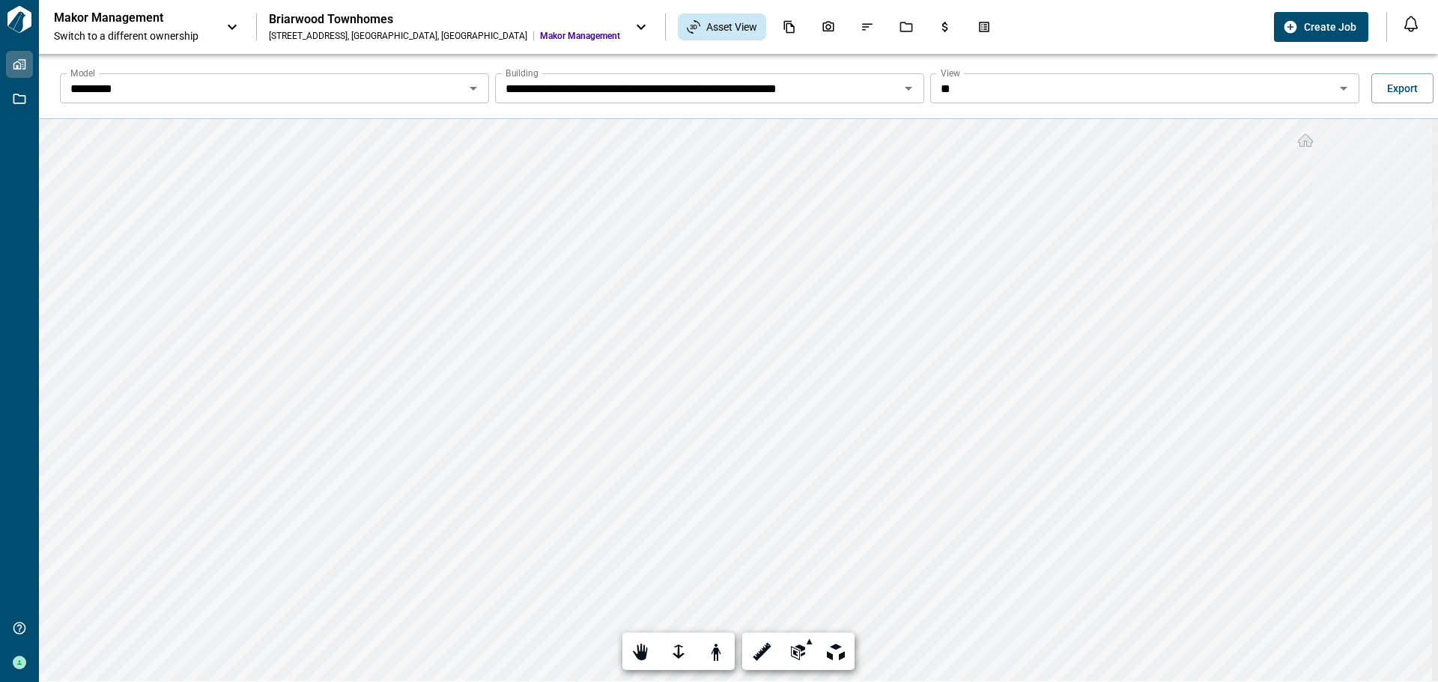
click at [1345, 89] on icon "Open" at bounding box center [1344, 88] width 18 height 18
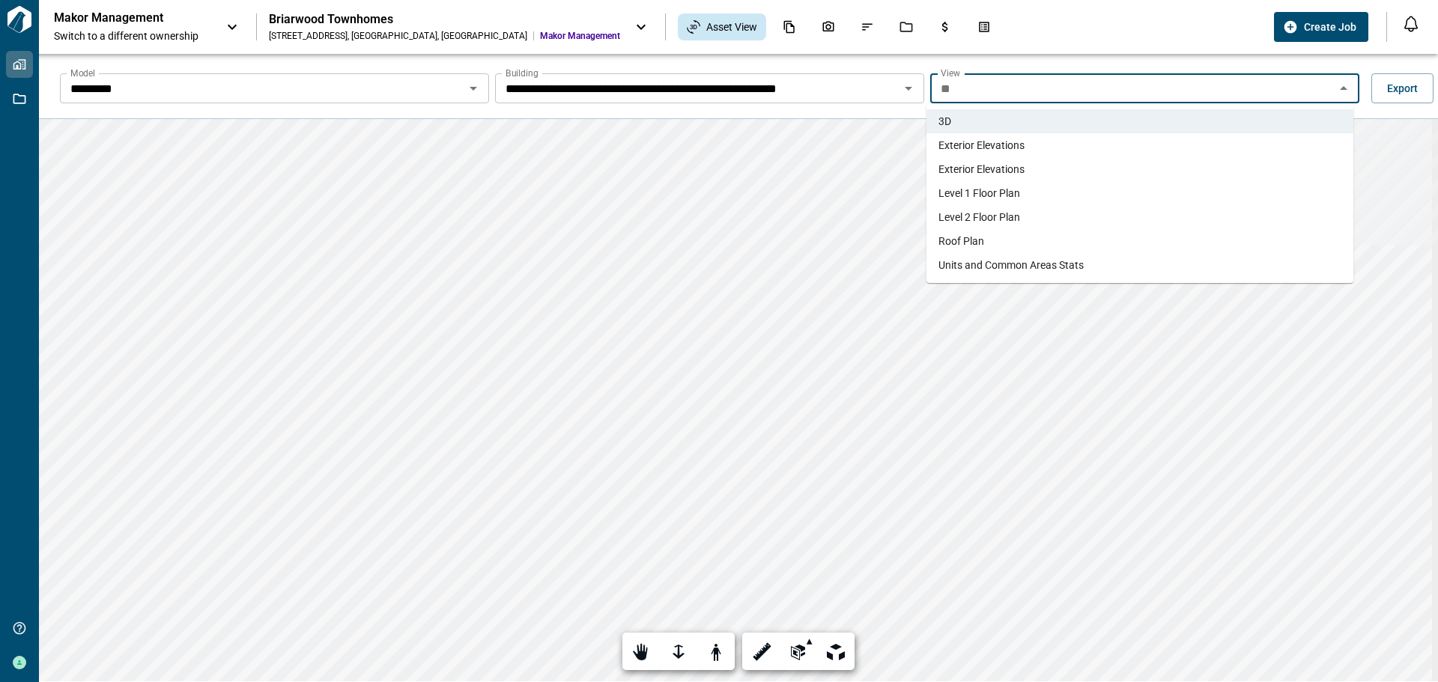
click at [1025, 145] on li "Exterior Elevations" at bounding box center [1140, 145] width 427 height 24
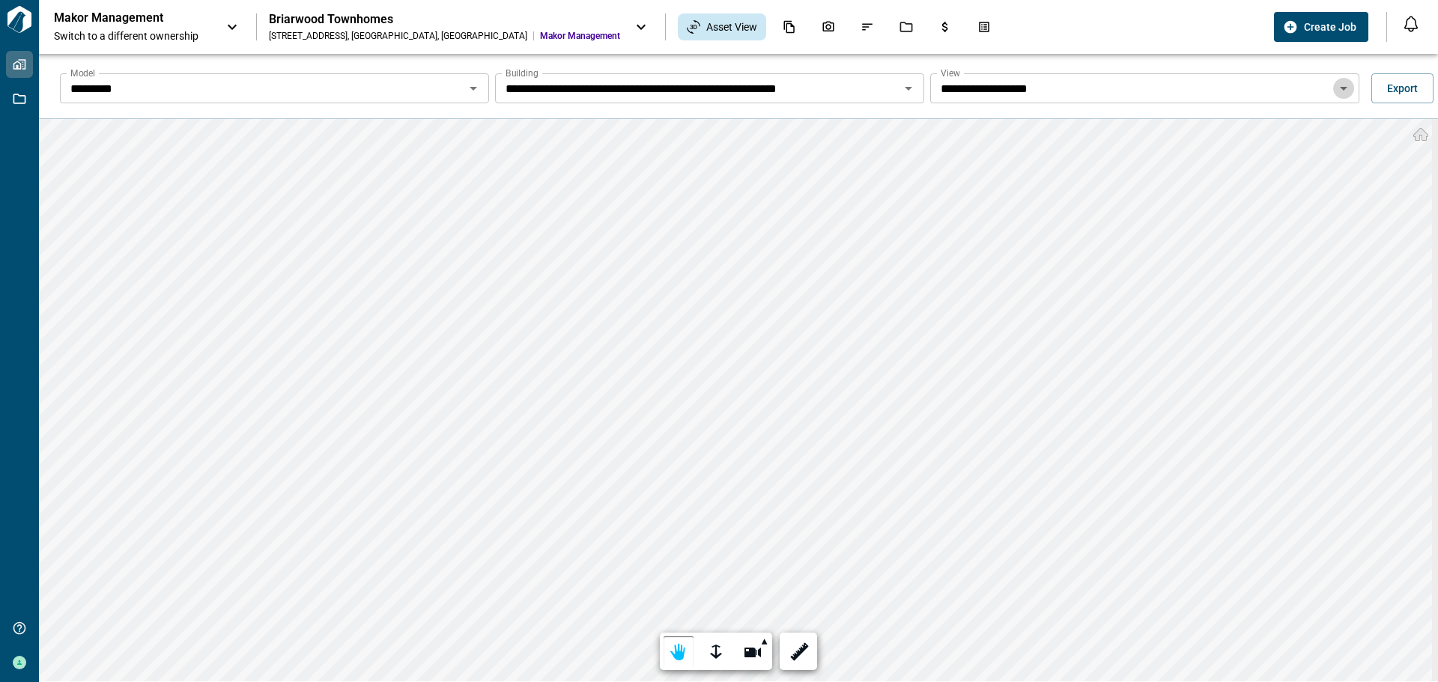
click at [1340, 85] on icon "Open" at bounding box center [1344, 88] width 18 height 18
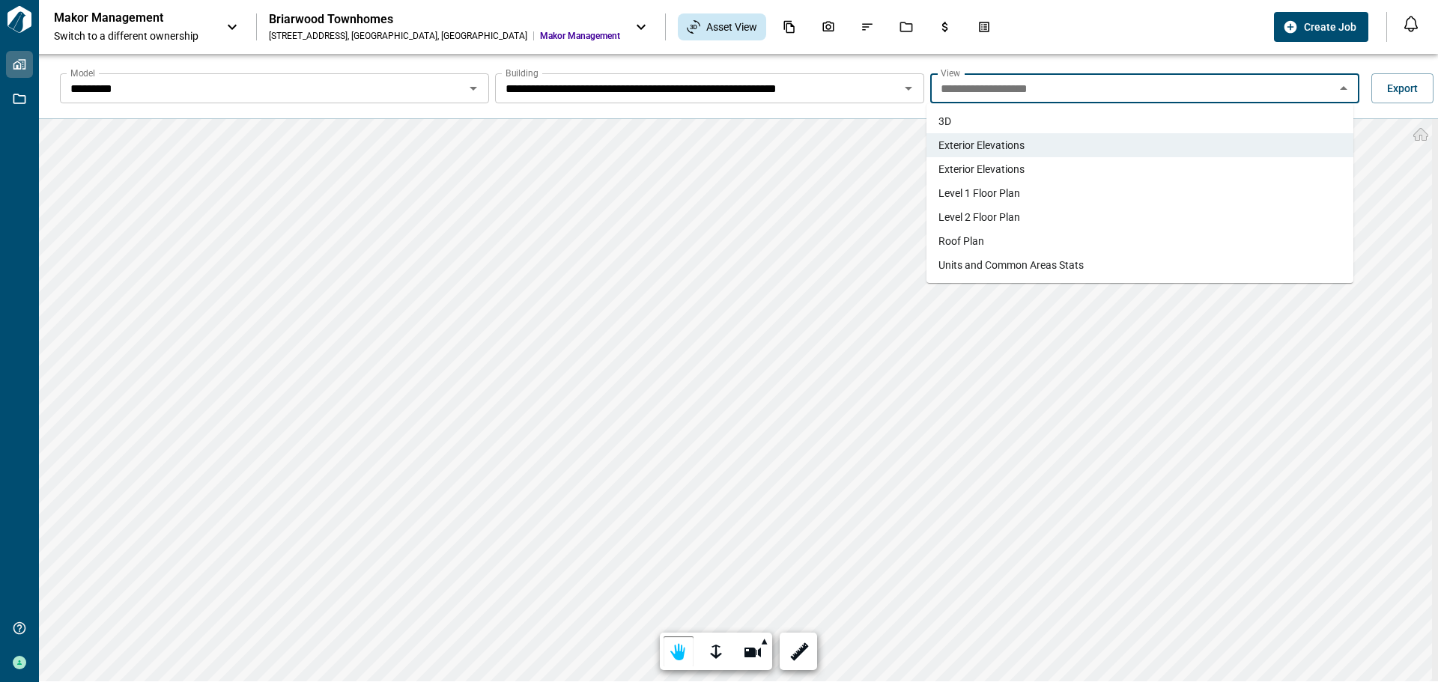
click at [1186, 160] on li "Exterior Elevations" at bounding box center [1140, 169] width 427 height 24
click at [1100, 91] on input "**********" at bounding box center [1132, 88] width 395 height 21
click at [997, 232] on li "Roof Plan" at bounding box center [1140, 241] width 427 height 24
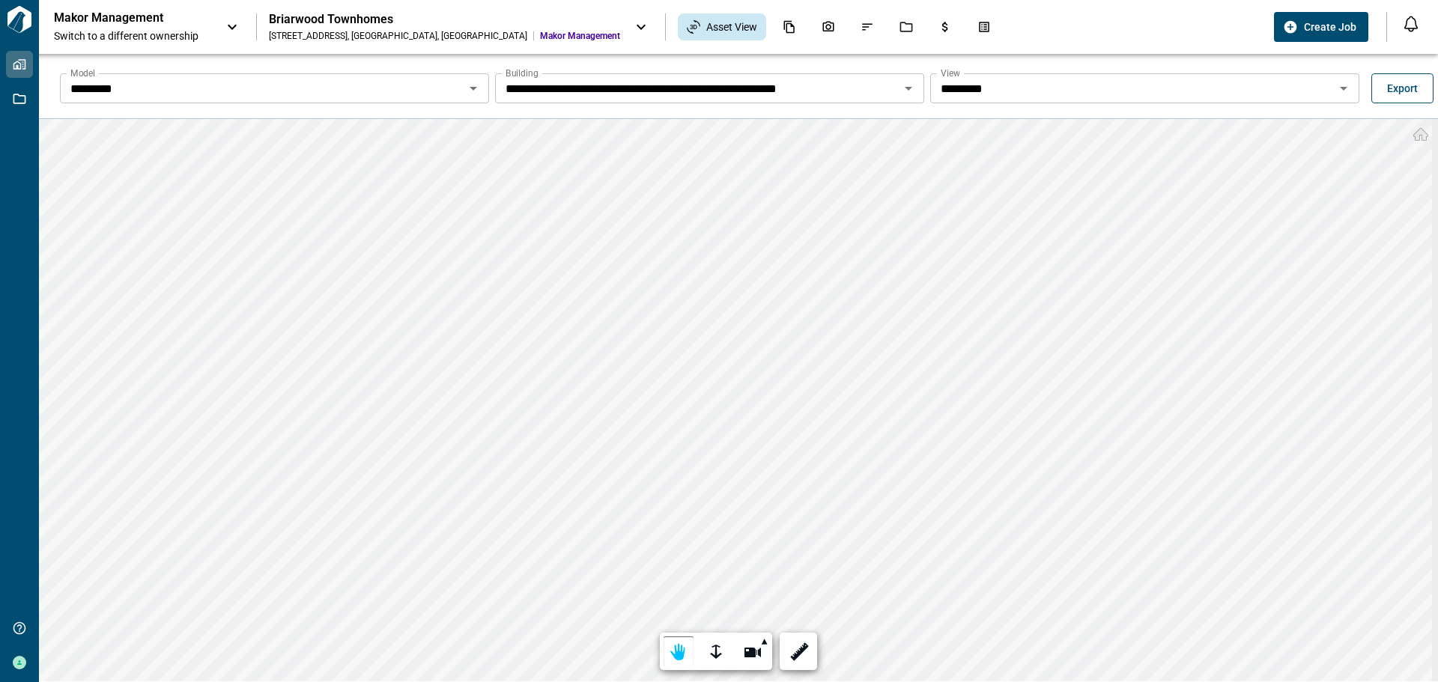
click at [1389, 87] on span "Export" at bounding box center [1402, 88] width 31 height 15
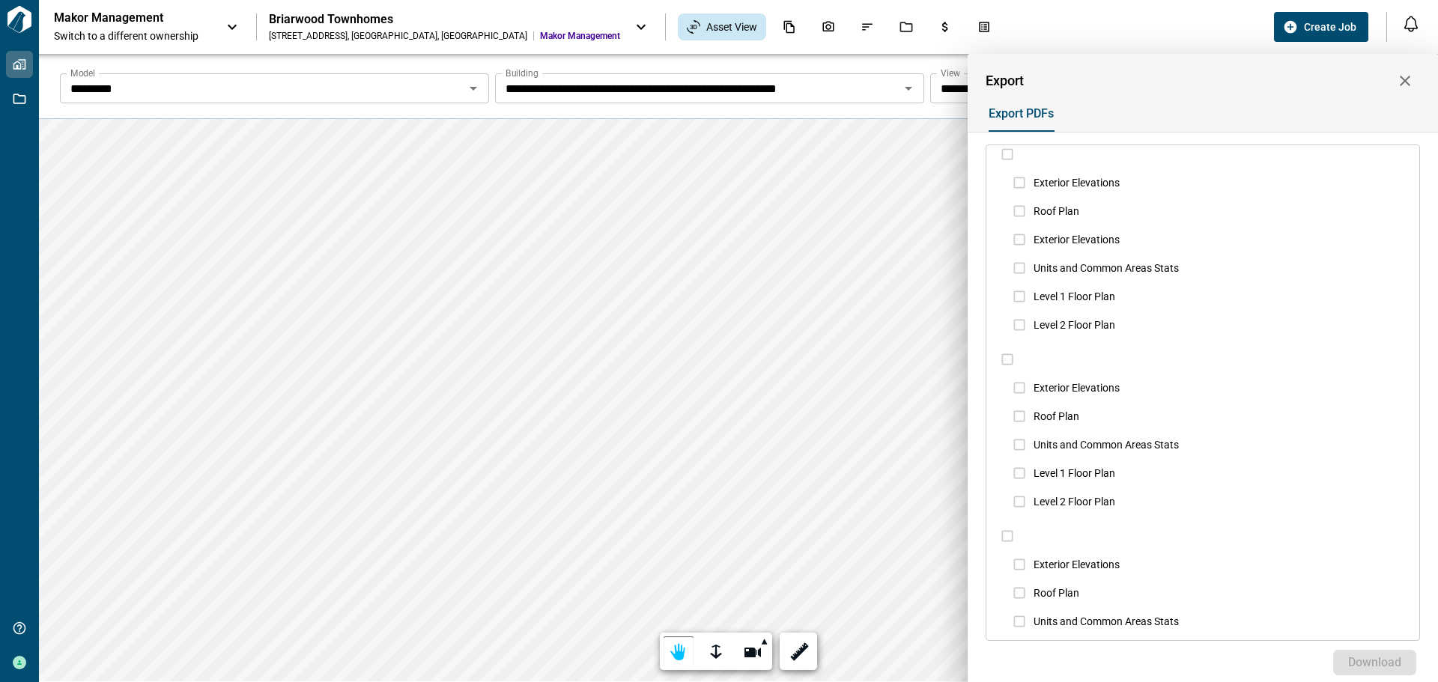
scroll to position [158, 0]
